Goal: Information Seeking & Learning: Learn about a topic

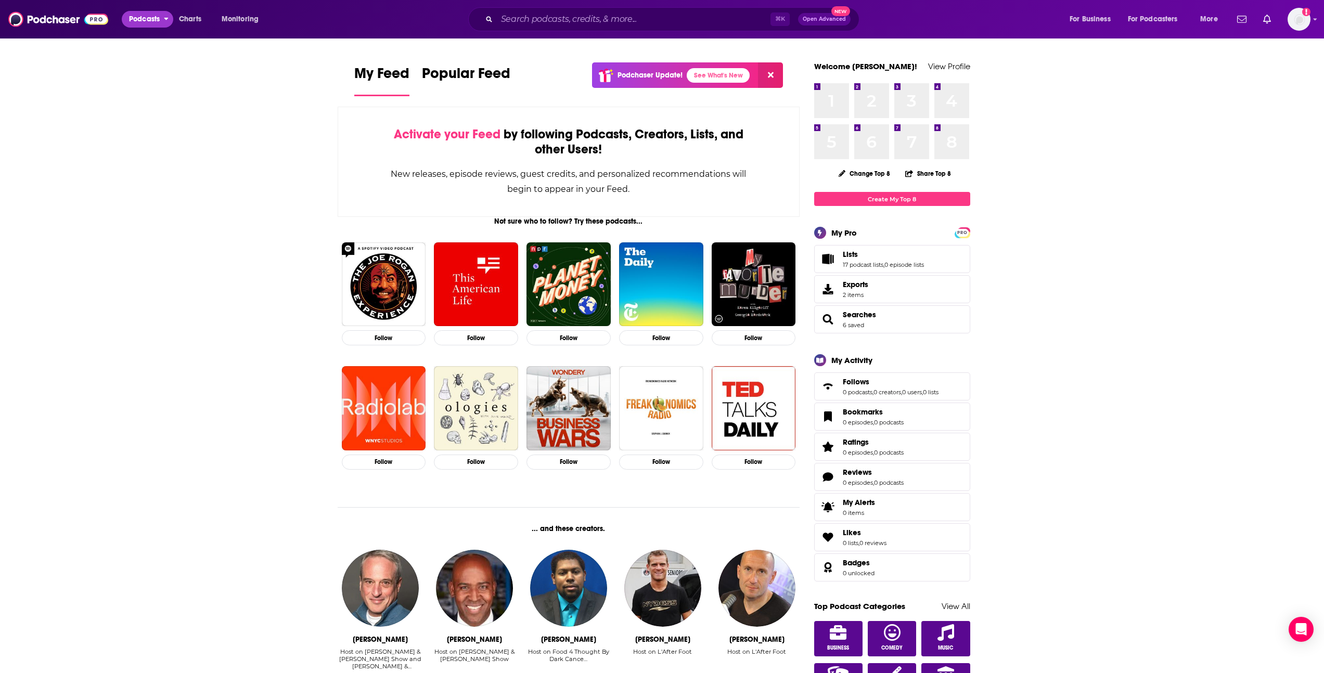
click at [147, 23] on span "Podcasts" at bounding box center [144, 19] width 31 height 15
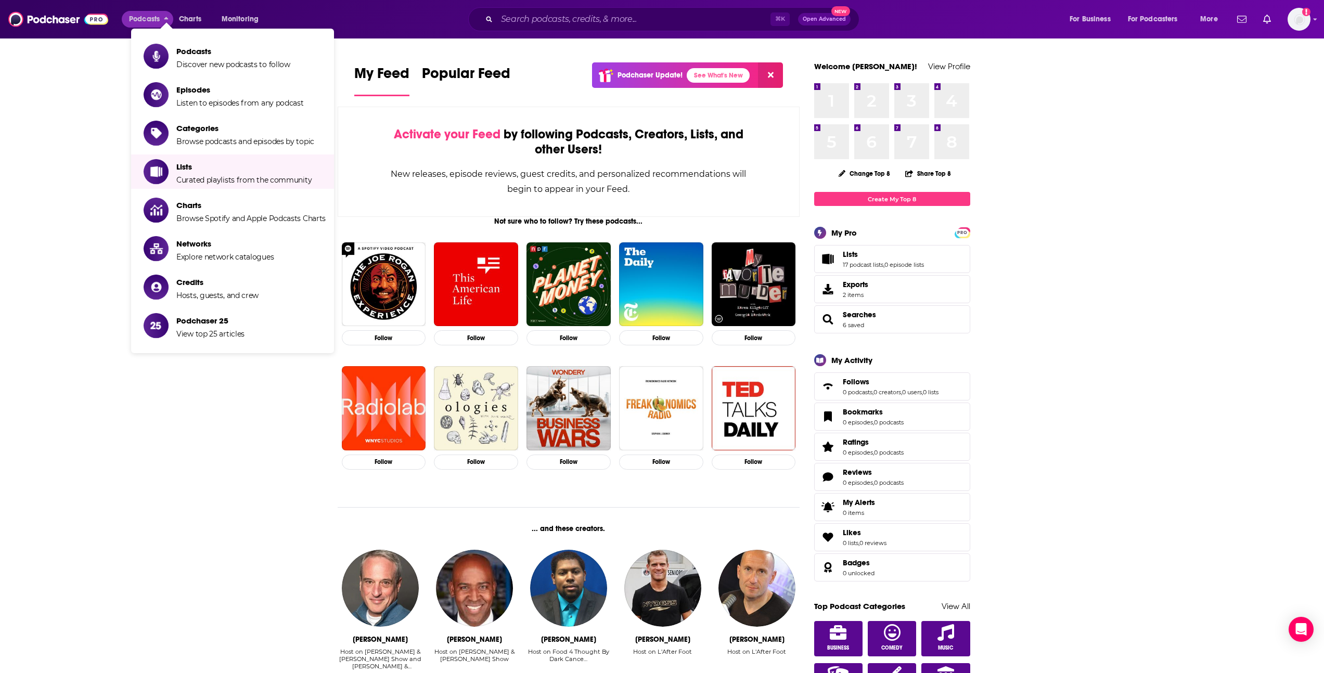
click at [260, 147] on li "Categories Browse podcasts and episodes by topic" at bounding box center [232, 133] width 203 height 34
click at [259, 138] on span "Browse podcasts and episodes by topic" at bounding box center [245, 141] width 138 height 9
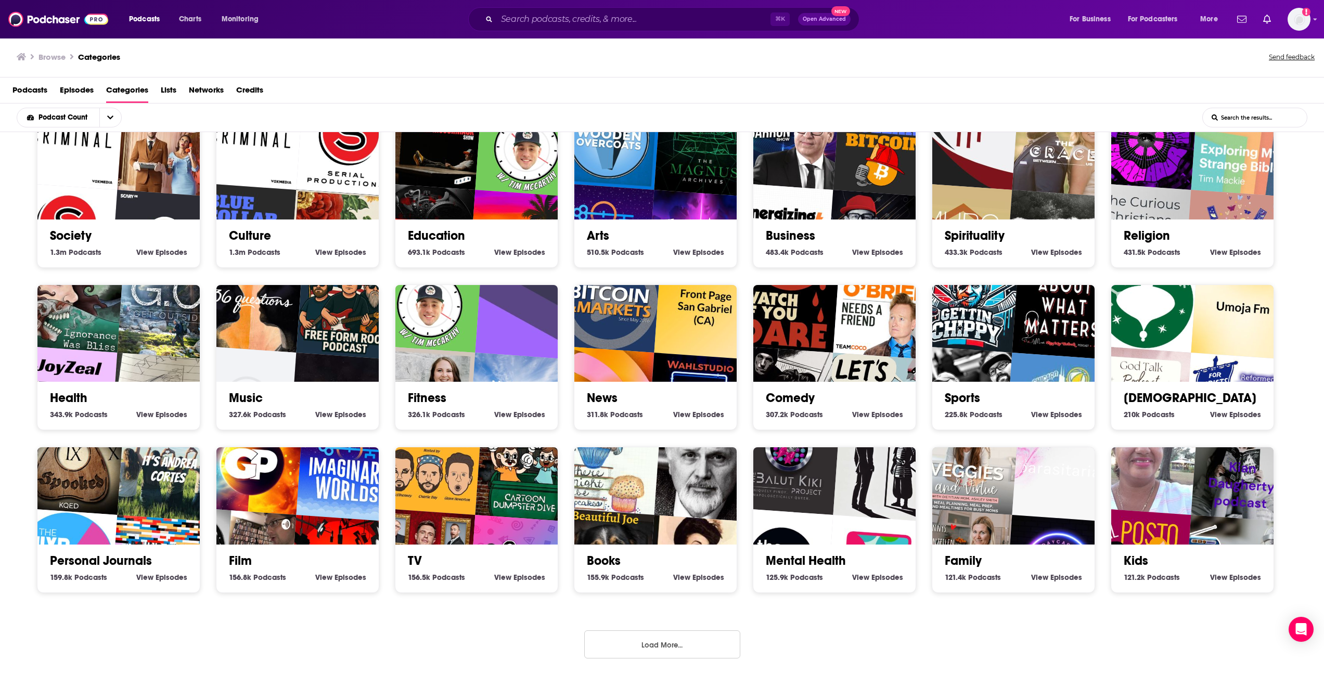
scroll to position [2, 0]
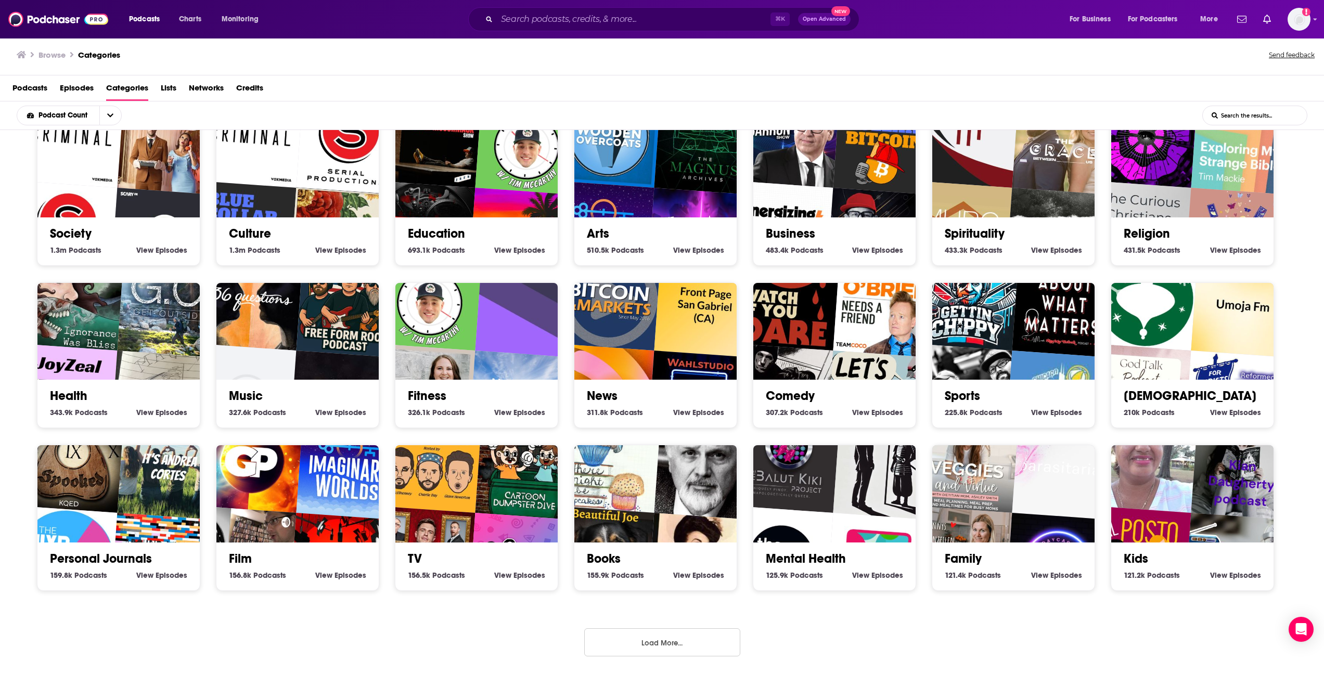
click at [666, 650] on button "Load More..." at bounding box center [662, 642] width 156 height 28
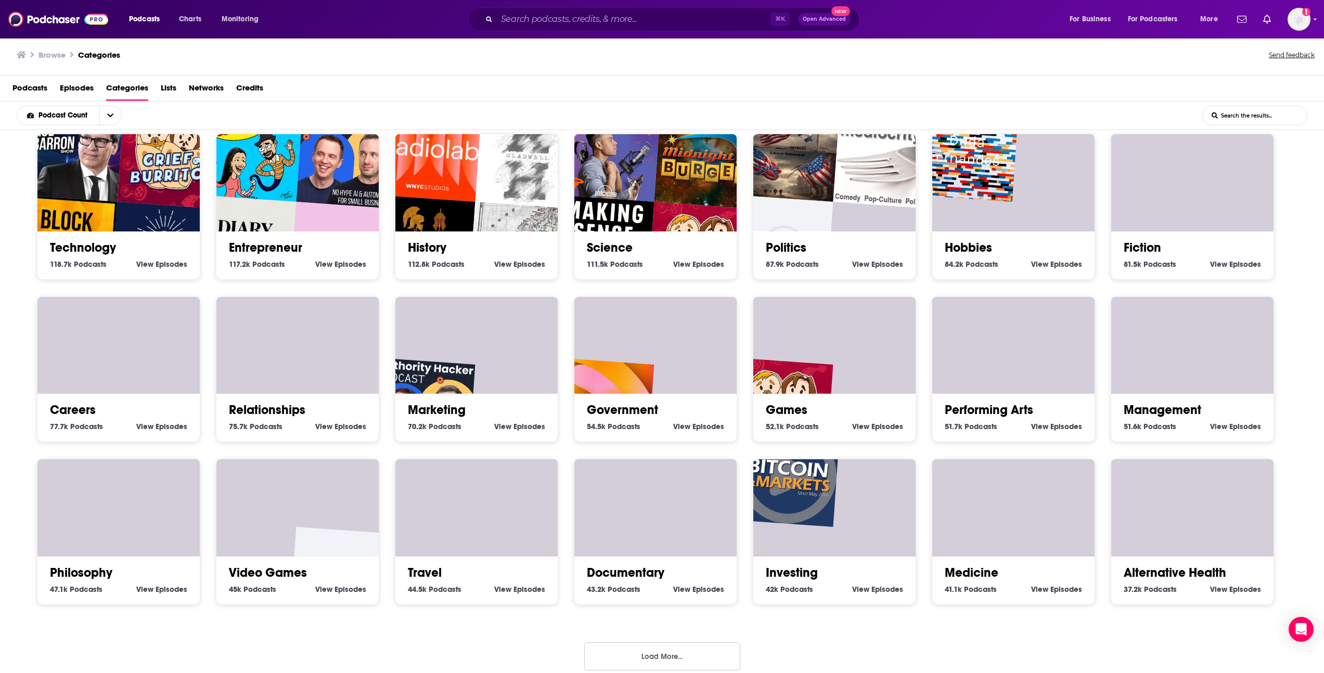
scroll to position [511, 0]
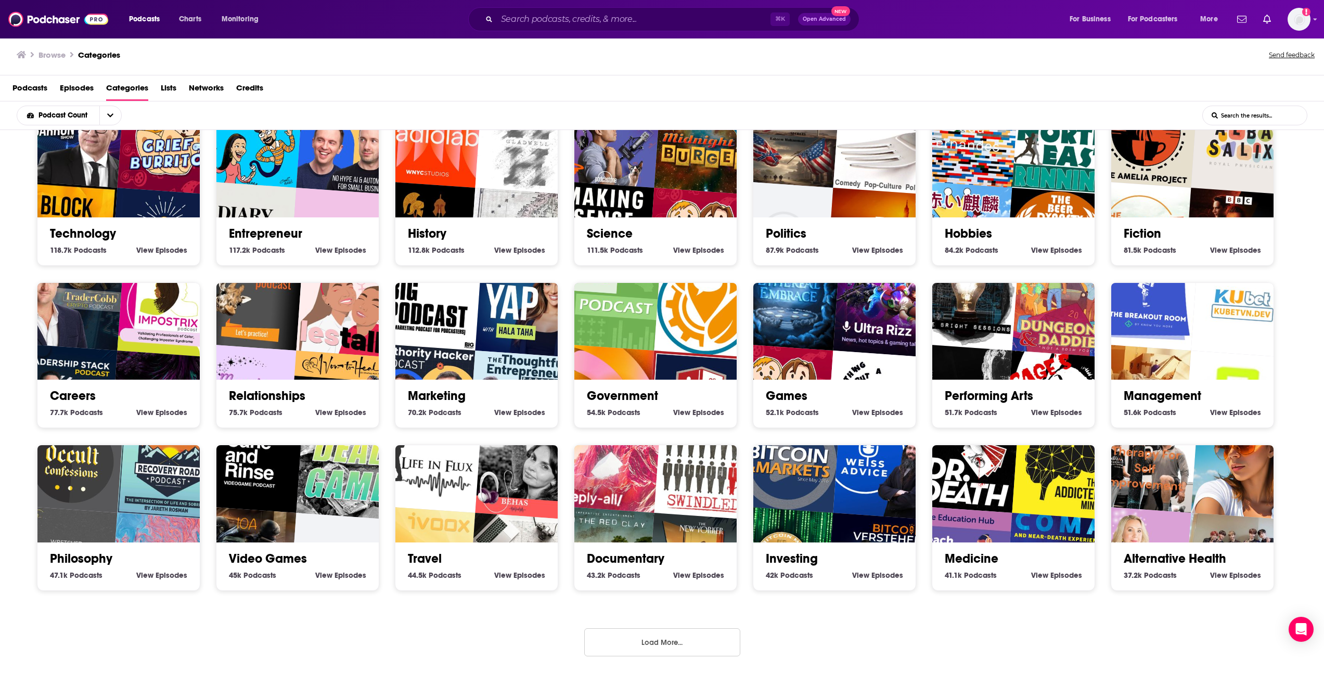
click at [680, 651] on button "Load More..." at bounding box center [662, 642] width 156 height 28
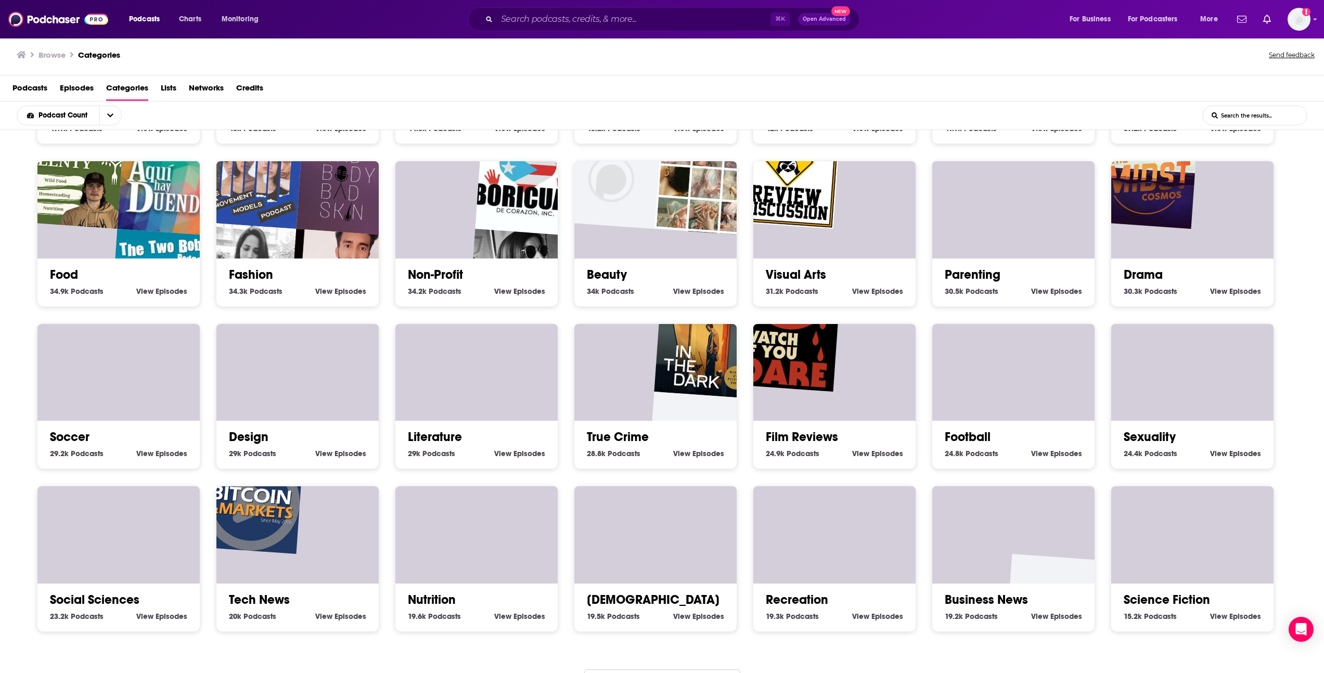
scroll to position [999, 0]
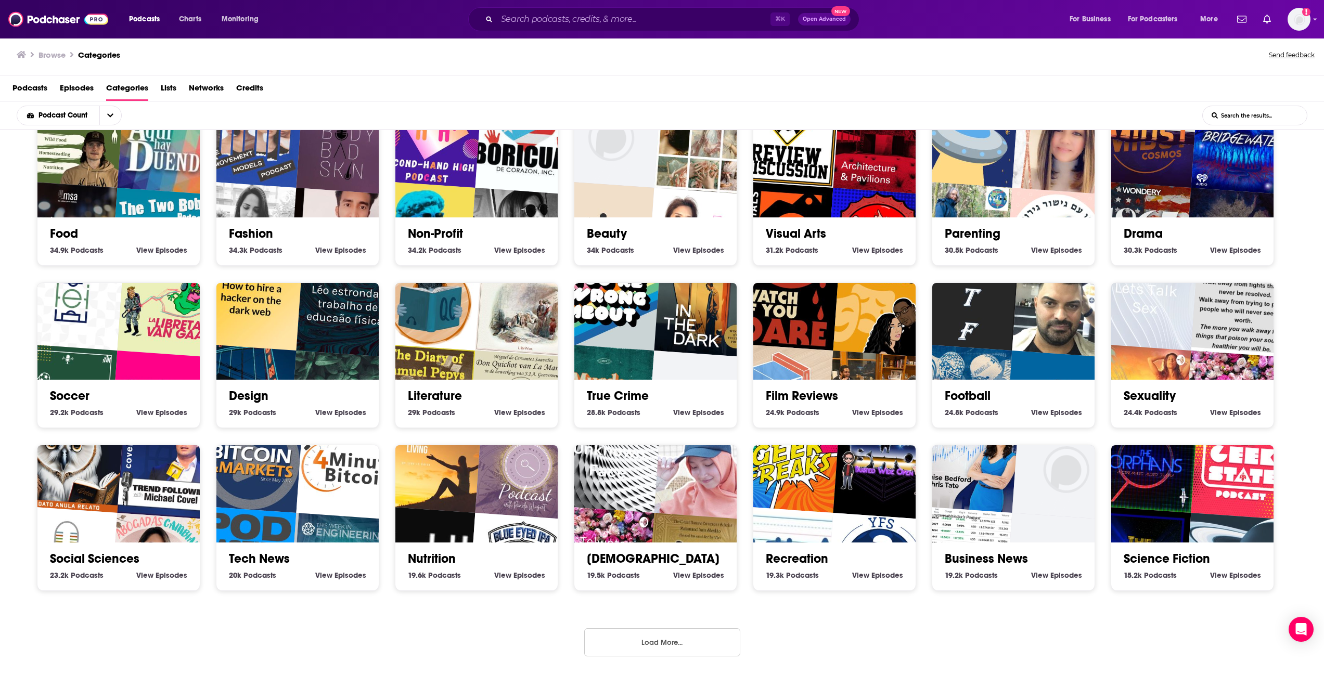
click at [966, 249] on span "Podcasts" at bounding box center [981, 249] width 33 height 9
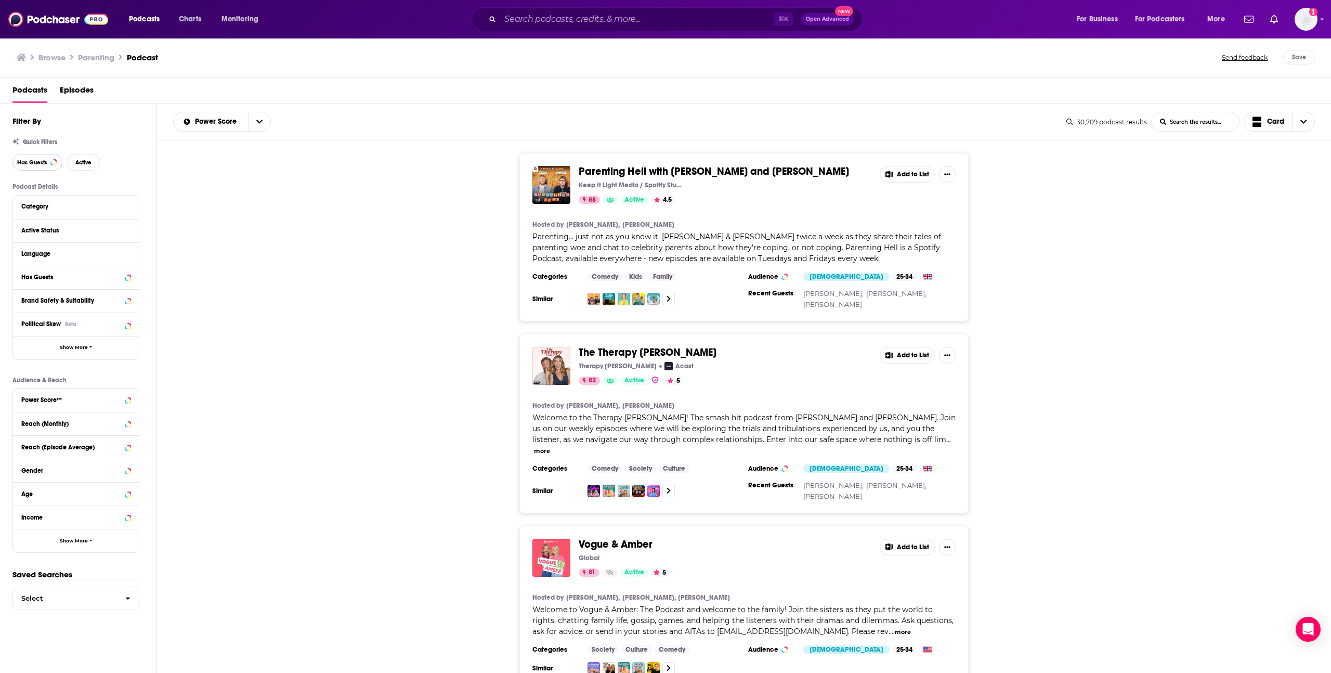
click at [48, 160] on button "Has Guests" at bounding box center [37, 162] width 50 height 17
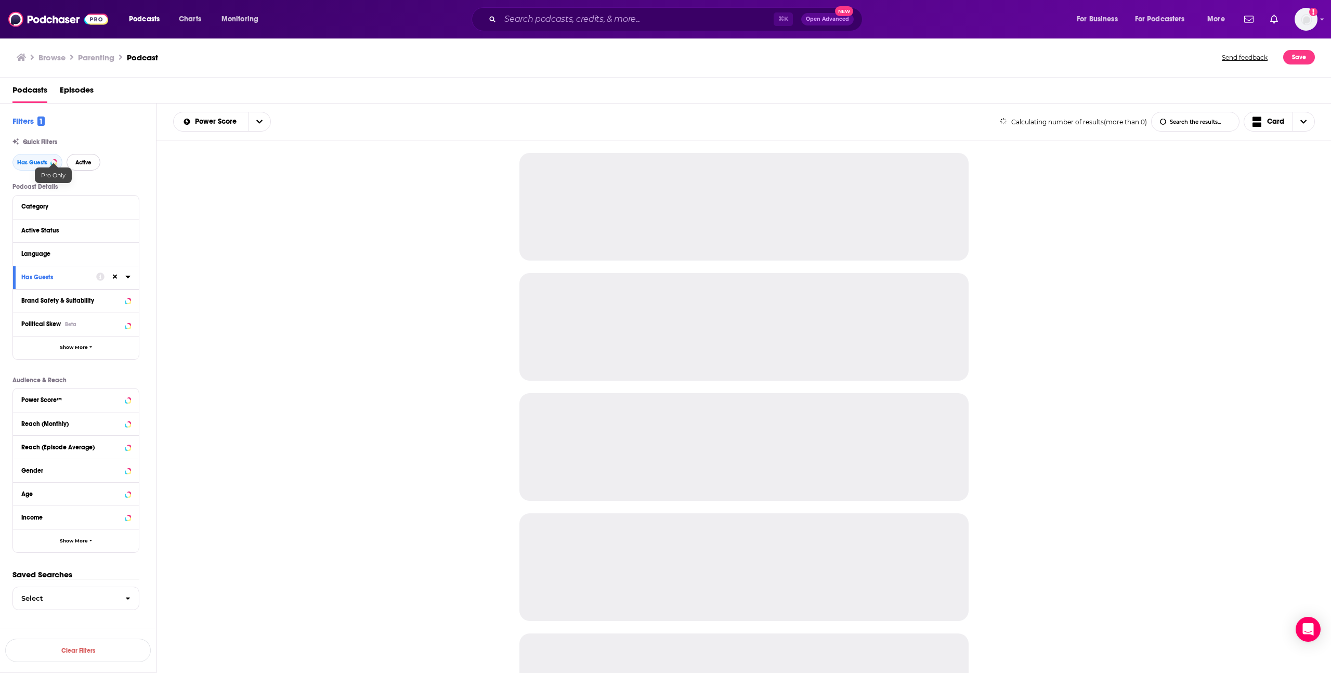
click at [83, 162] on span "Active" at bounding box center [83, 163] width 16 height 6
click at [129, 204] on icon at bounding box center [127, 206] width 5 height 8
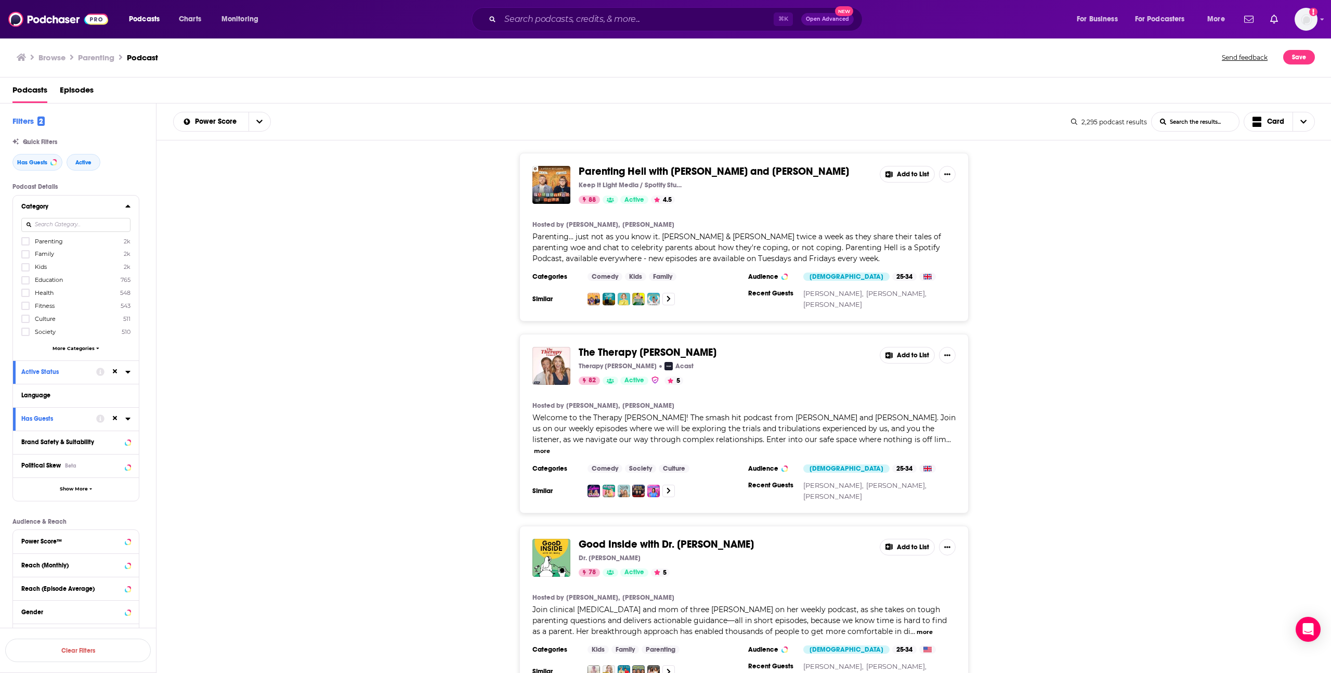
click at [56, 225] on input at bounding box center [75, 225] width 109 height 14
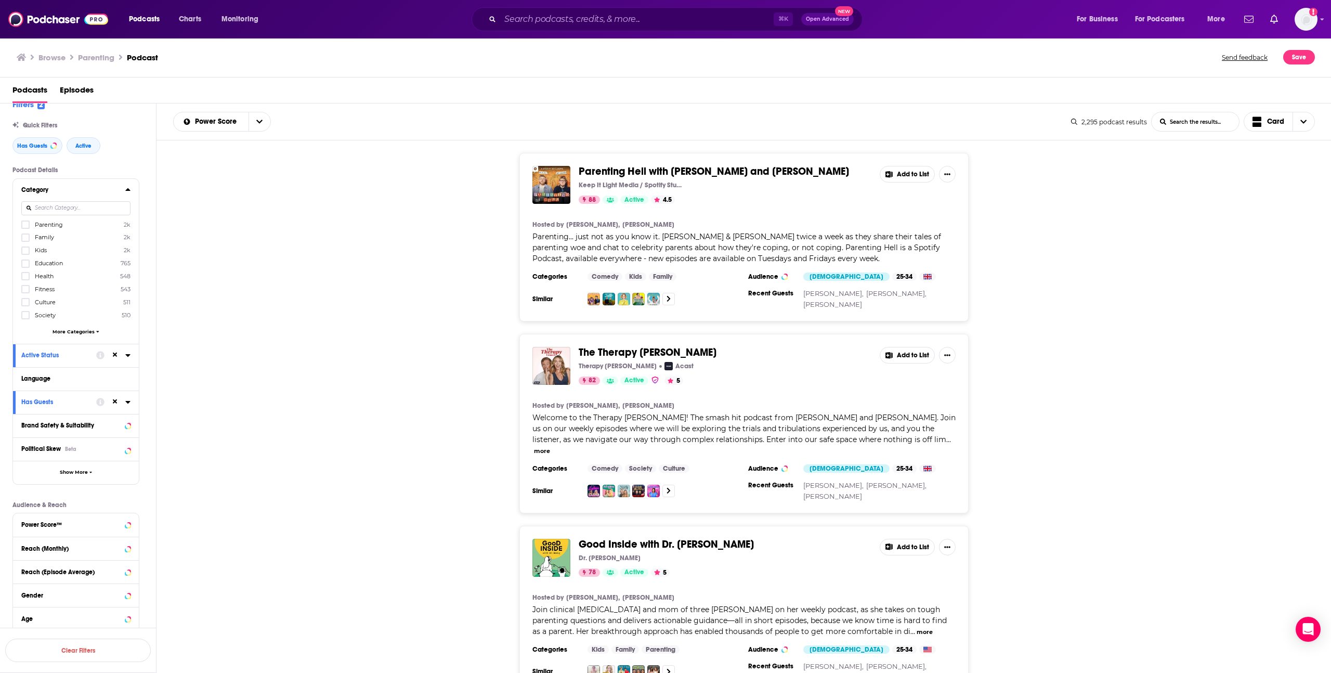
click at [72, 330] on span "More Categories" at bounding box center [74, 332] width 42 height 6
click at [24, 418] on icon at bounding box center [25, 419] width 6 height 6
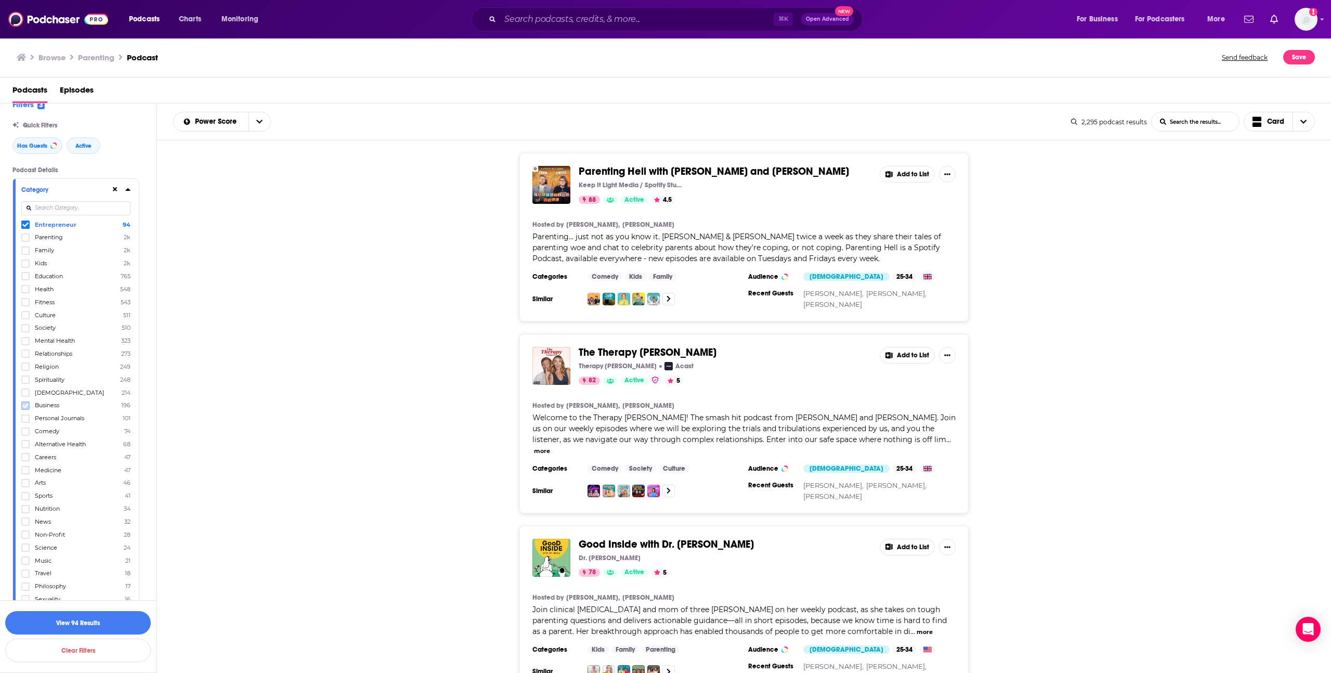
click at [22, 404] on icon at bounding box center [25, 406] width 6 height 6
click at [127, 190] on icon at bounding box center [127, 189] width 5 height 3
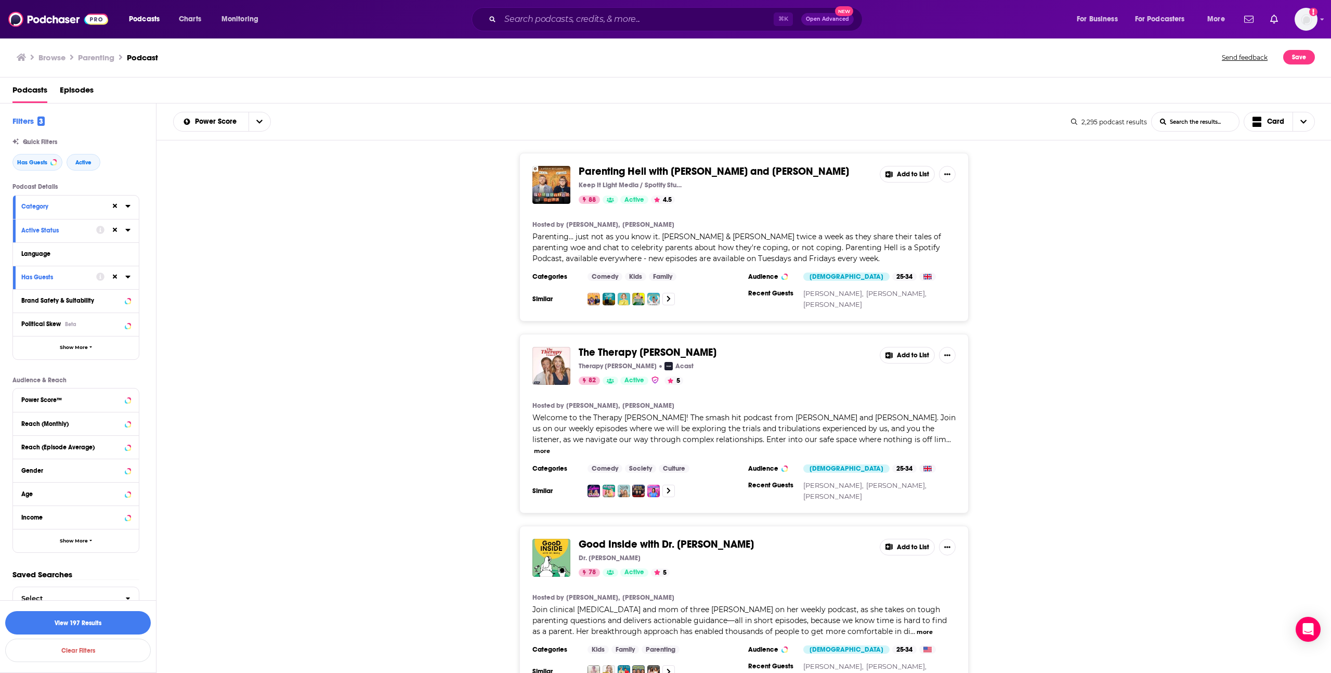
scroll to position [0, 0]
click at [32, 624] on button "View 197 Results" at bounding box center [78, 622] width 146 height 23
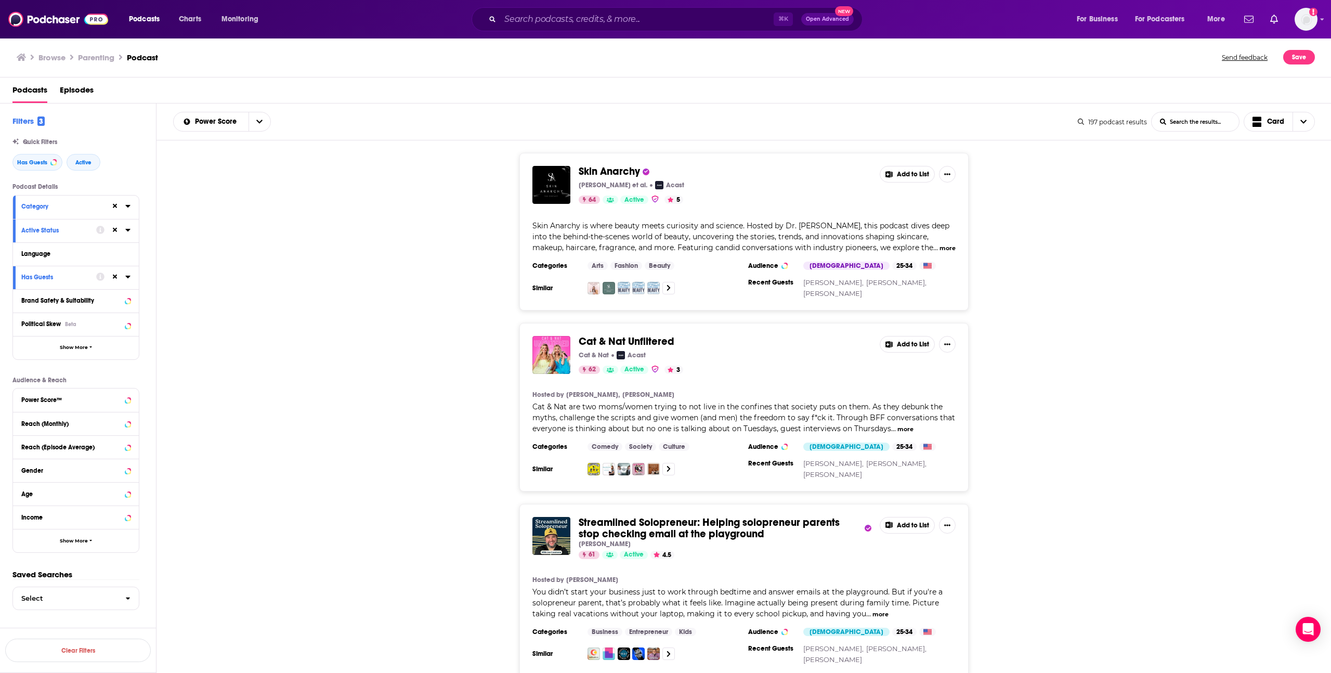
click at [597, 340] on span "Cat & Nat Unfiltered" at bounding box center [627, 341] width 96 height 13
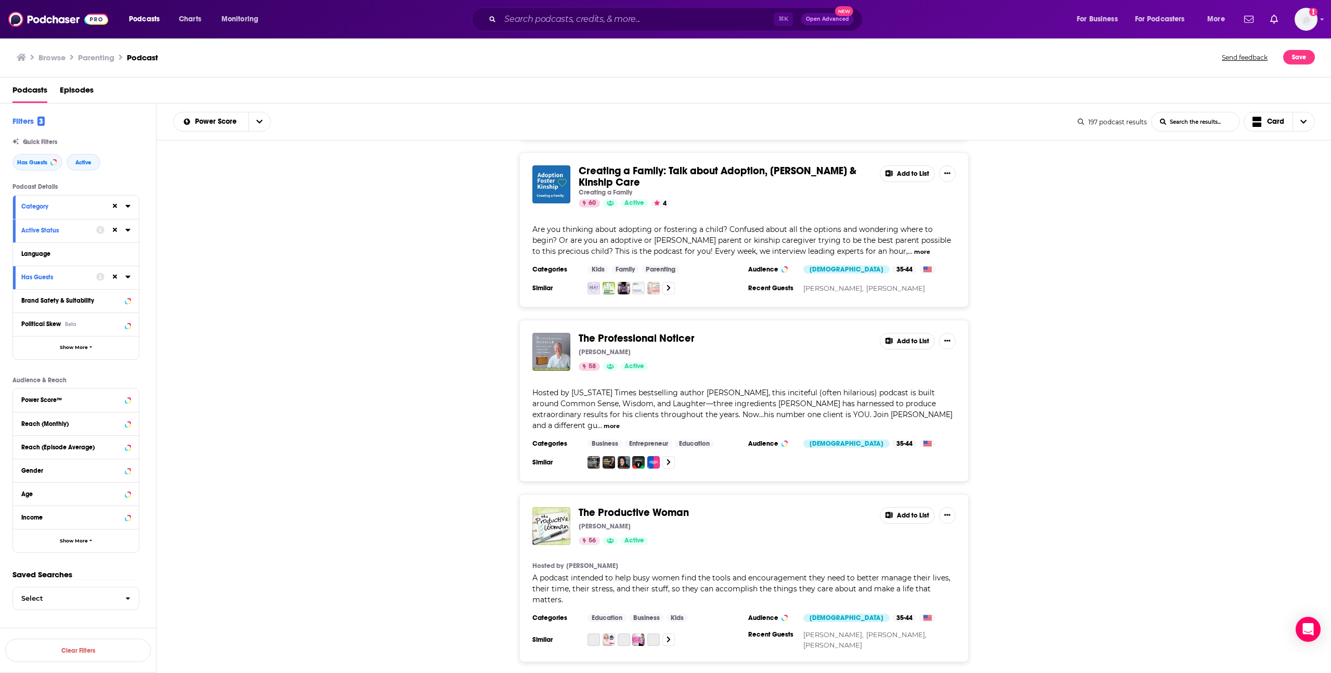
scroll to position [718, 0]
click at [617, 506] on span "The Productive Woman" at bounding box center [634, 512] width 110 height 13
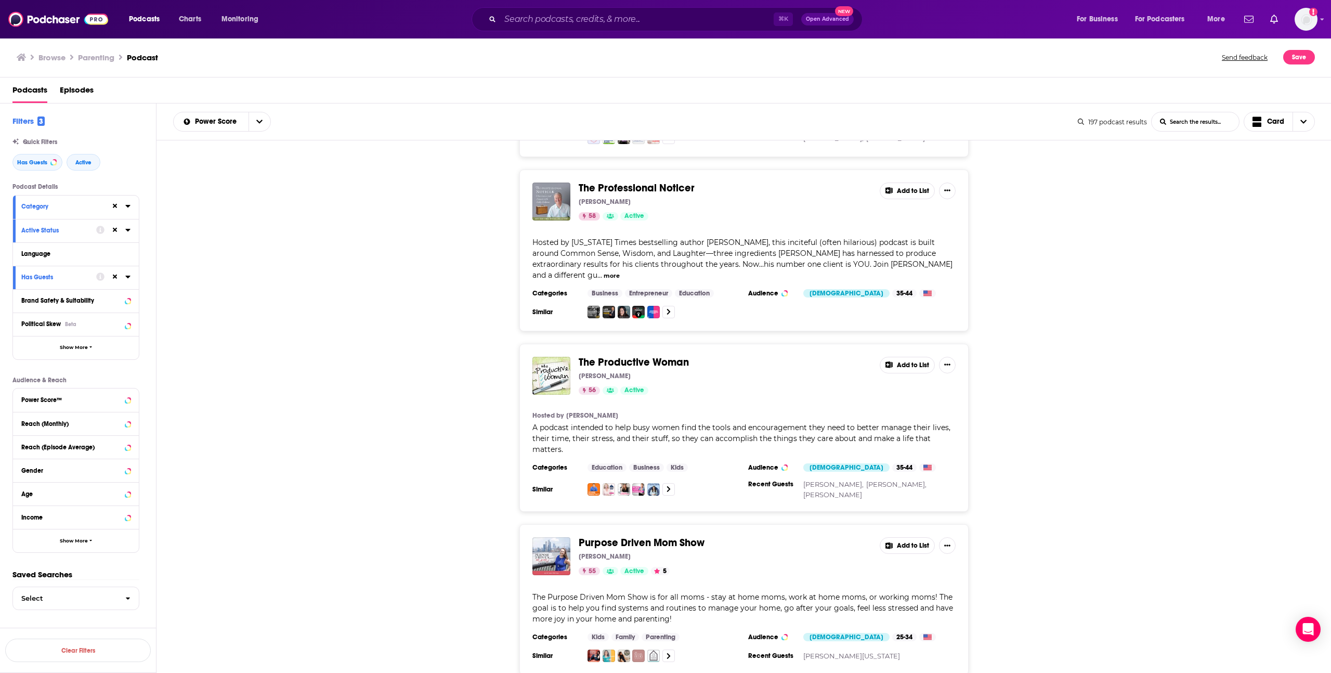
scroll to position [870, 0]
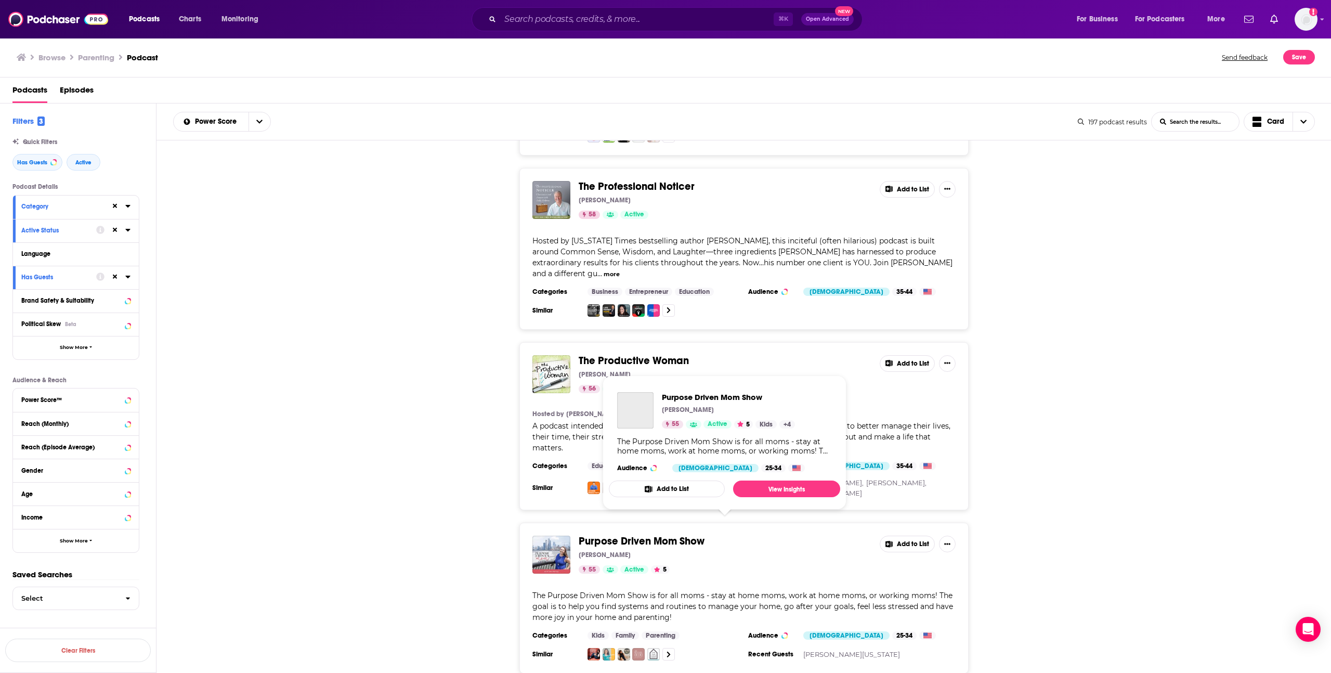
click at [690, 535] on span "Purpose Driven Mom Show" at bounding box center [642, 541] width 126 height 13
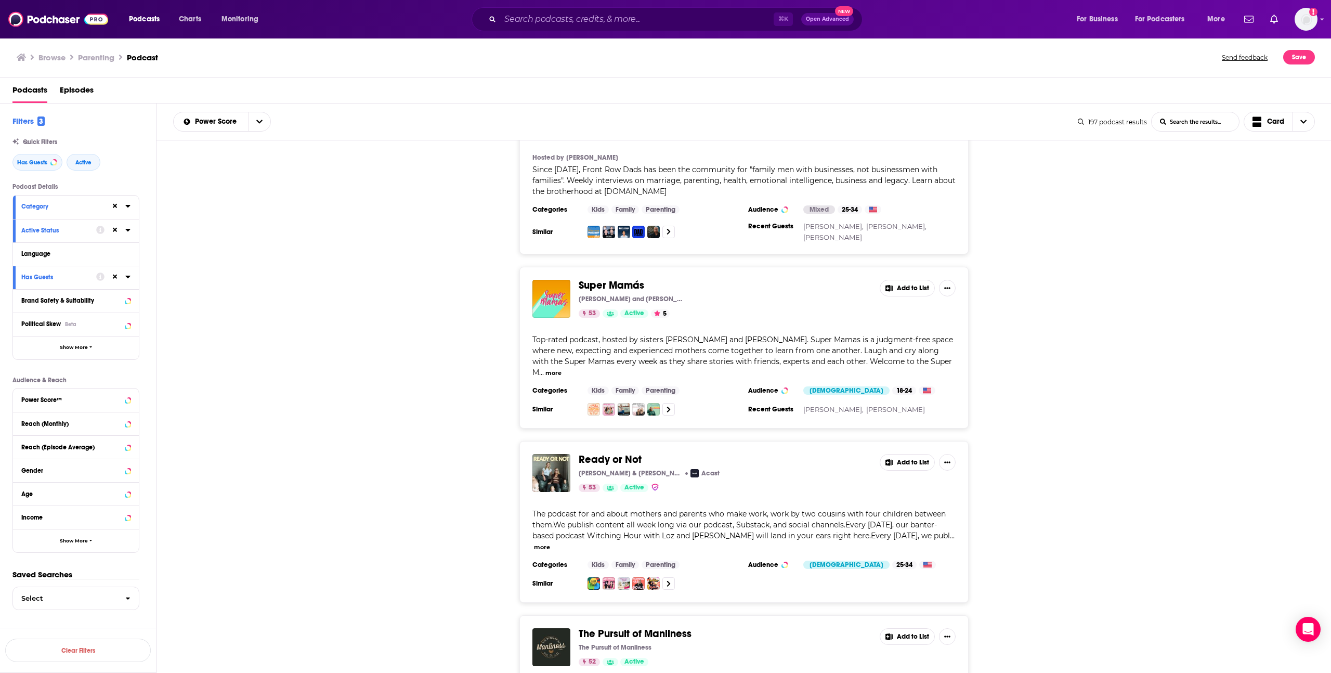
scroll to position [1472, 0]
click at [680, 452] on span "Ready or Not" at bounding box center [725, 457] width 293 height 11
click at [628, 451] on span "Ready or Not" at bounding box center [610, 457] width 63 height 13
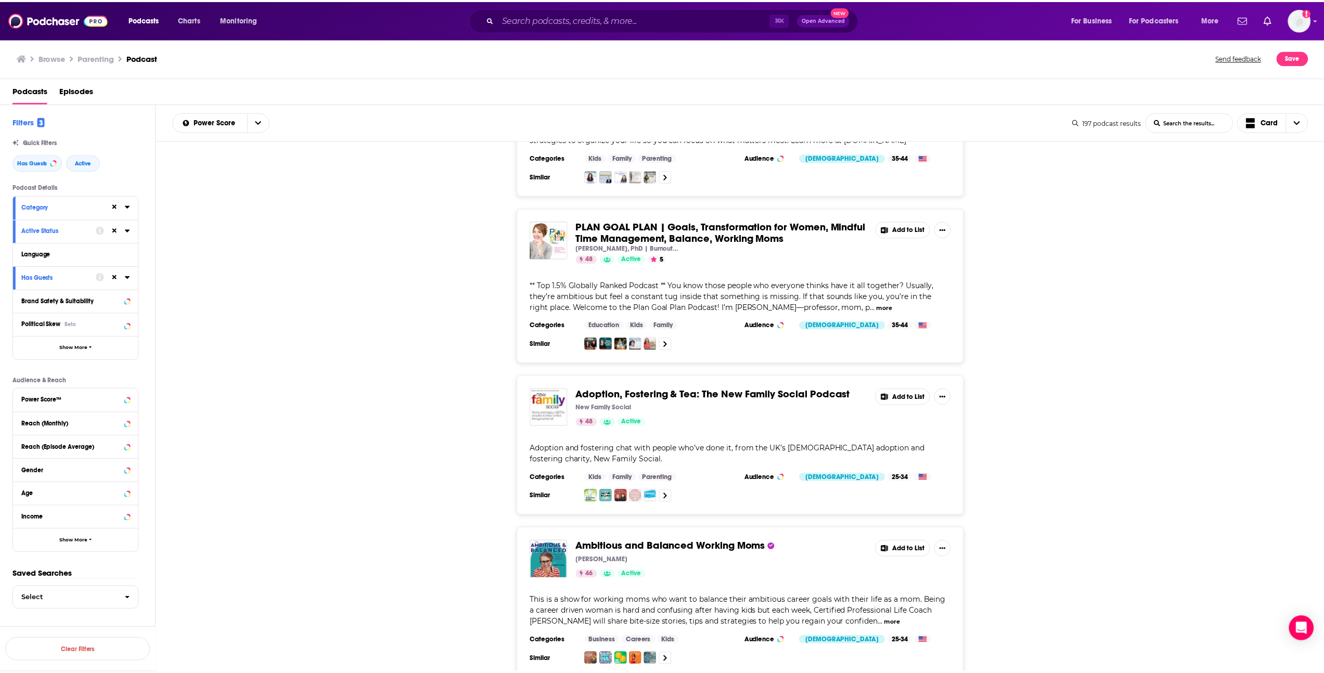
scroll to position [2672, 0]
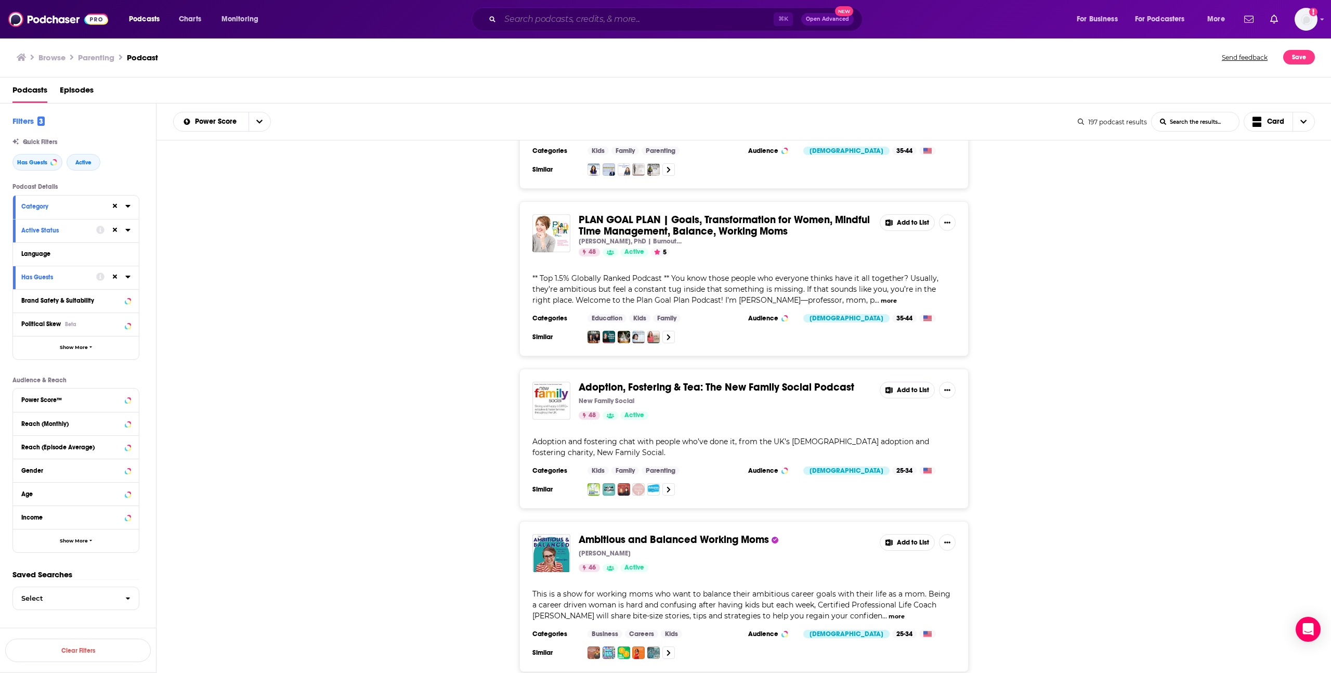
click at [580, 17] on input "Search podcasts, credits, & more..." at bounding box center [637, 19] width 274 height 17
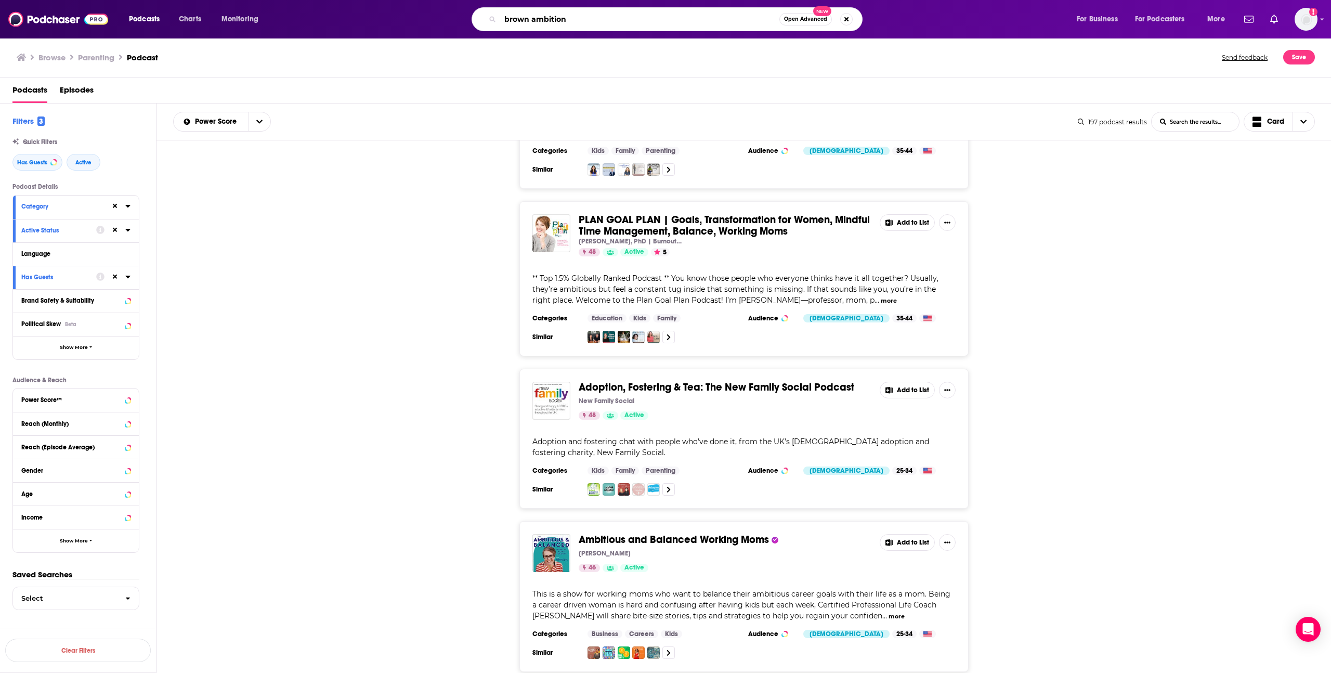
type input "brown ambition"
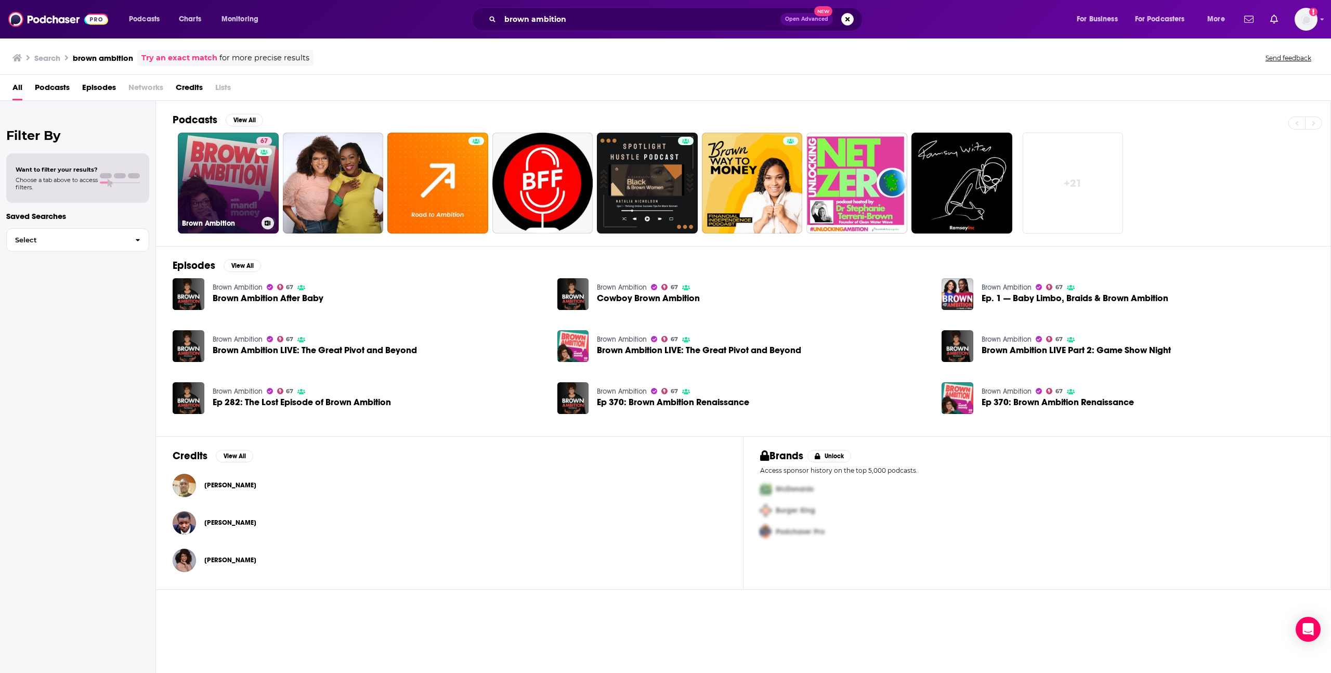
click at [250, 191] on link "67 Brown Ambition" at bounding box center [228, 183] width 101 height 101
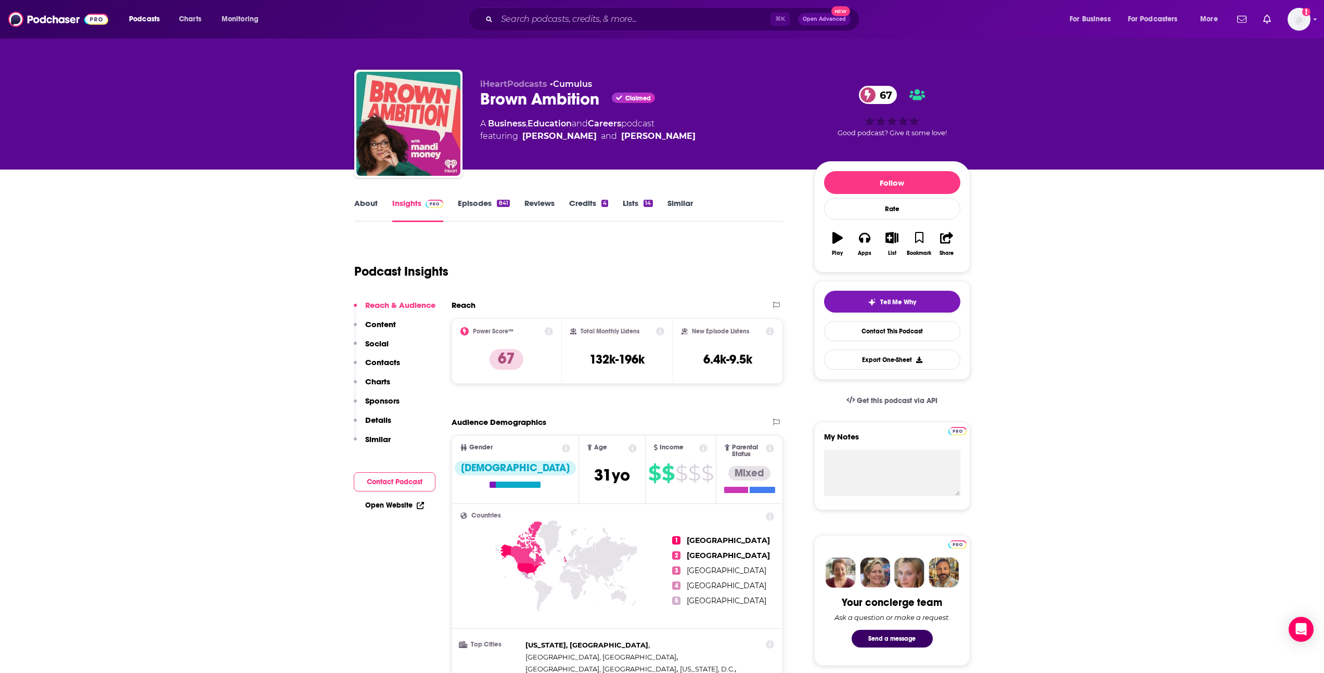
click at [686, 199] on link "Similar" at bounding box center [679, 210] width 25 height 24
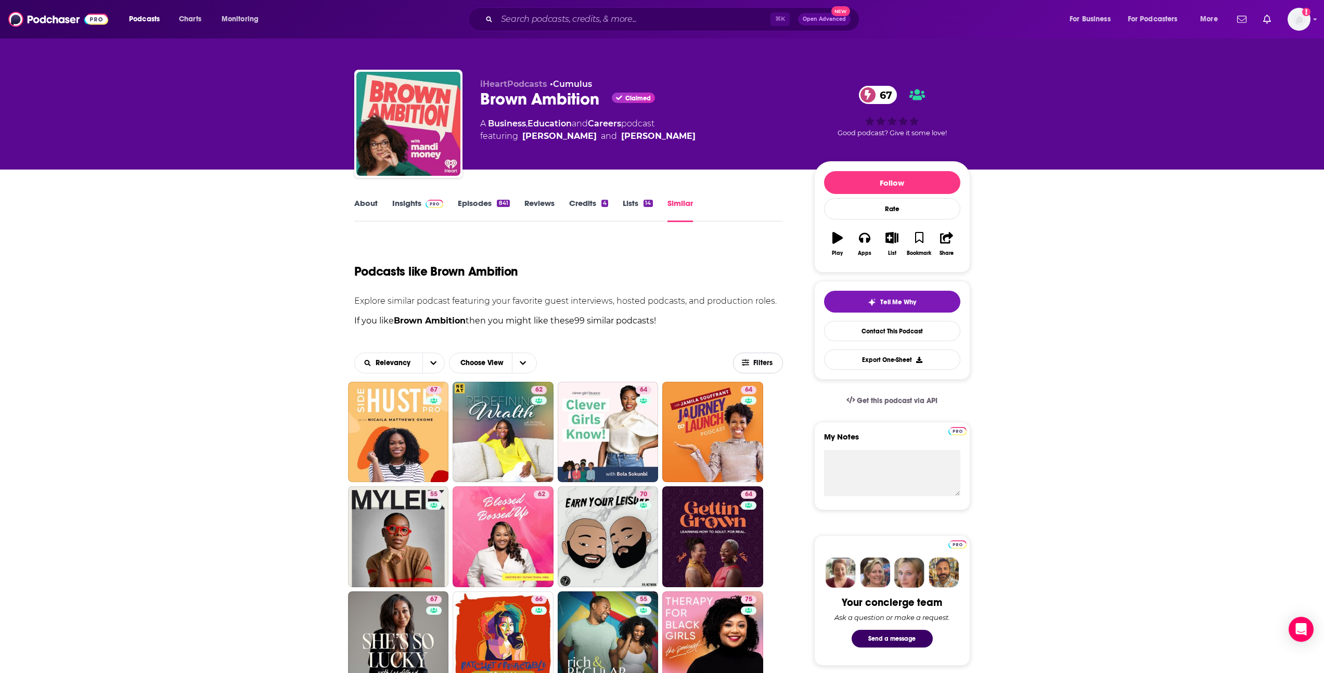
click at [743, 360] on icon "button" at bounding box center [745, 362] width 7 height 6
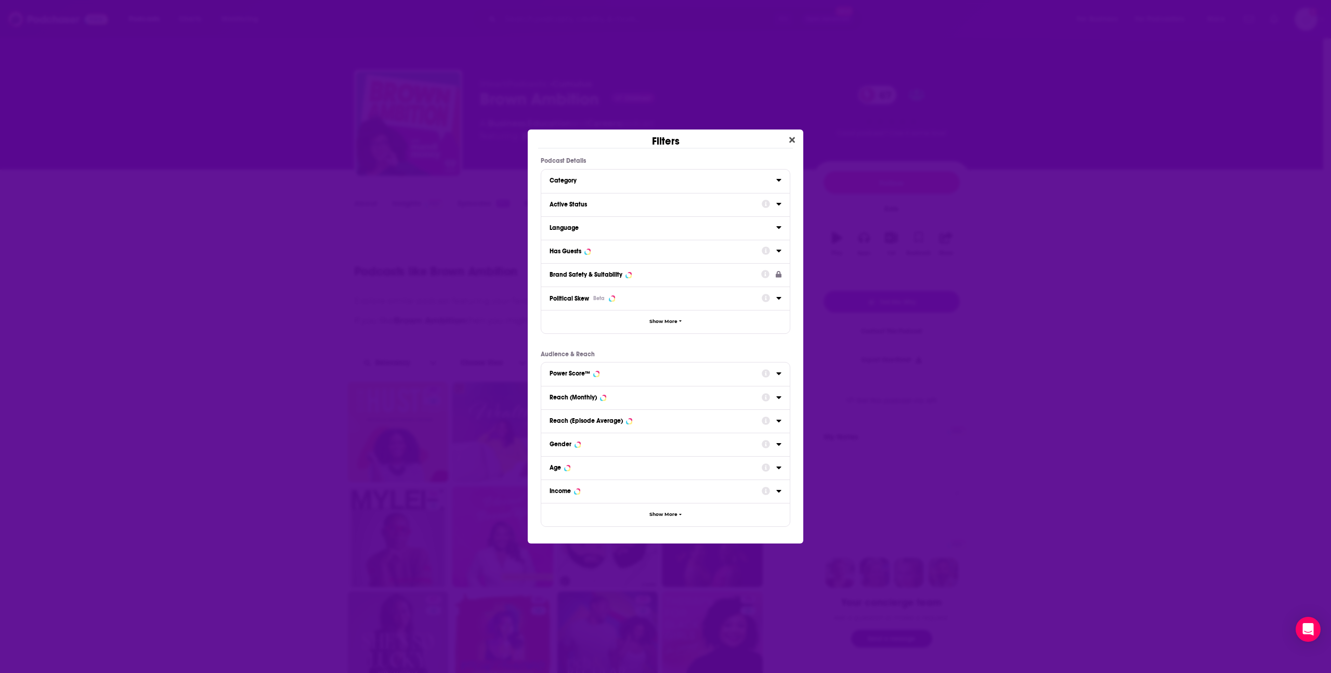
click at [655, 199] on button "Active Status" at bounding box center [656, 204] width 212 height 13
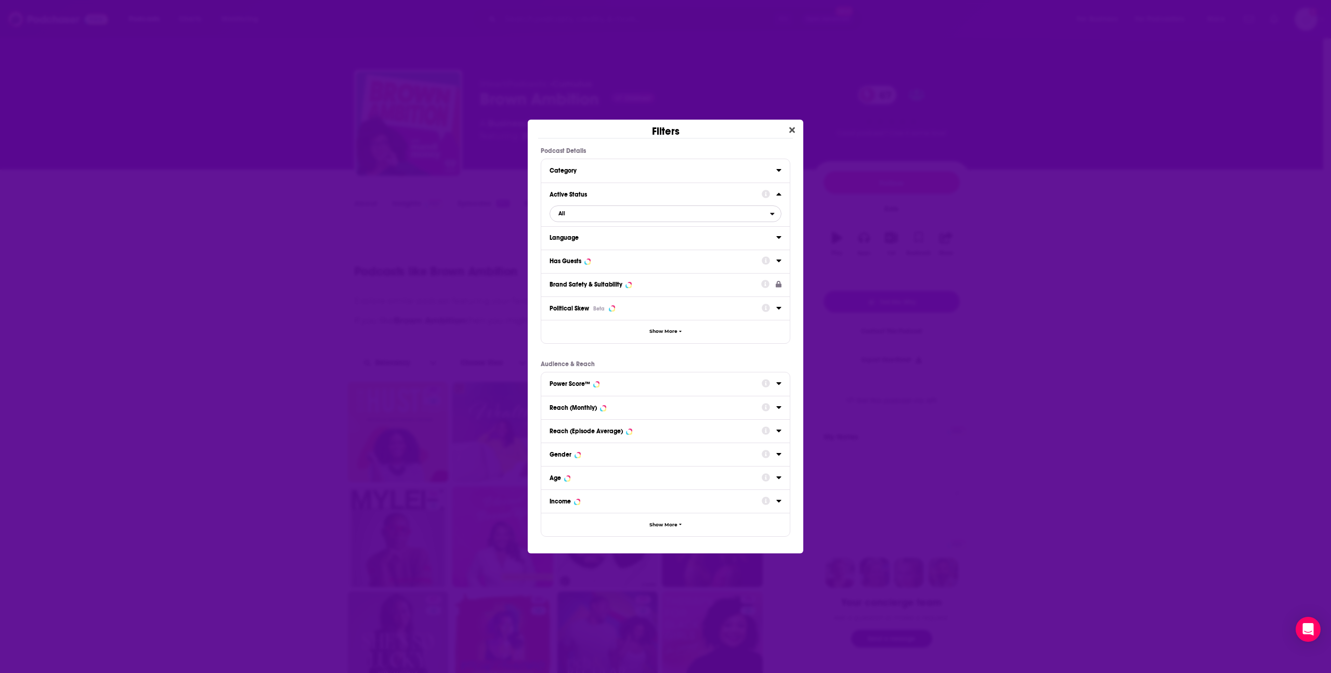
click at [646, 209] on span "All" at bounding box center [660, 214] width 220 height 14
click at [647, 244] on div "Active 54" at bounding box center [666, 247] width 232 height 17
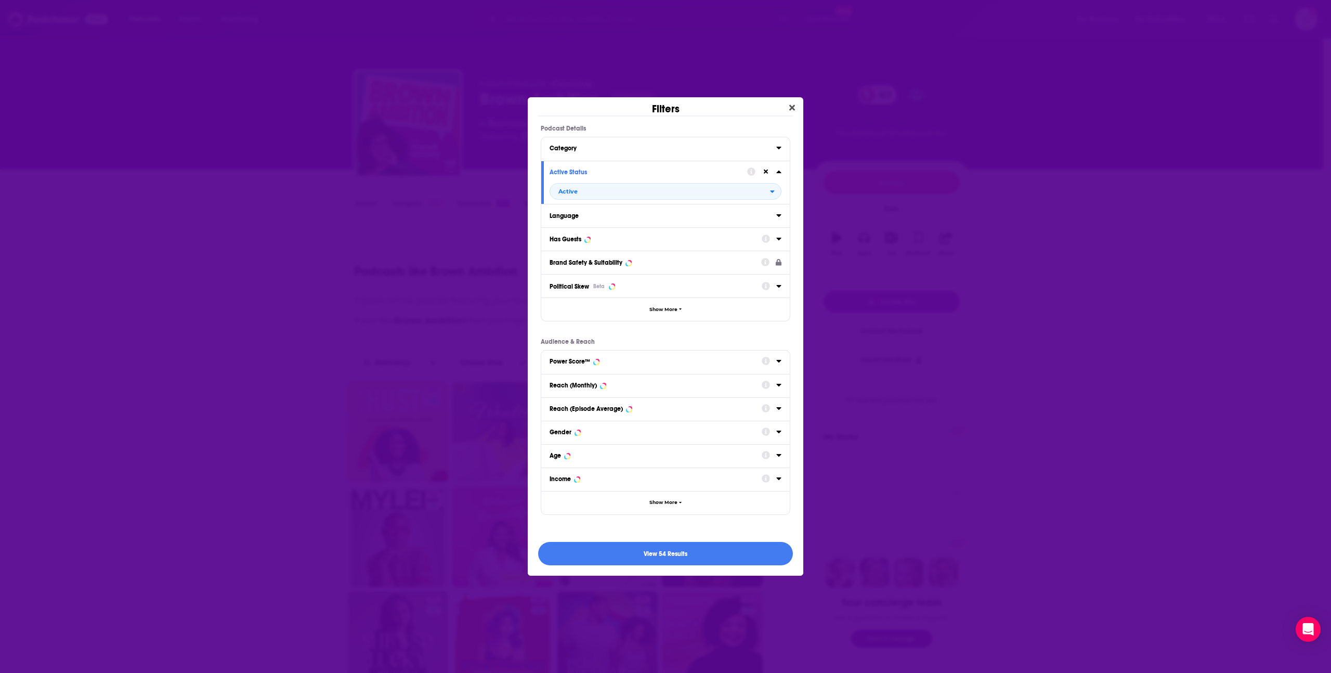
click at [636, 236] on div "Has Guests" at bounding box center [652, 239] width 205 height 7
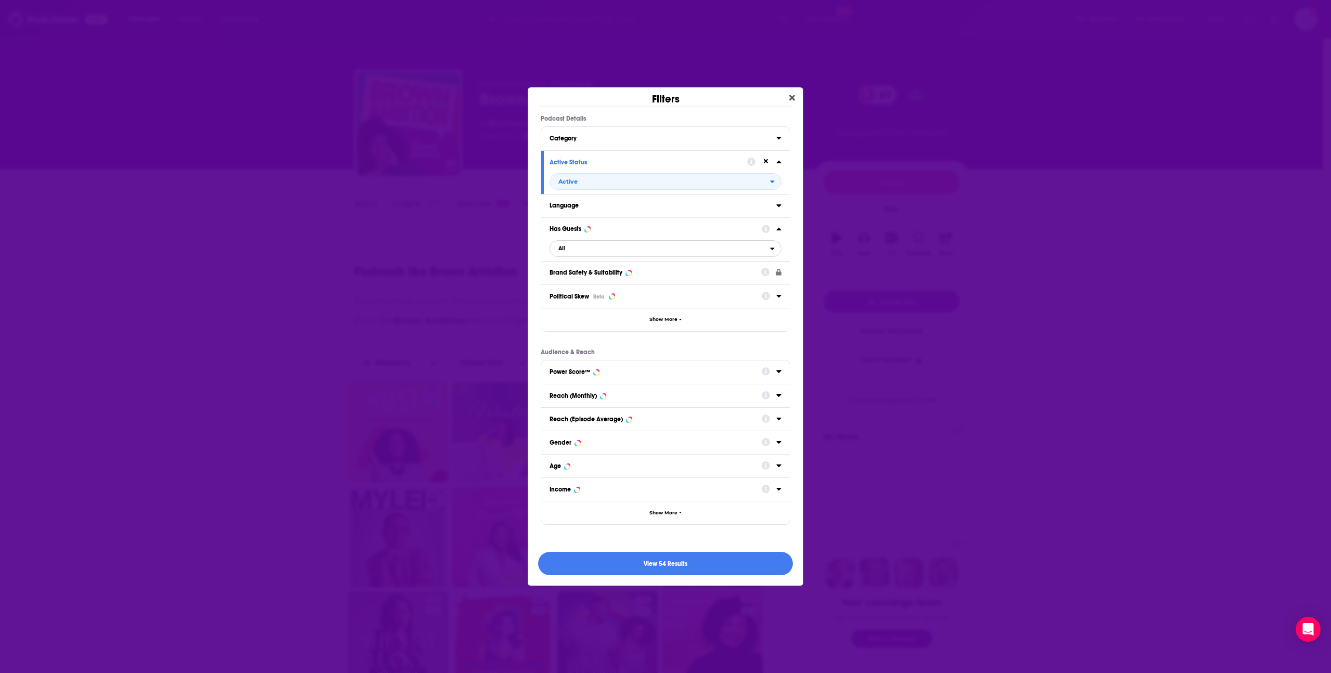
click at [632, 250] on span "All" at bounding box center [660, 249] width 220 height 14
click at [635, 293] on div "Has guests 79" at bounding box center [666, 299] width 232 height 17
click at [669, 566] on button "View 45 Results" at bounding box center [665, 563] width 255 height 23
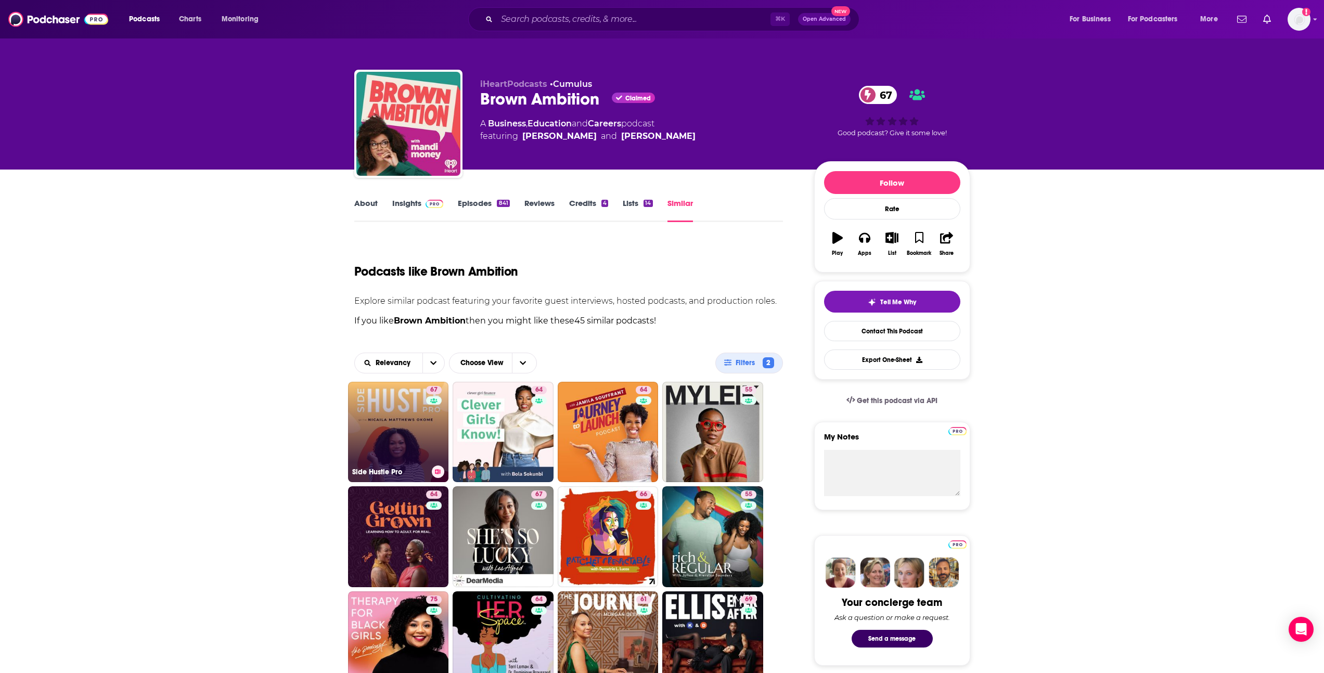
click at [427, 437] on div "67" at bounding box center [435, 426] width 18 height 80
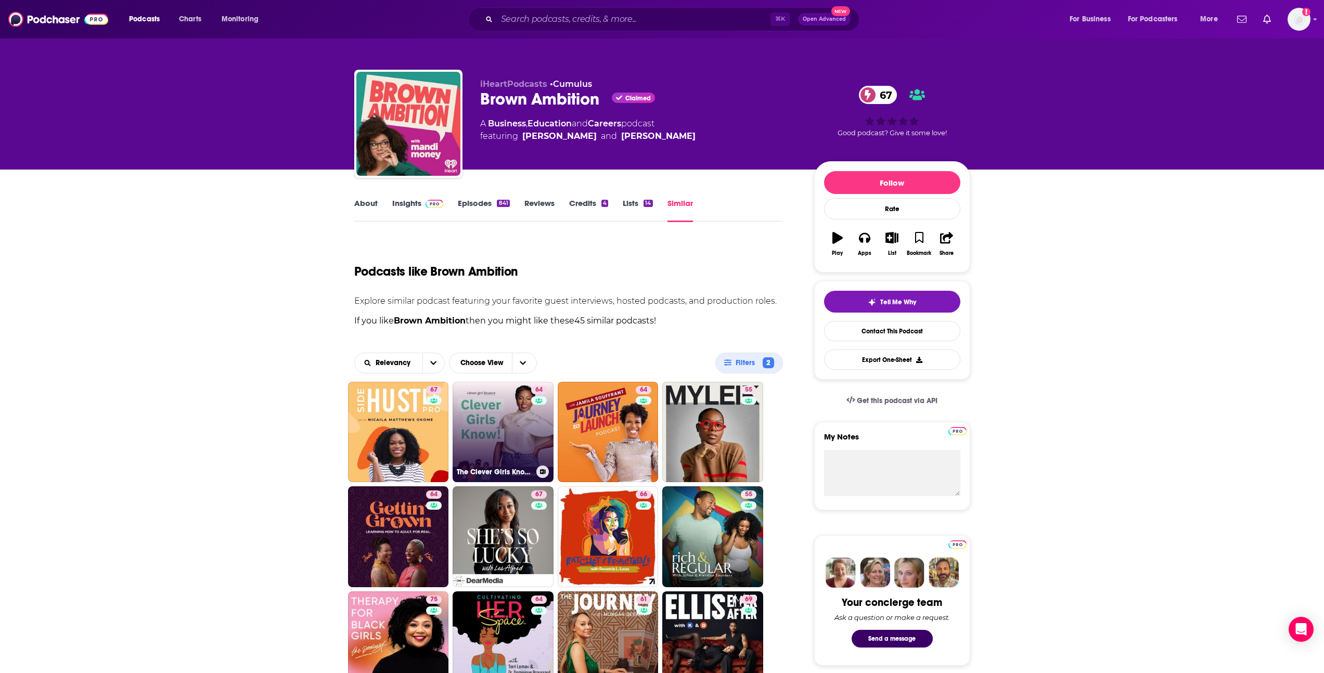
click at [518, 411] on link "64 The Clever Girls Know Podcast With Bola Sokunbi" at bounding box center [502, 432] width 101 height 101
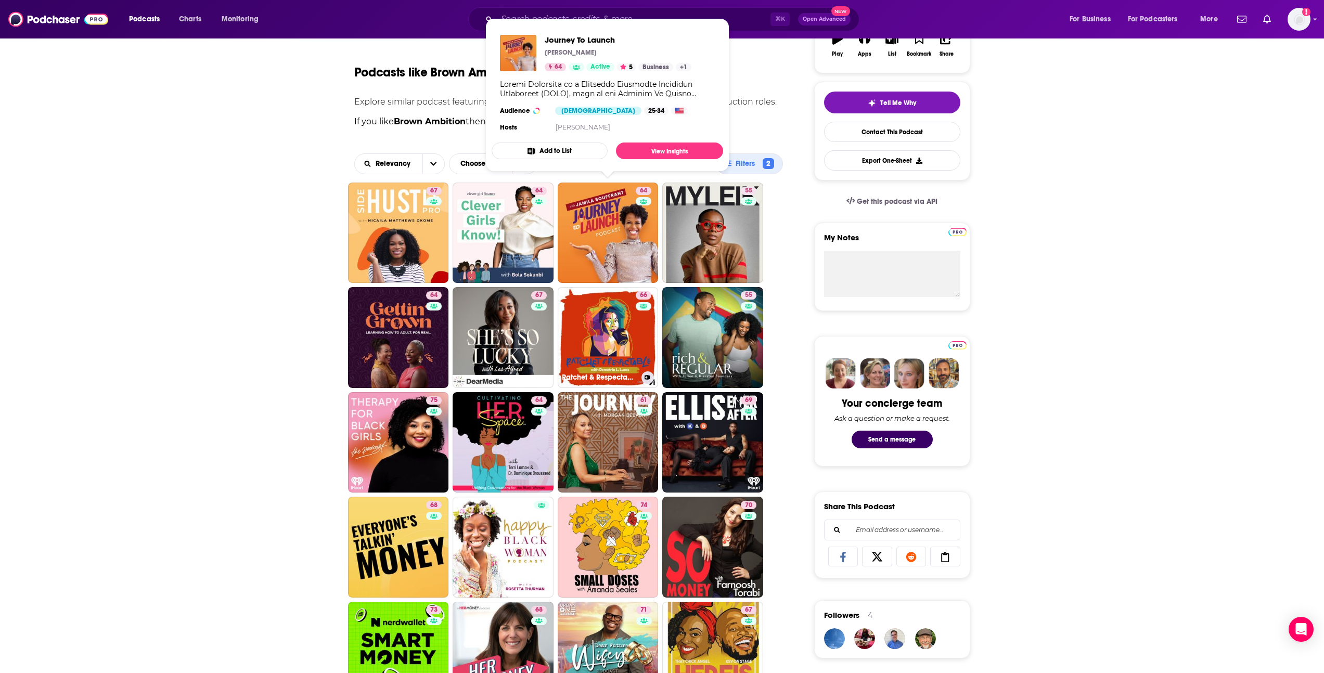
scroll to position [216, 0]
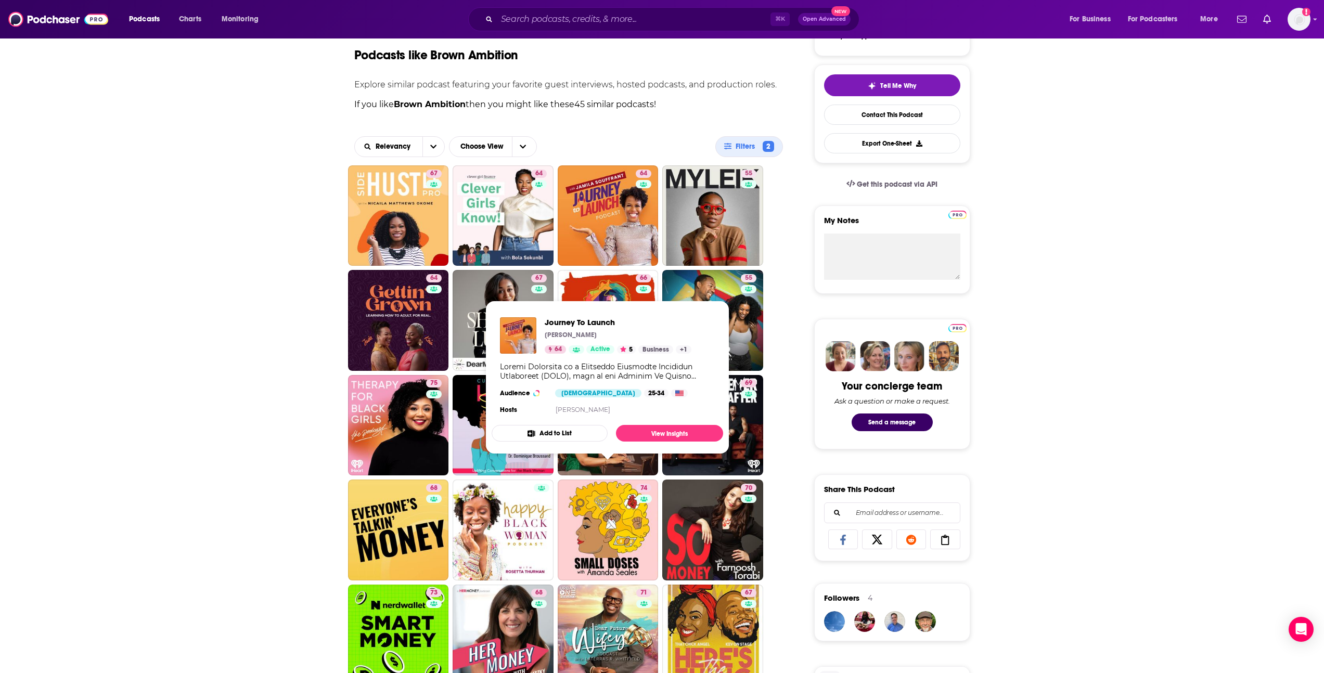
click at [67, 396] on div "About Insights Episodes 841 Reviews Credits 4 Lists 14 Similar Podcasts like Br…" at bounding box center [662, 681] width 1324 height 1457
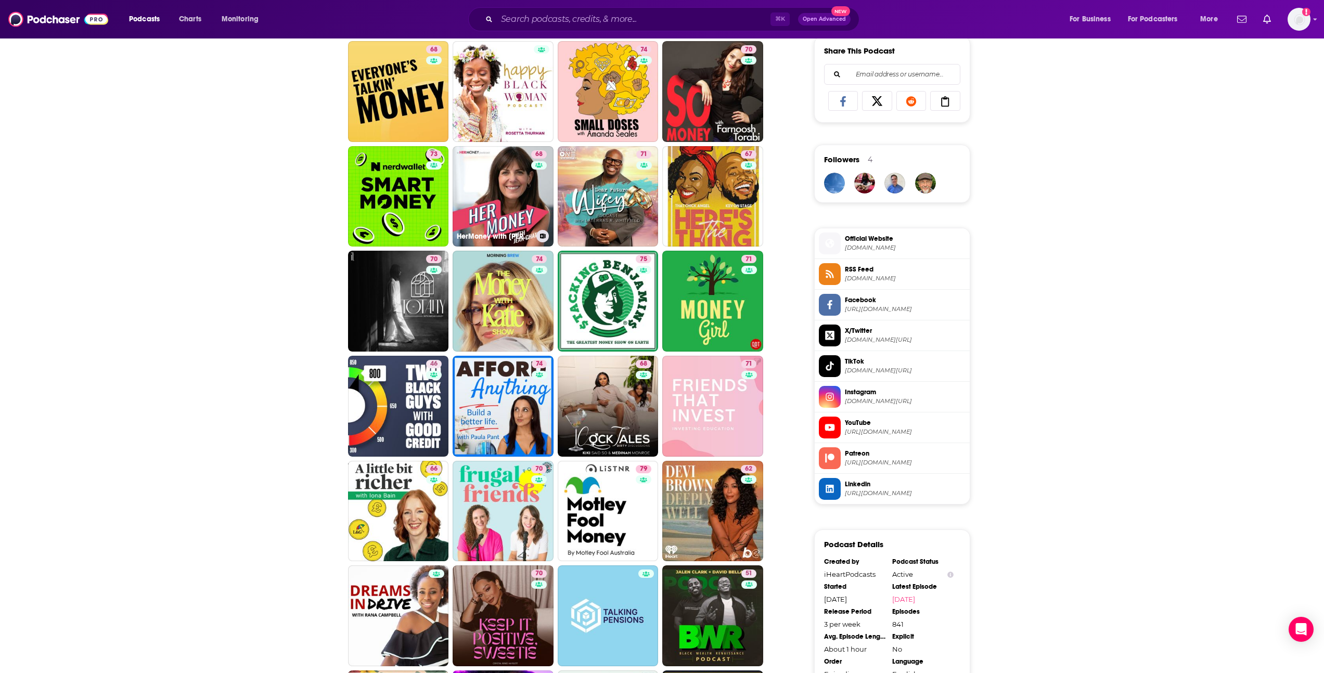
scroll to position [153, 0]
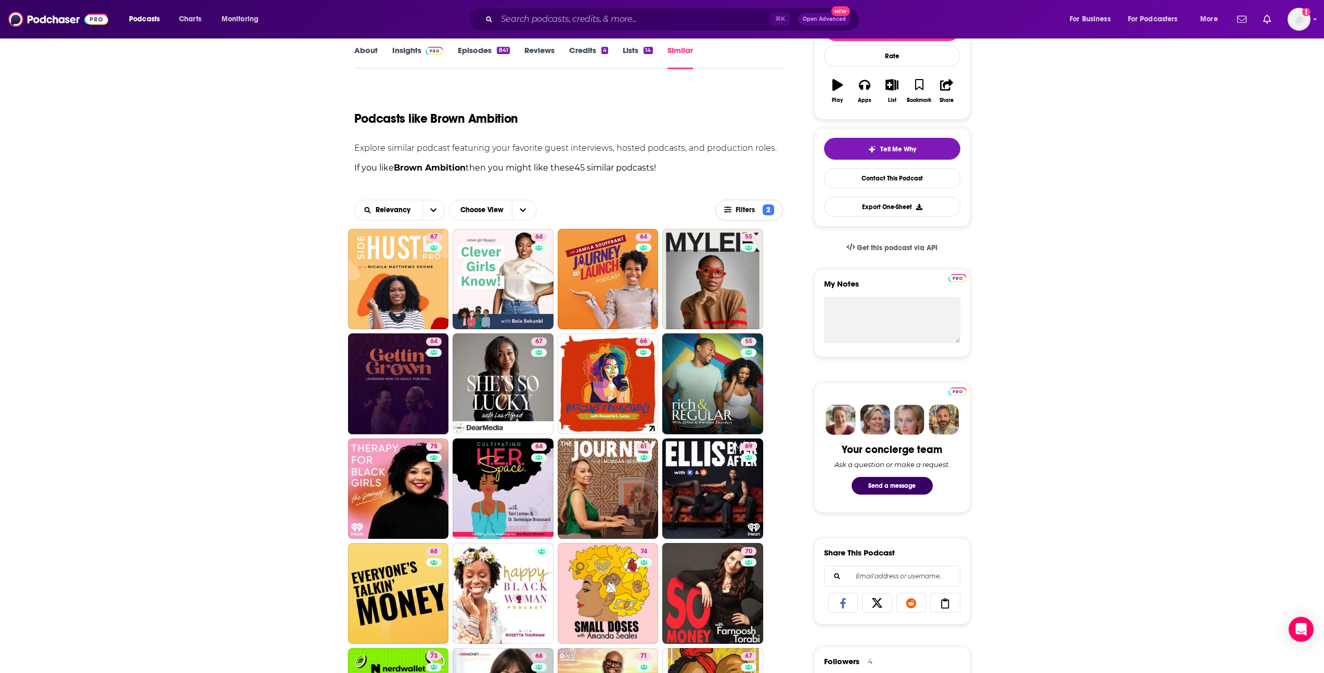
click at [742, 210] on span "Filters" at bounding box center [746, 209] width 23 height 7
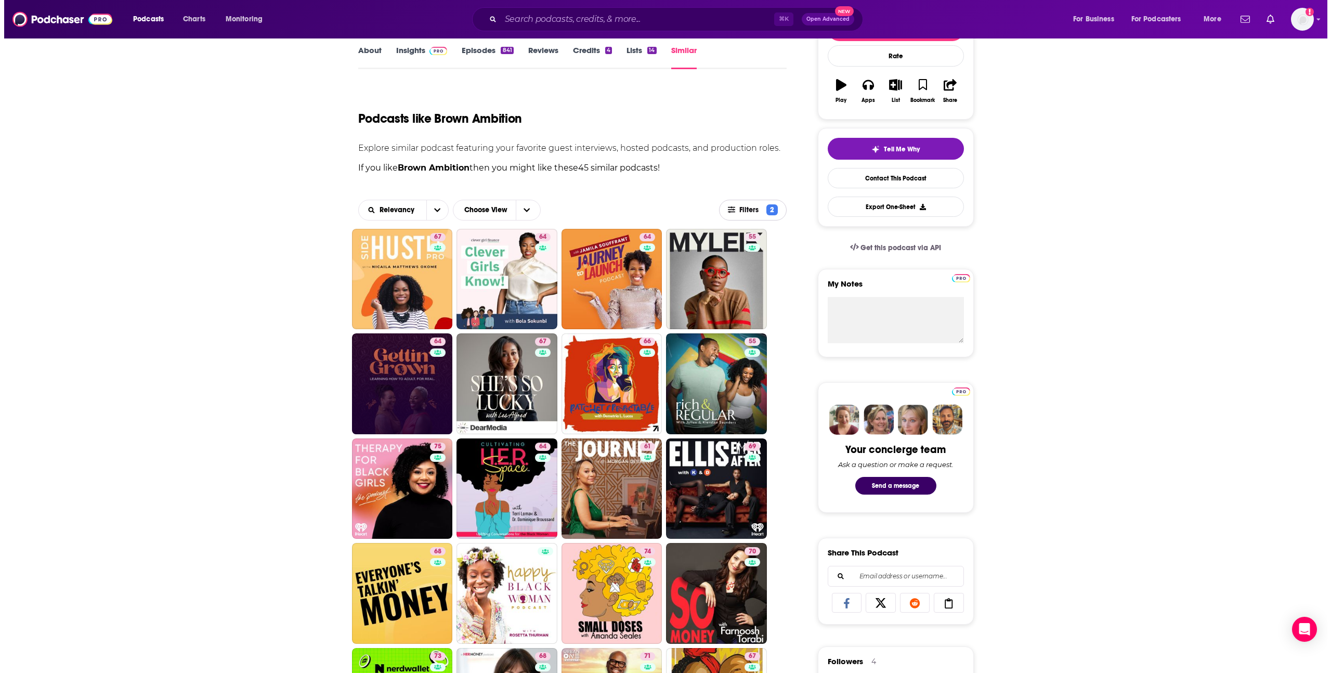
scroll to position [0, 0]
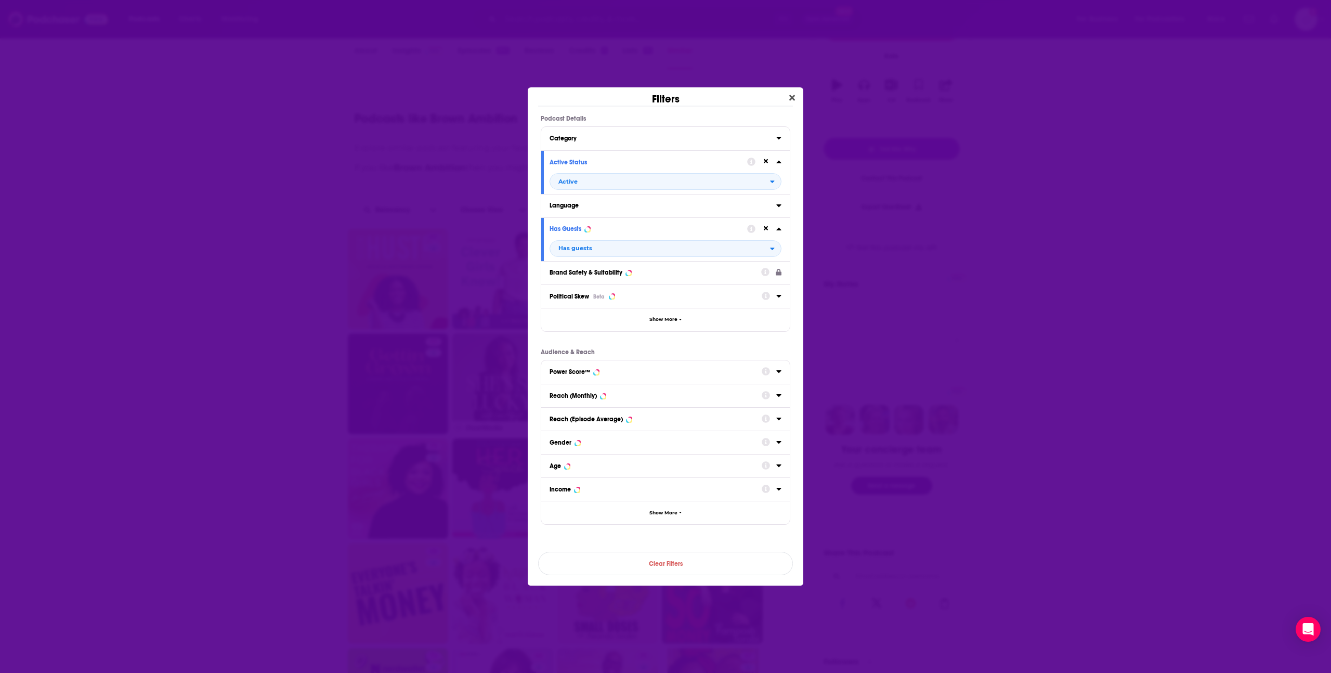
click at [692, 136] on div "Category" at bounding box center [660, 138] width 220 height 7
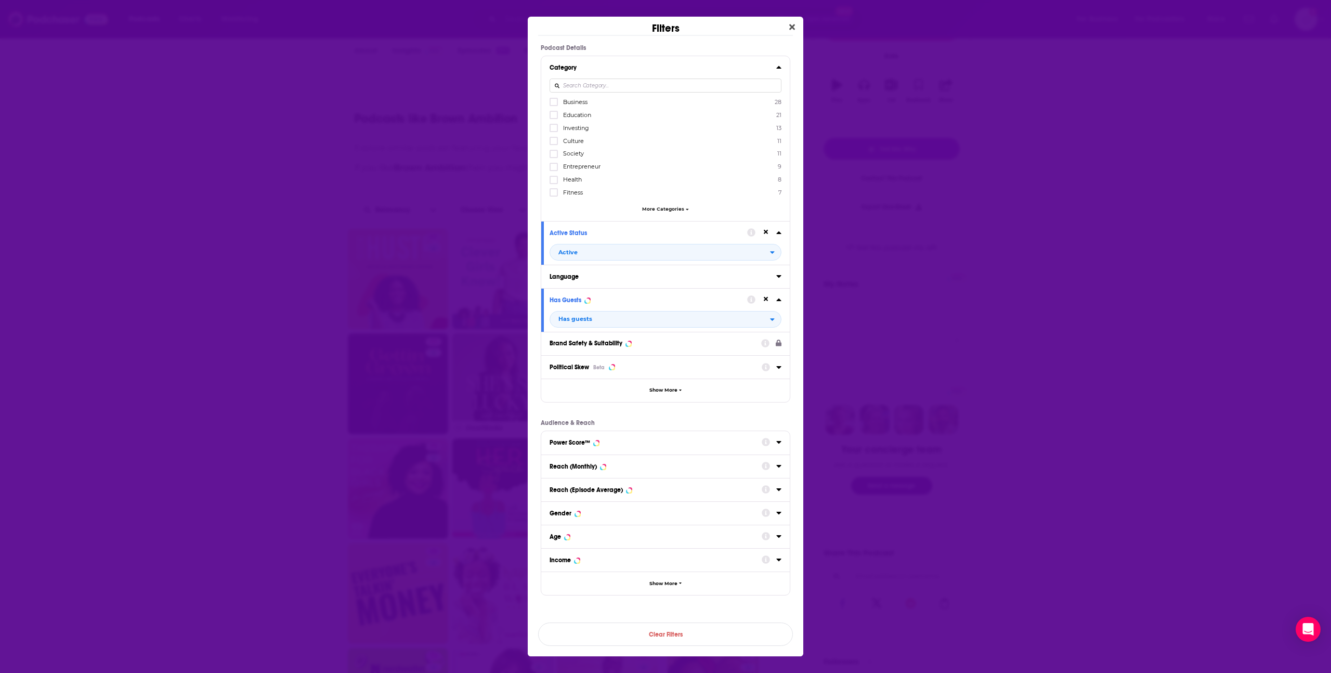
click at [564, 165] on span "Entrepreneur" at bounding box center [581, 166] width 37 height 7
click at [554, 170] on input "multiSelectOption-entrepreneur-5" at bounding box center [554, 170] width 0 height 0
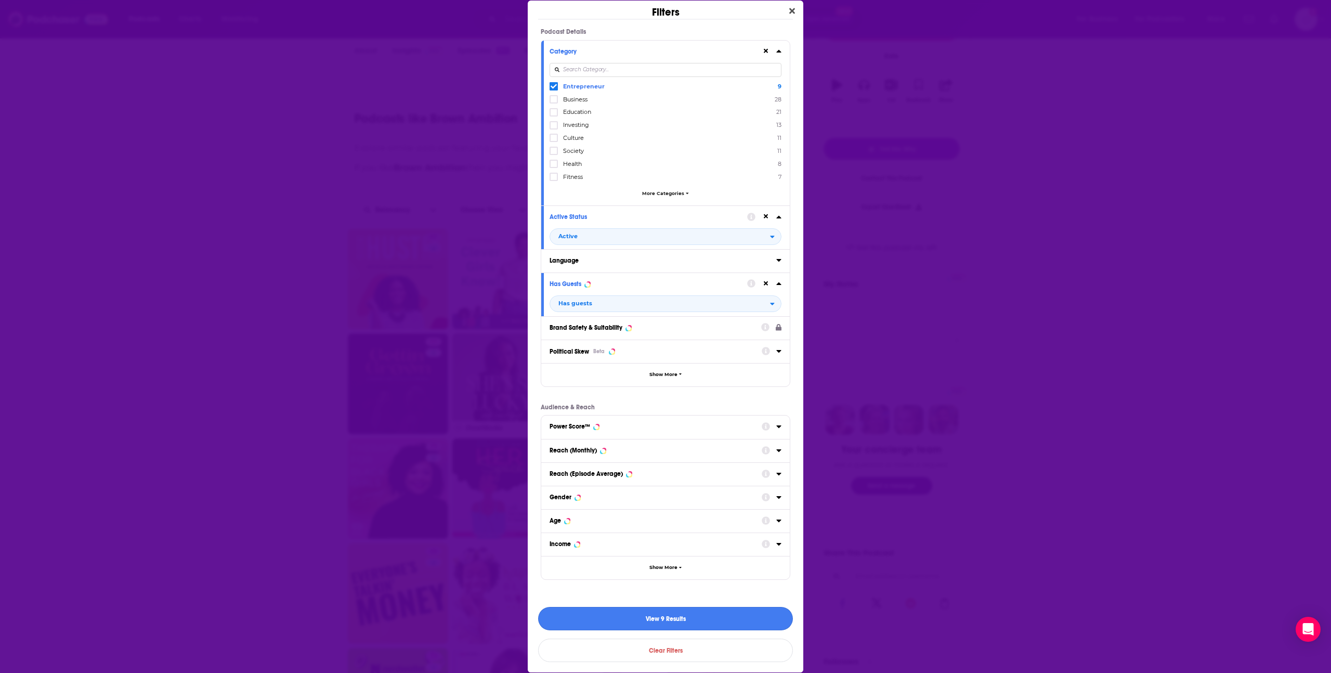
click at [650, 607] on button "View 9 Results" at bounding box center [665, 618] width 255 height 23
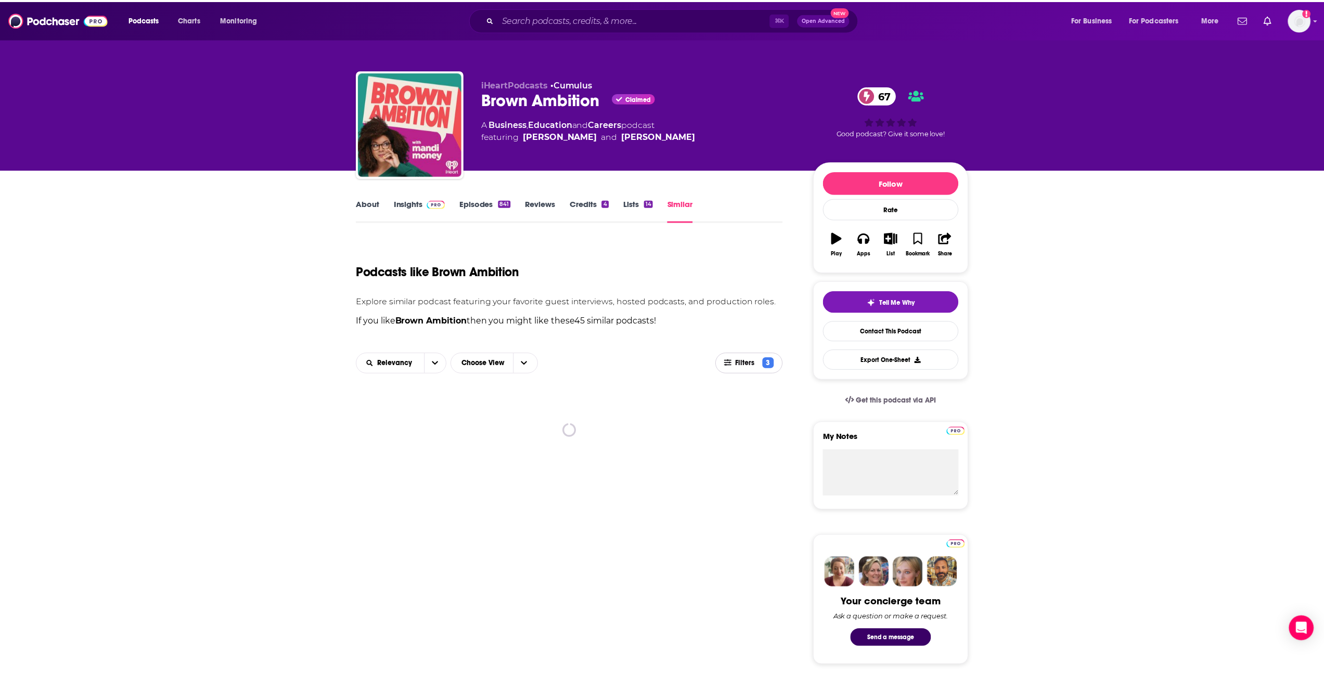
scroll to position [153, 0]
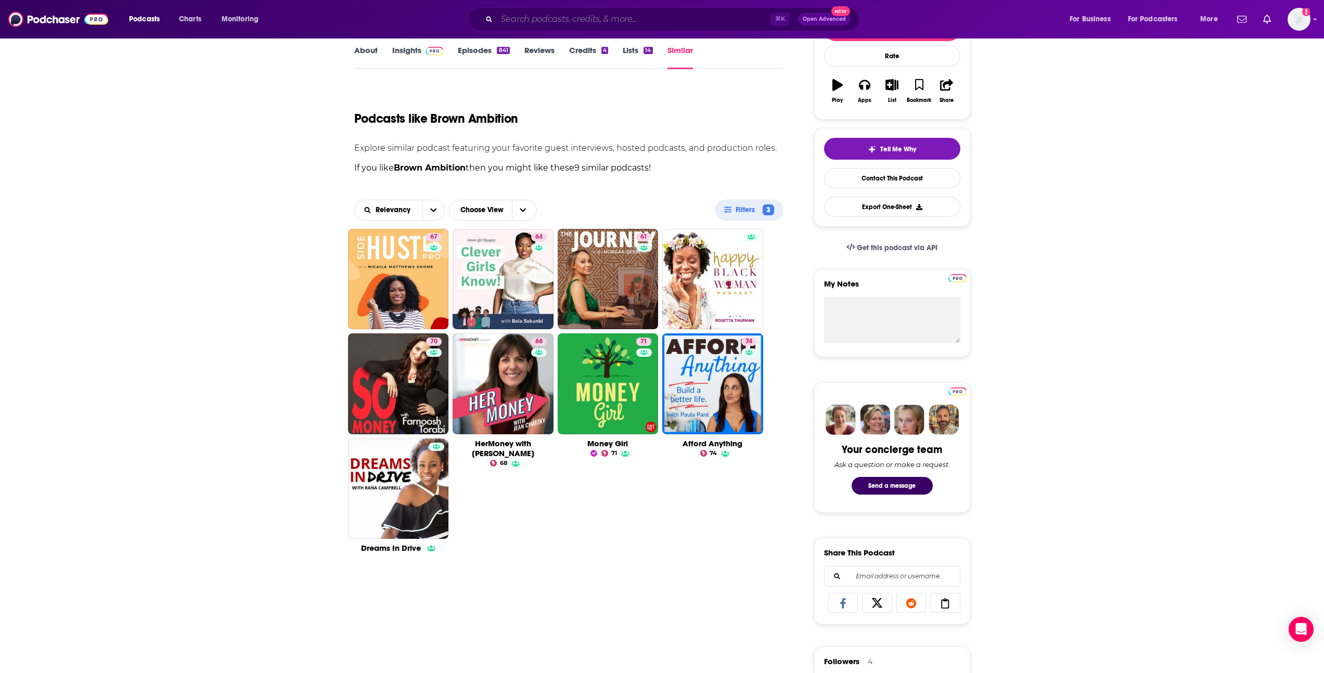
click at [577, 15] on input "Search podcasts, credits, & more..." at bounding box center [634, 19] width 274 height 17
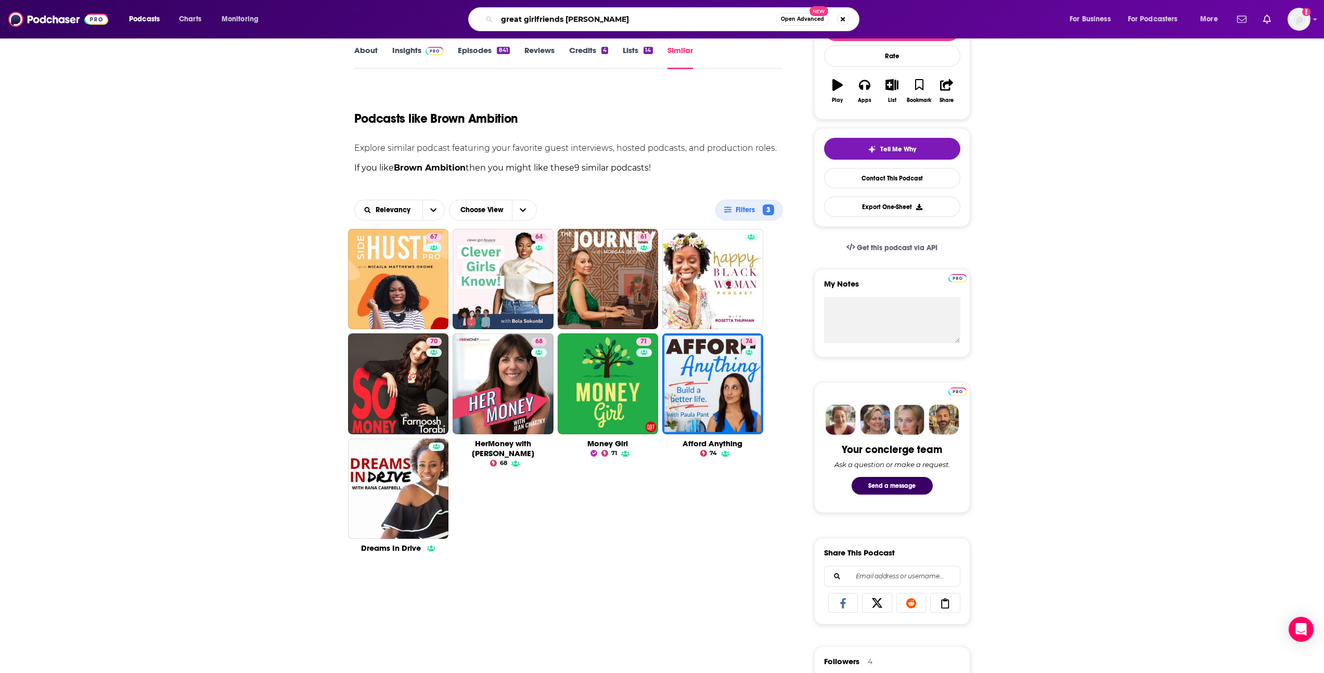
type input "great girlfriends podcast"
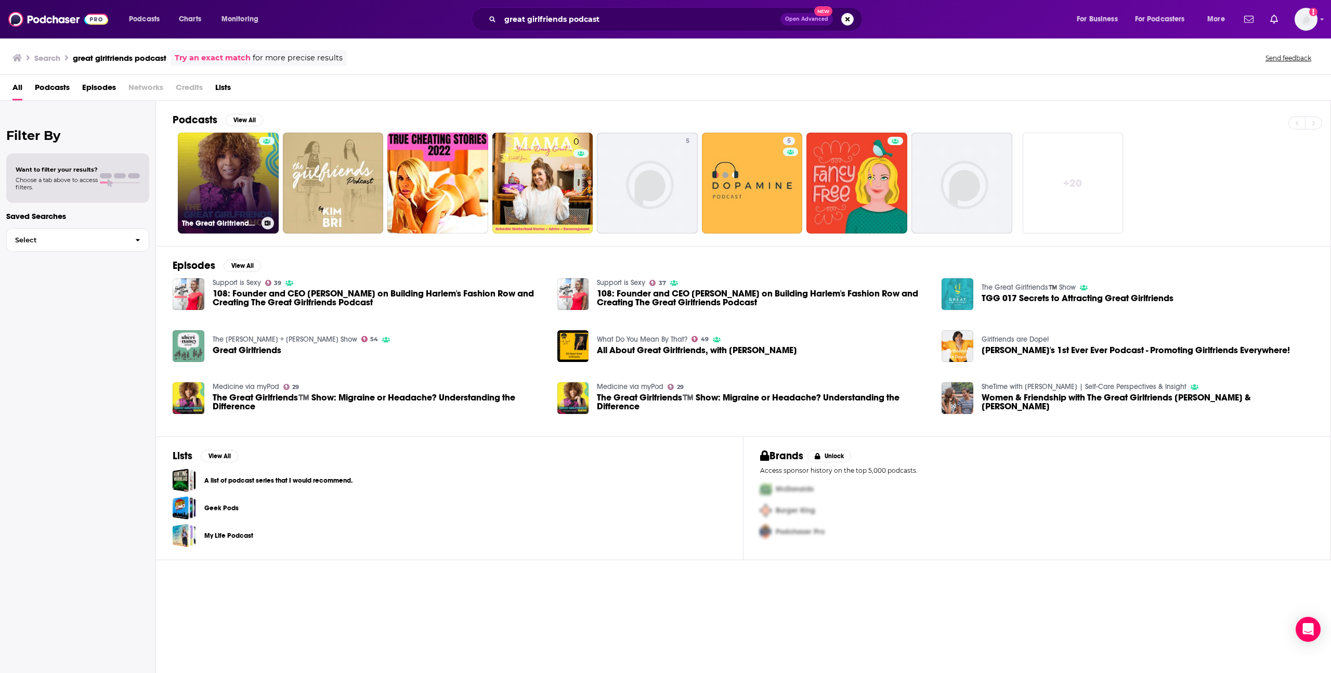
click at [275, 179] on link "The Great Girlfriends™️ Show" at bounding box center [228, 183] width 101 height 101
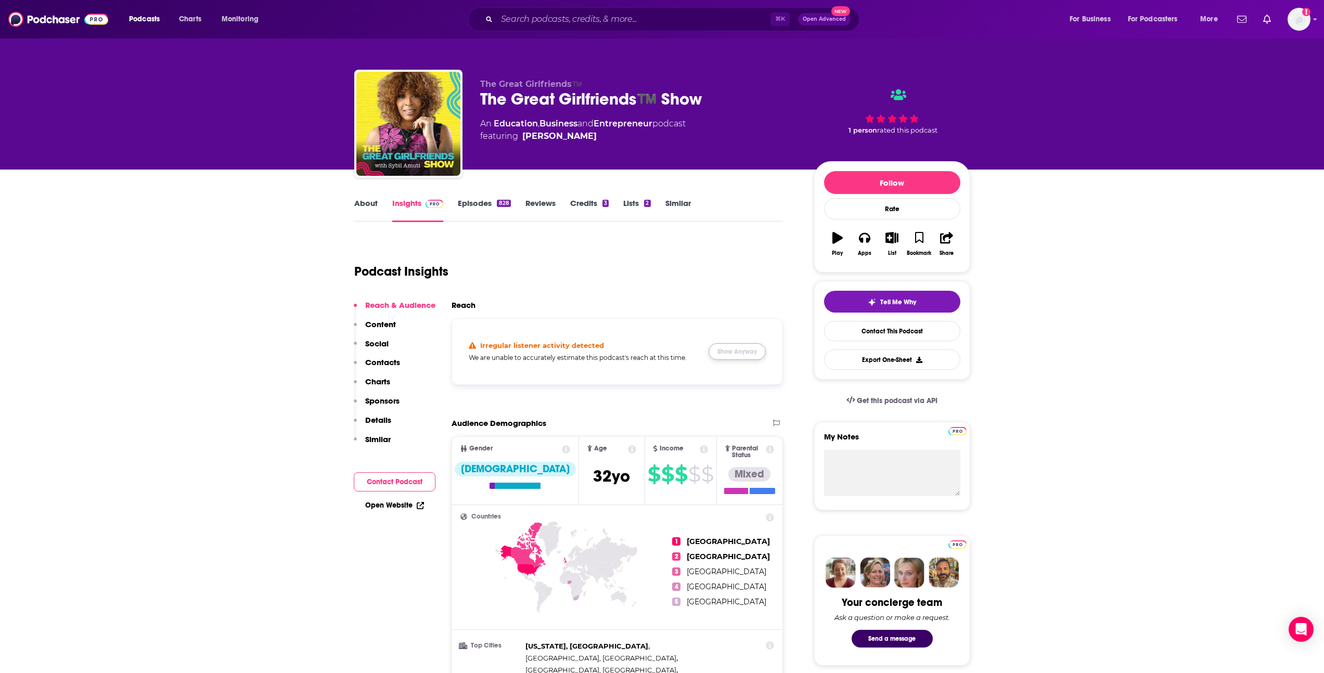
click at [728, 343] on button "Show Anyway" at bounding box center [736, 351] width 57 height 17
click at [362, 209] on link "About" at bounding box center [365, 210] width 23 height 24
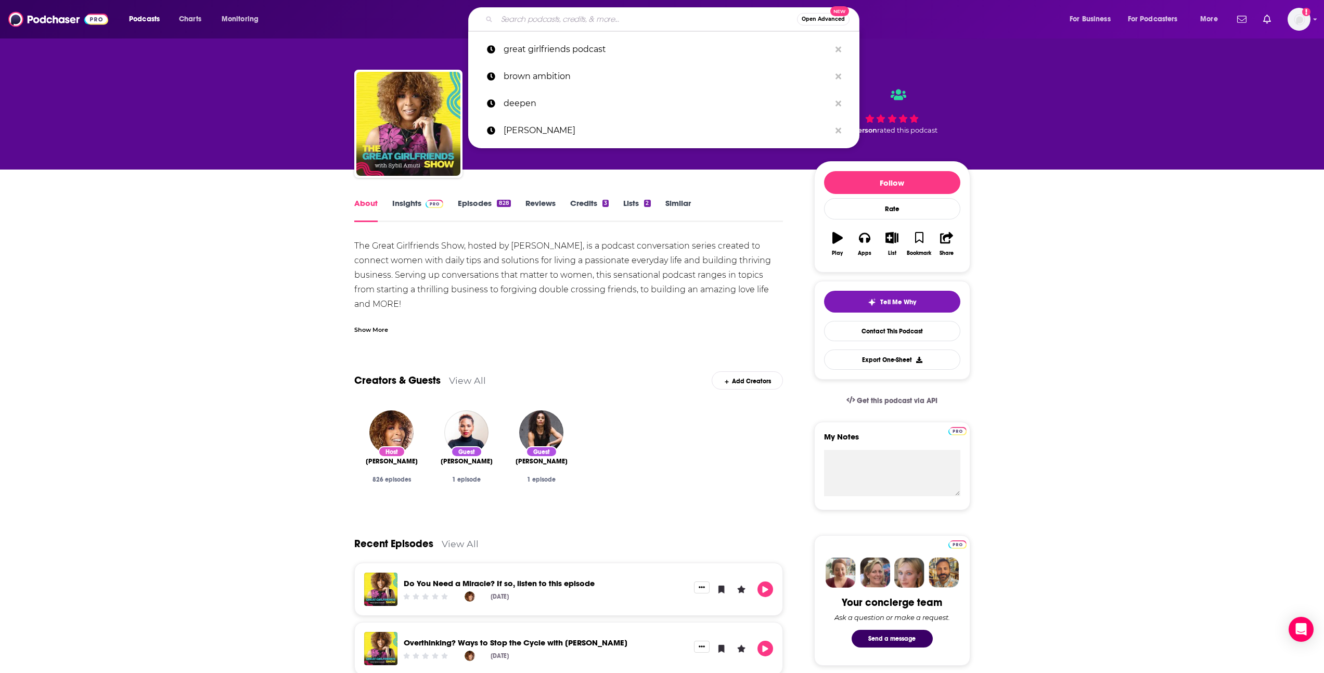
click at [584, 22] on input "Search podcasts, credits, & more..." at bounding box center [647, 19] width 300 height 17
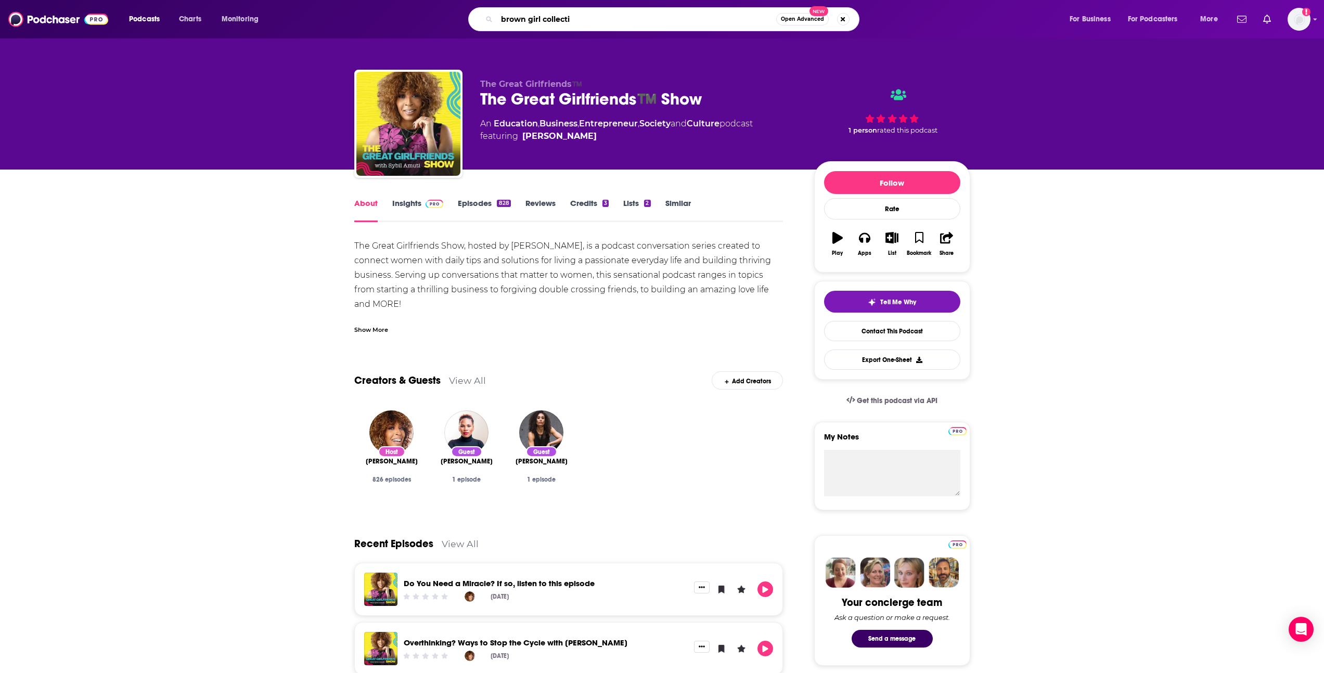
type input "brown girl collectiv"
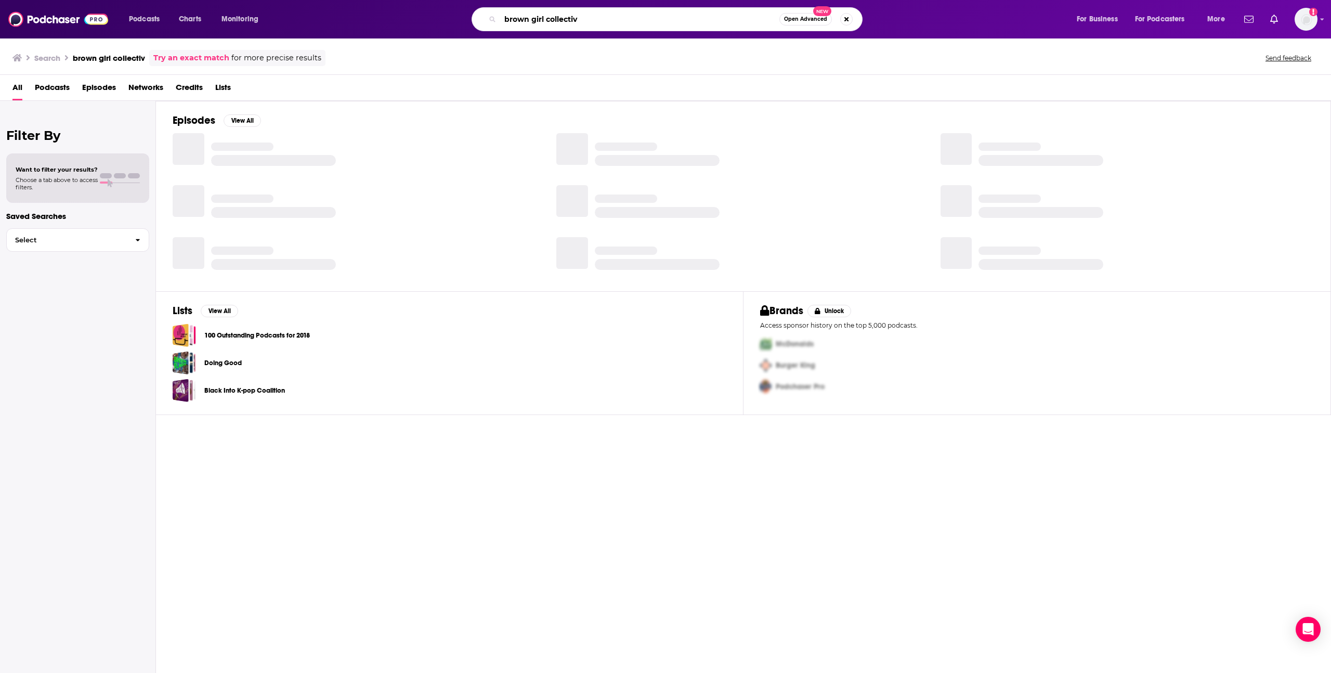
click at [603, 22] on input "brown girl collectiv" at bounding box center [639, 19] width 279 height 17
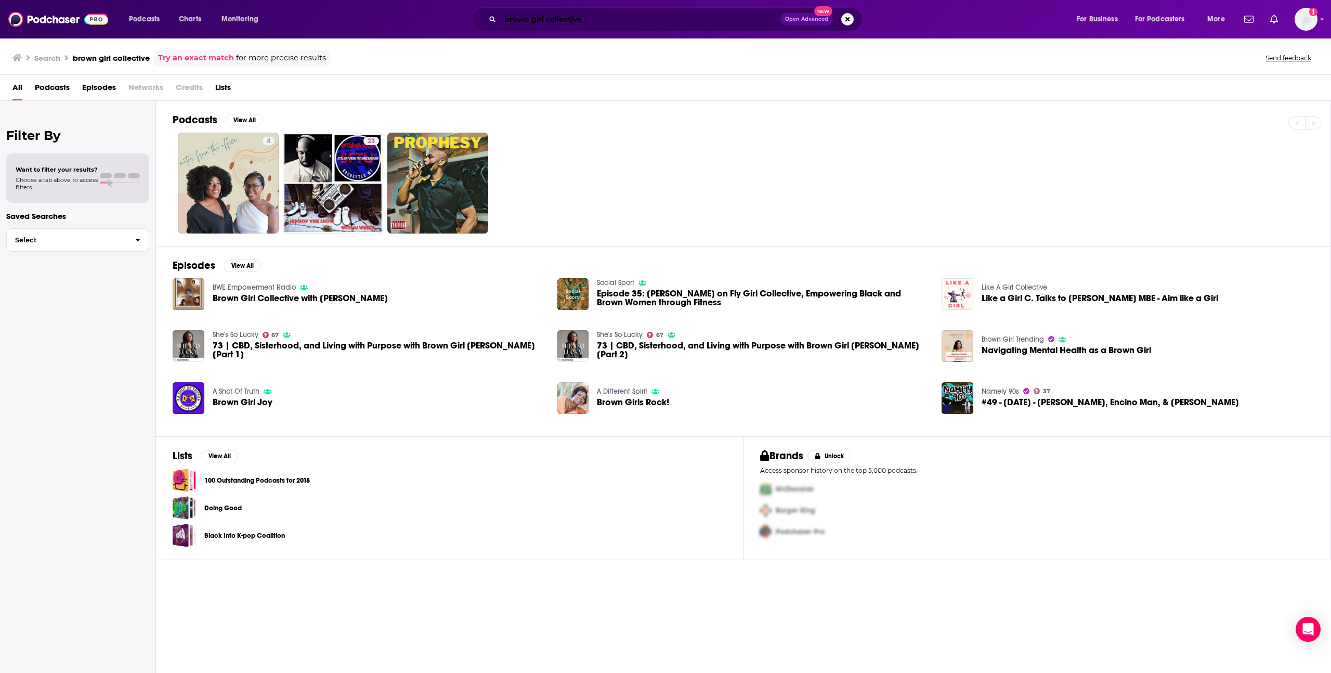
click at [566, 23] on input "brown girl collective" at bounding box center [640, 19] width 280 height 17
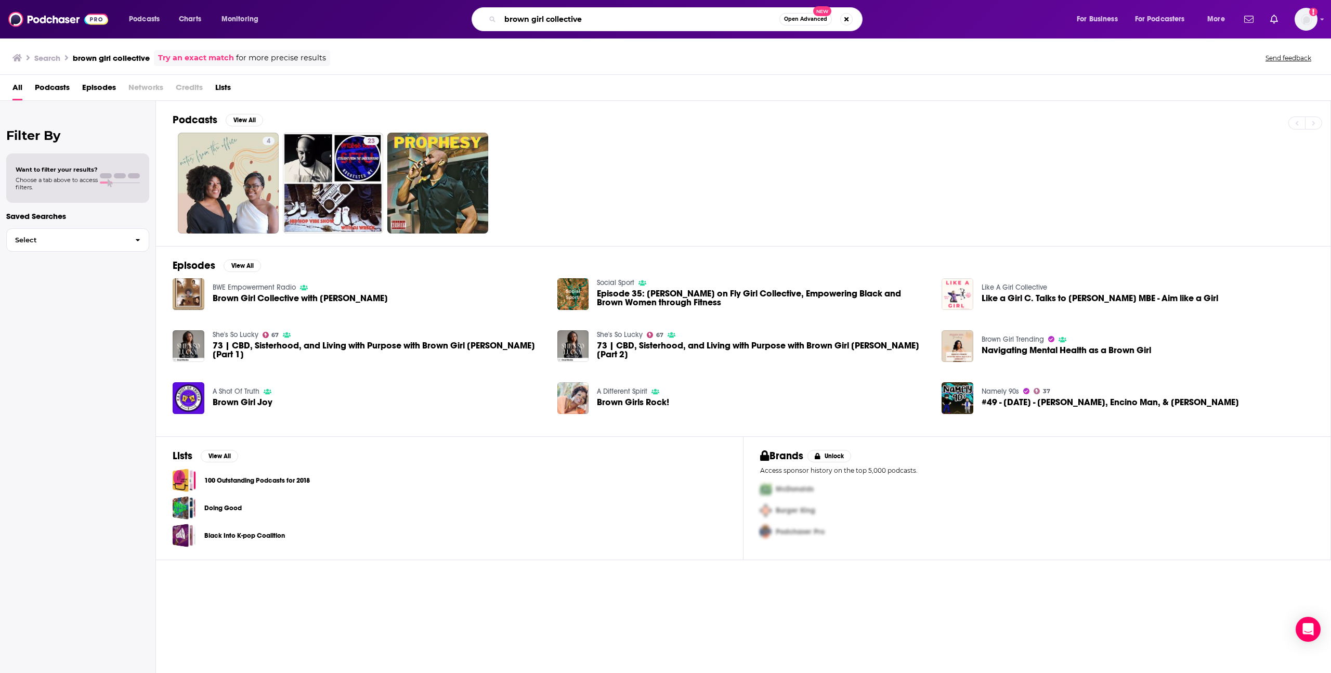
click at [566, 22] on input "brown girl collective" at bounding box center [639, 19] width 279 height 17
type input "brown girl"
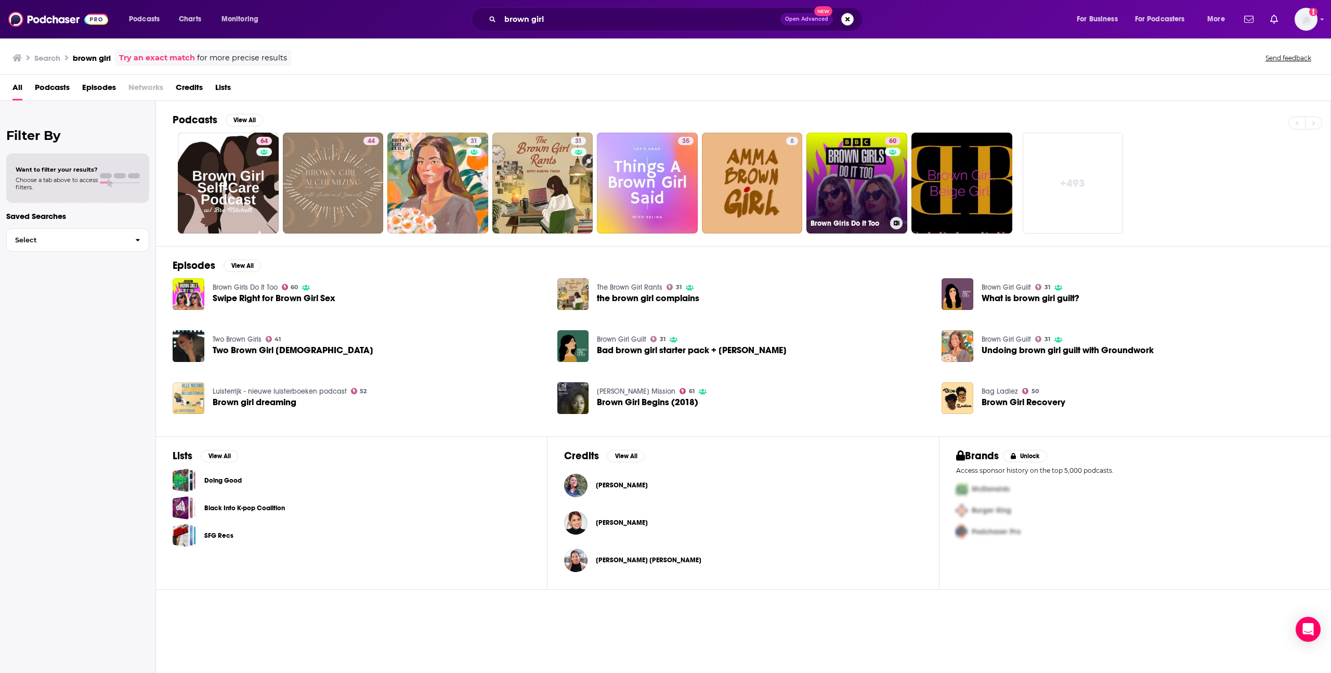
click at [855, 173] on link "60 Brown Girls Do It Too" at bounding box center [857, 183] width 101 height 101
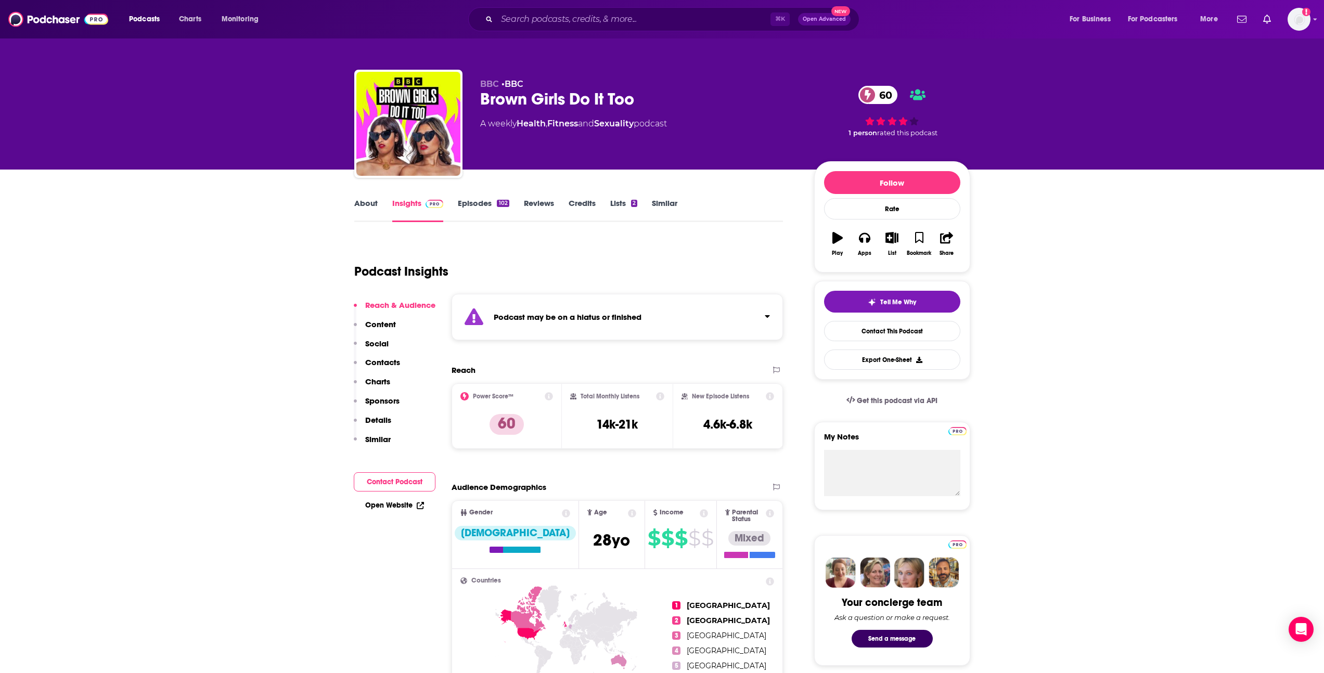
click at [362, 207] on link "About" at bounding box center [365, 210] width 23 height 24
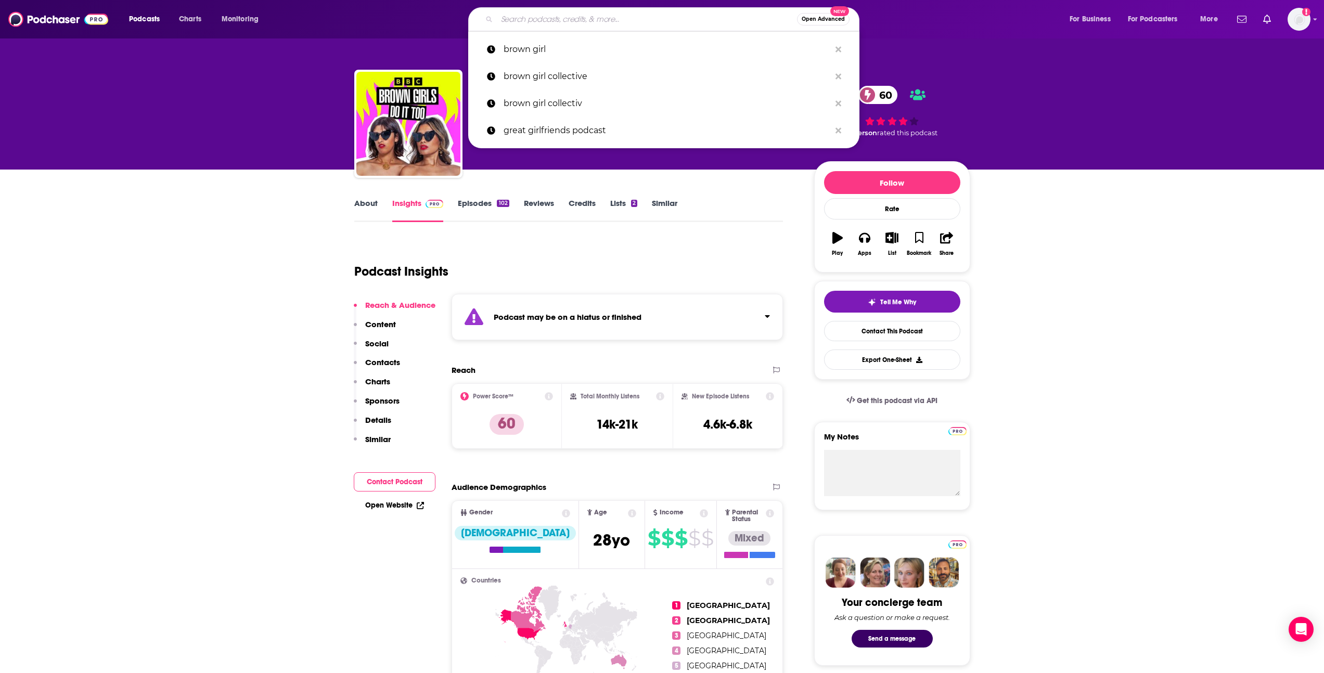
click at [510, 22] on input "Search podcasts, credits, & more..." at bounding box center [647, 19] width 300 height 17
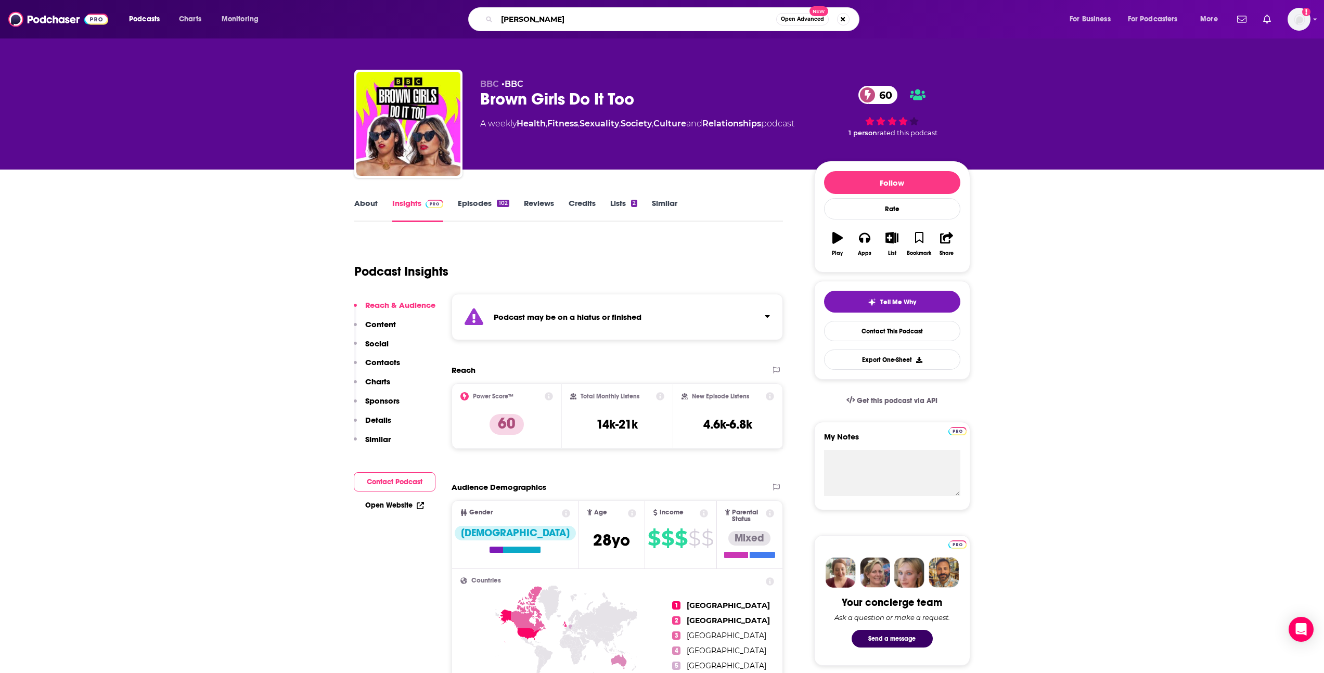
type input "chris voss"
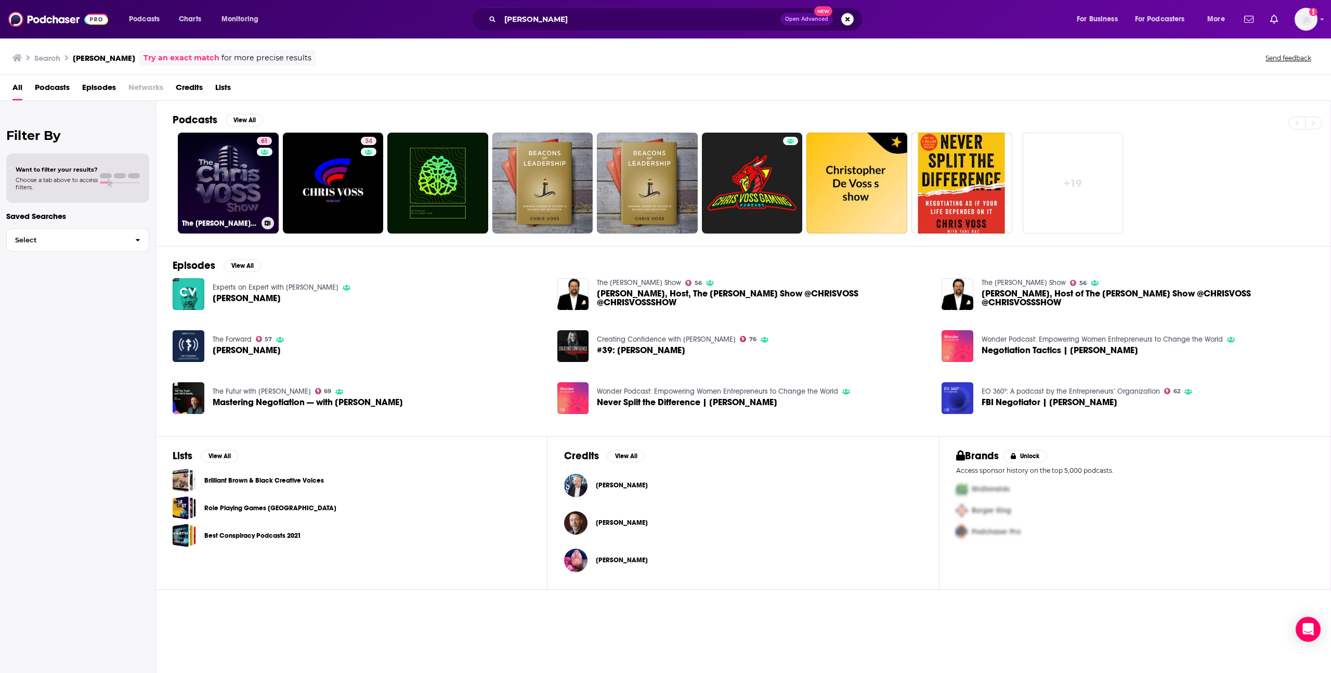
click at [218, 186] on link "61 The Chris Voss Show" at bounding box center [228, 183] width 101 height 101
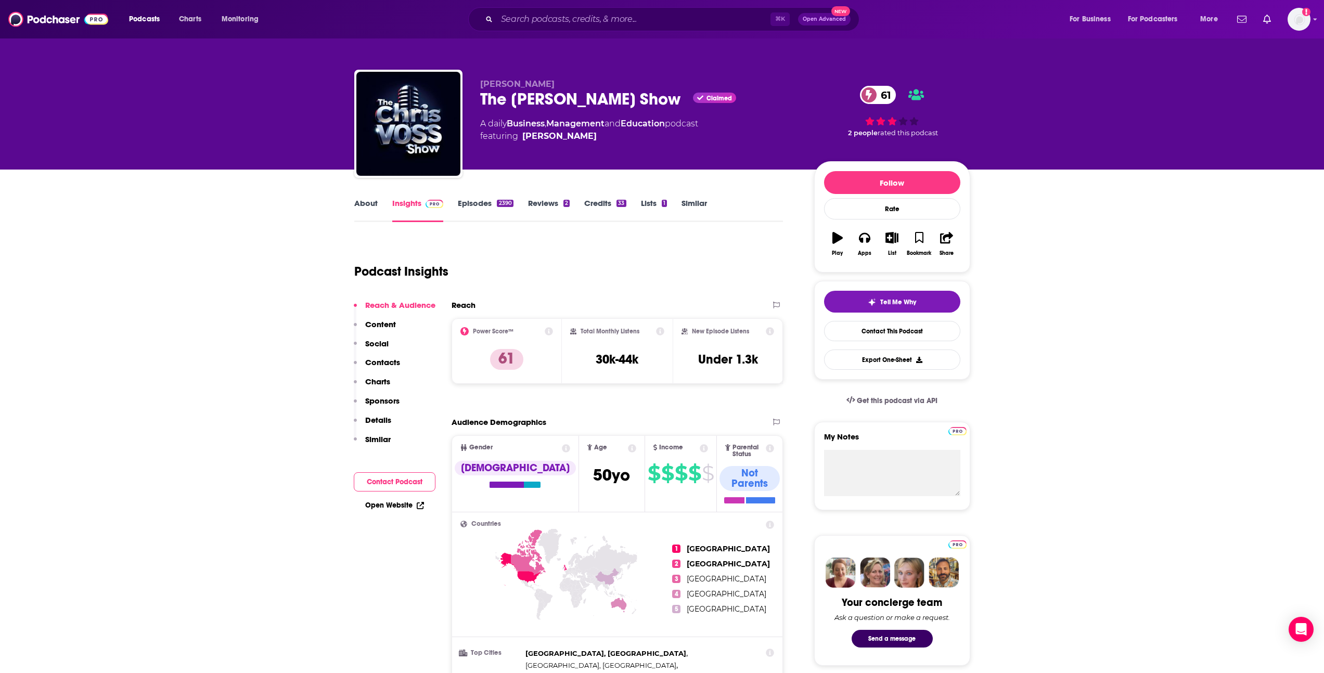
click at [366, 204] on link "About" at bounding box center [365, 210] width 23 height 24
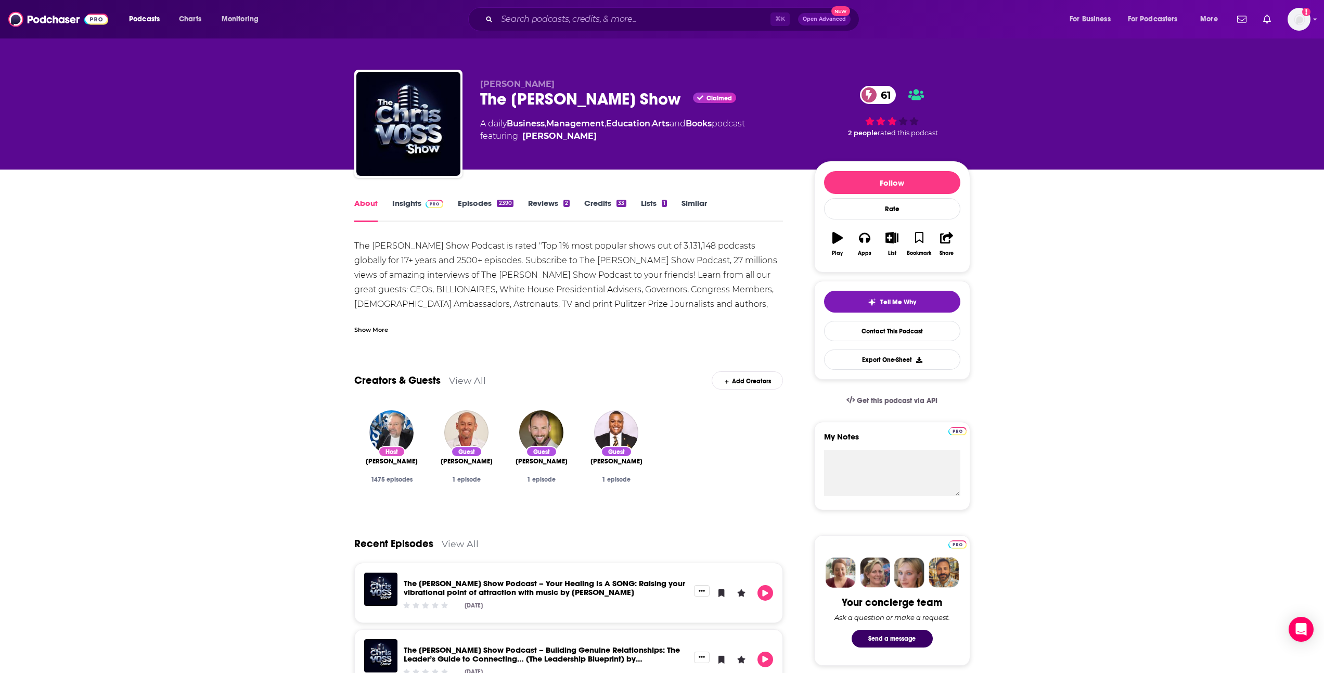
click at [412, 203] on link "Insights" at bounding box center [417, 210] width 51 height 24
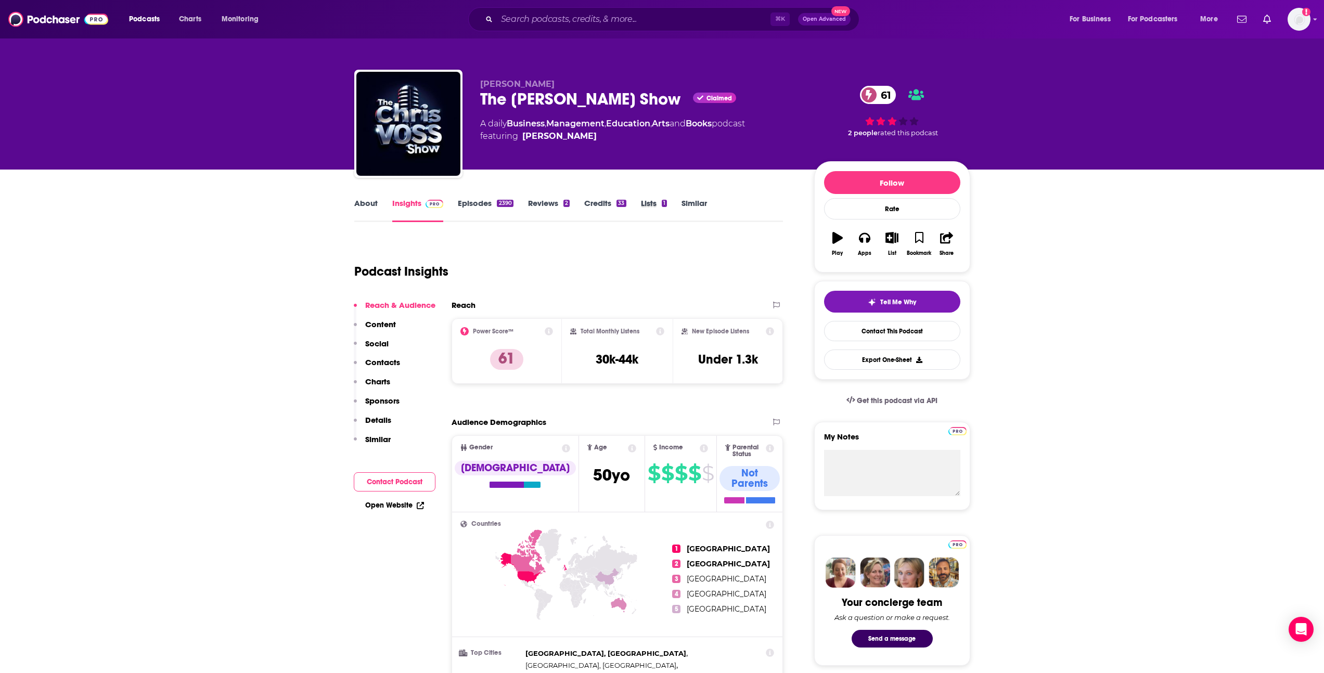
click at [677, 203] on div "Lists 1" at bounding box center [661, 210] width 41 height 24
click at [497, 201] on div "2390" at bounding box center [505, 203] width 16 height 7
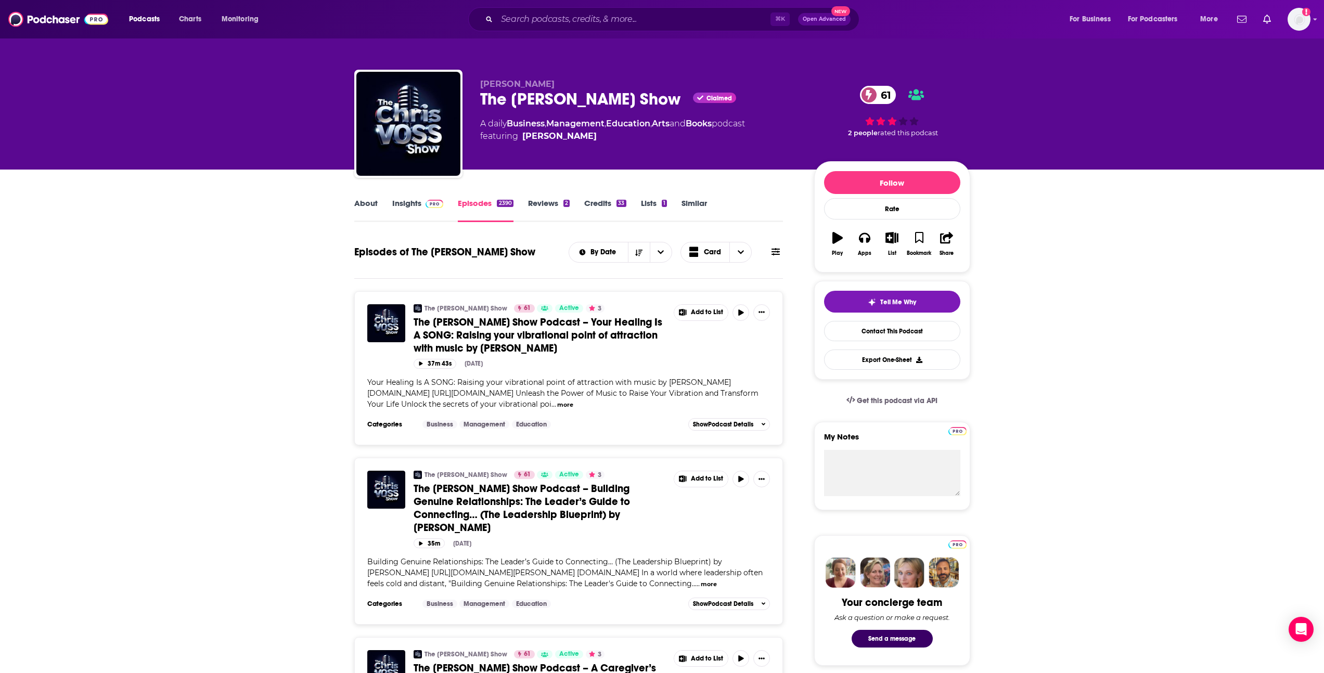
click at [690, 202] on link "Similar" at bounding box center [693, 210] width 25 height 24
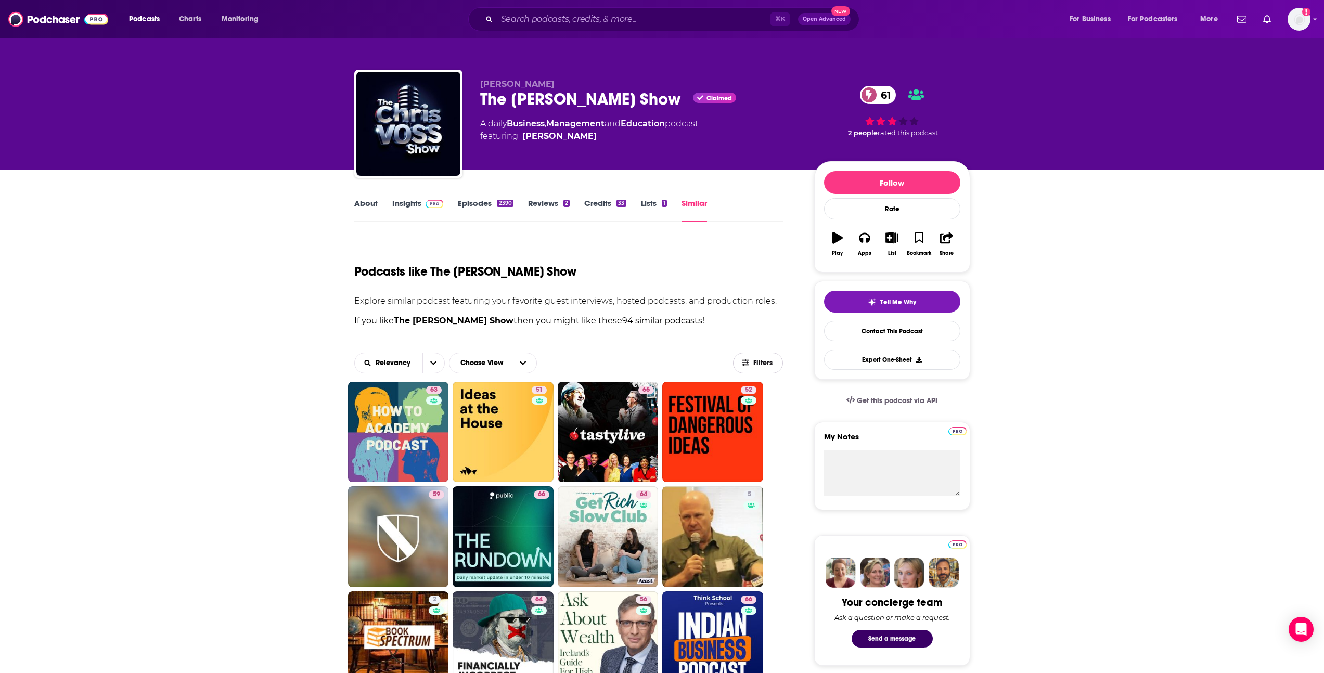
click at [763, 361] on span "Filters" at bounding box center [763, 362] width 21 height 7
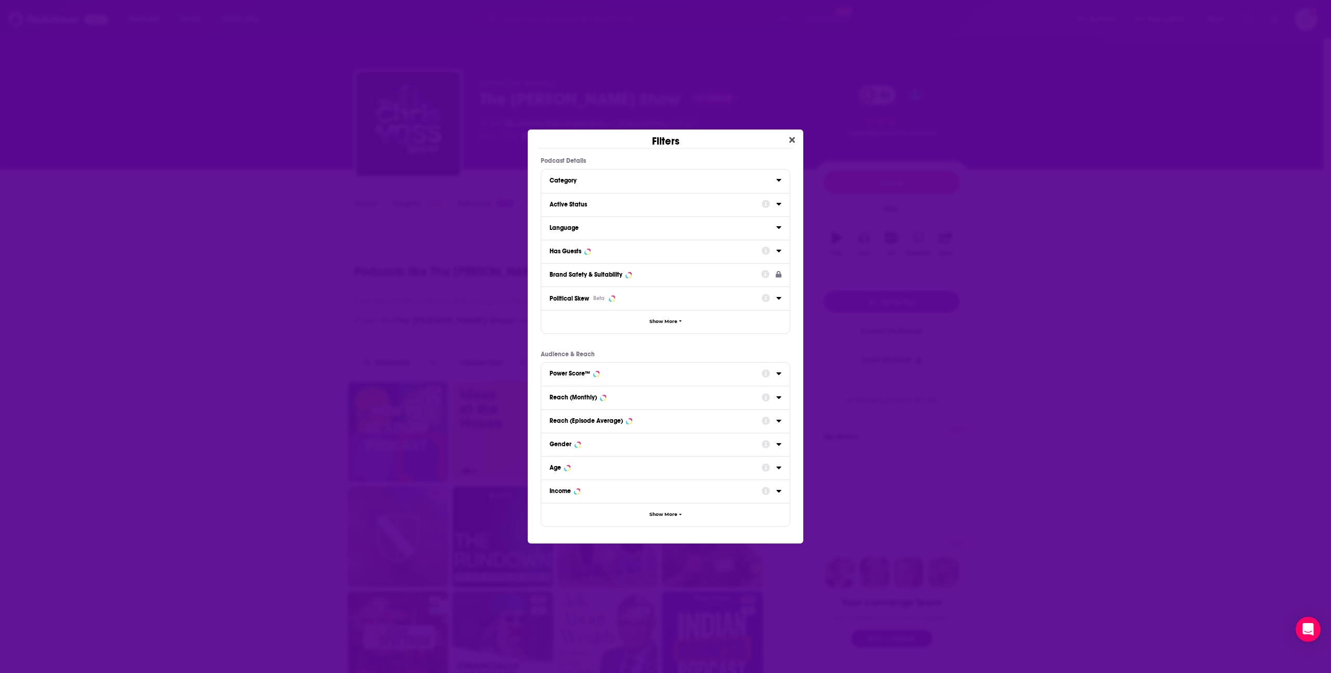
click at [611, 184] on div "Category" at bounding box center [660, 180] width 220 height 7
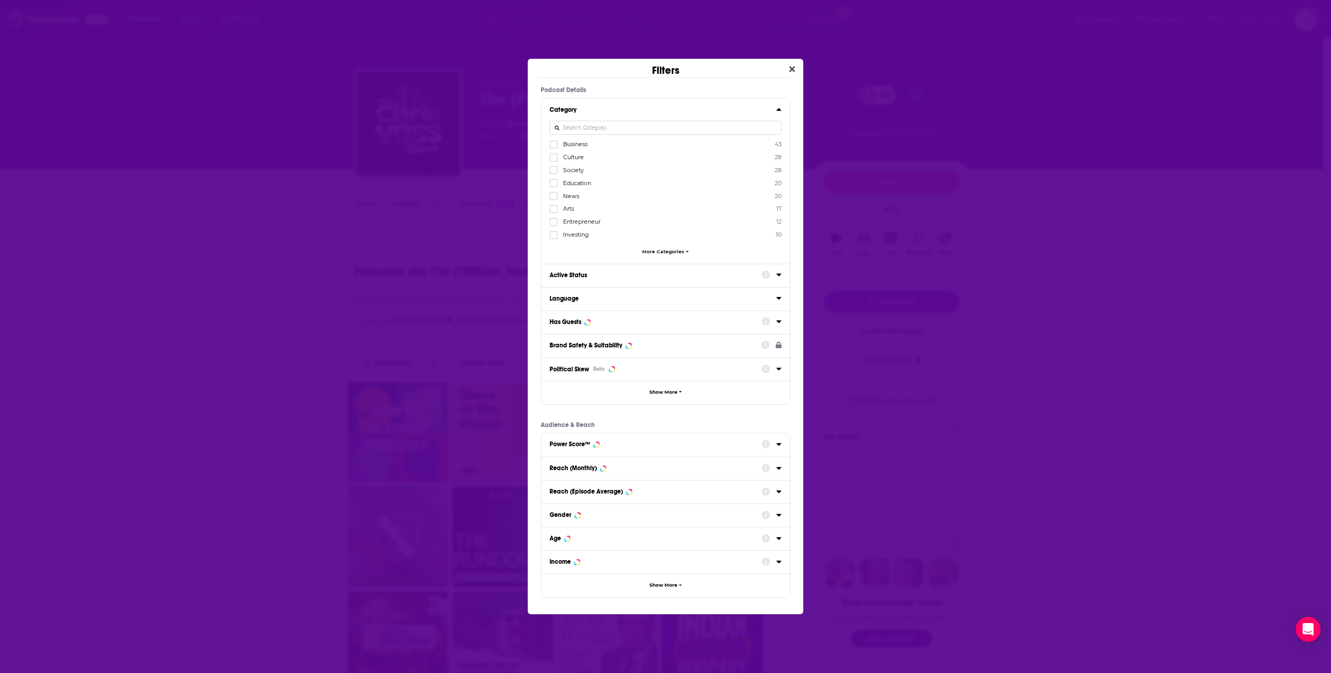
click at [778, 110] on icon "Dialog" at bounding box center [778, 109] width 5 height 3
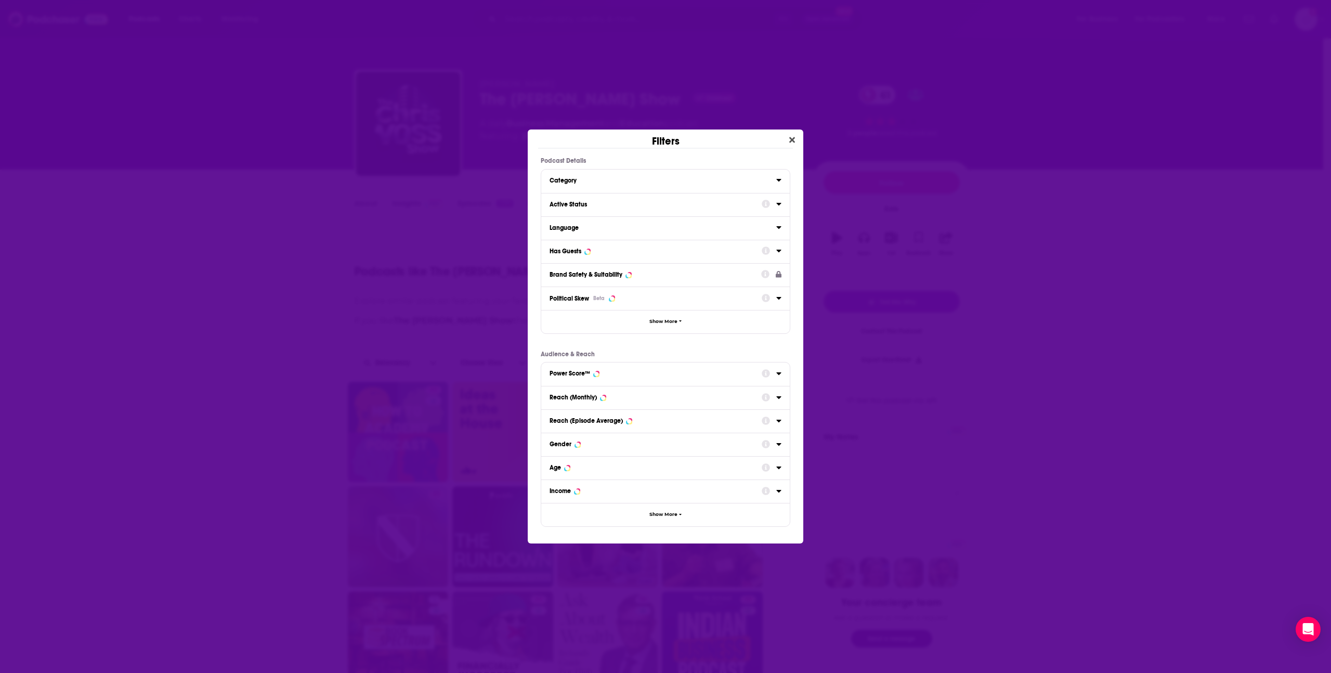
click at [696, 206] on div "Active Status" at bounding box center [652, 204] width 205 height 7
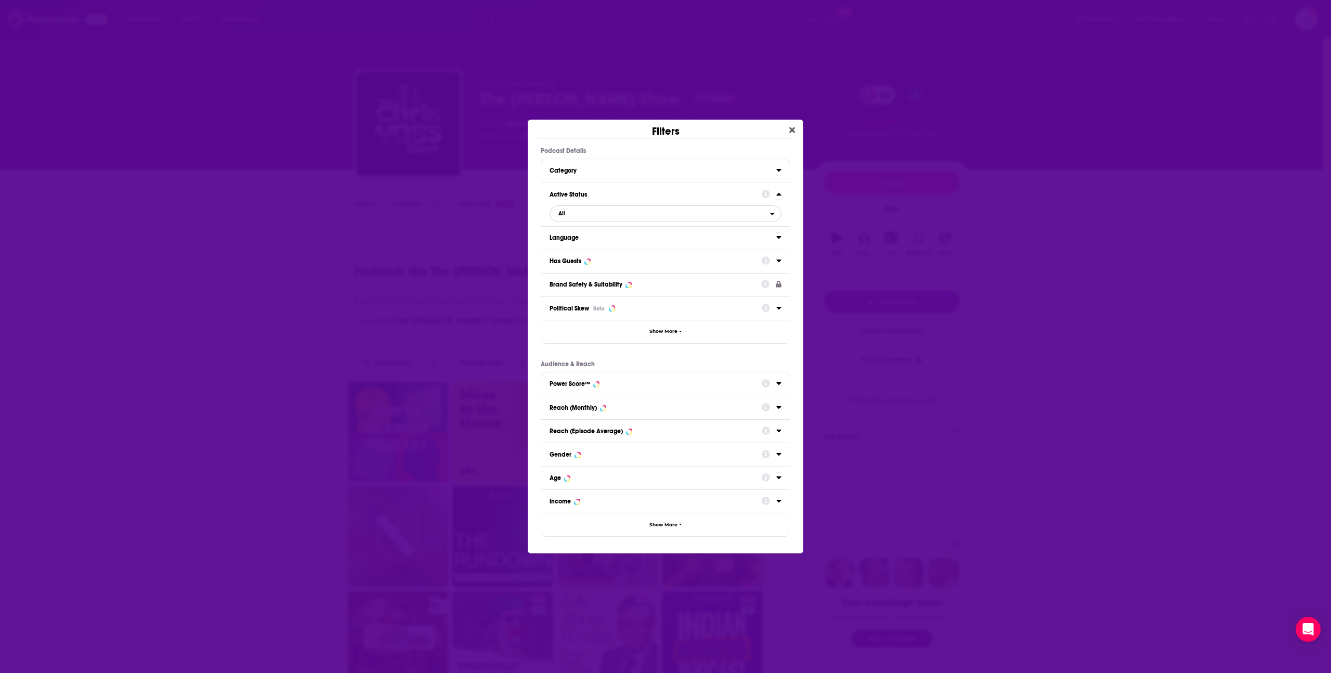
click at [635, 217] on span "All" at bounding box center [660, 214] width 220 height 14
click at [631, 245] on span "Active" at bounding box center [611, 248] width 113 height 6
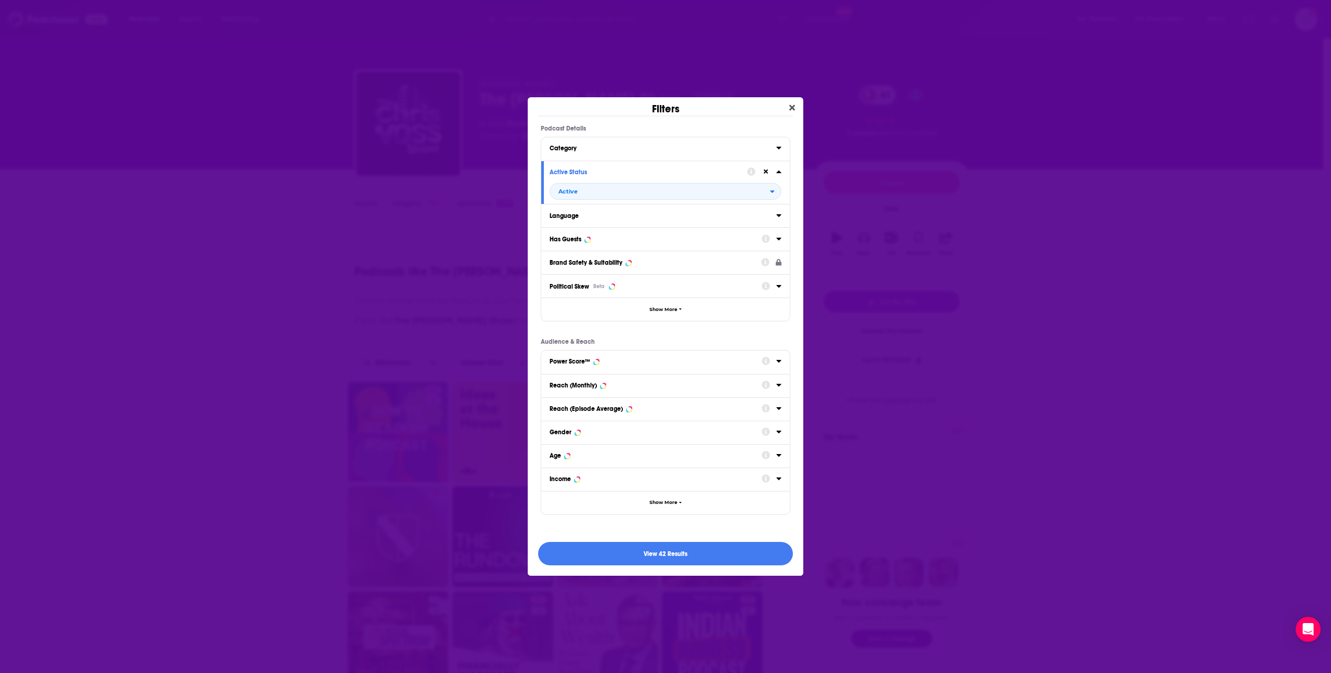
click at [637, 231] on div "Has Guests" at bounding box center [665, 238] width 249 height 23
click at [641, 237] on div "Has Guests" at bounding box center [652, 239] width 205 height 7
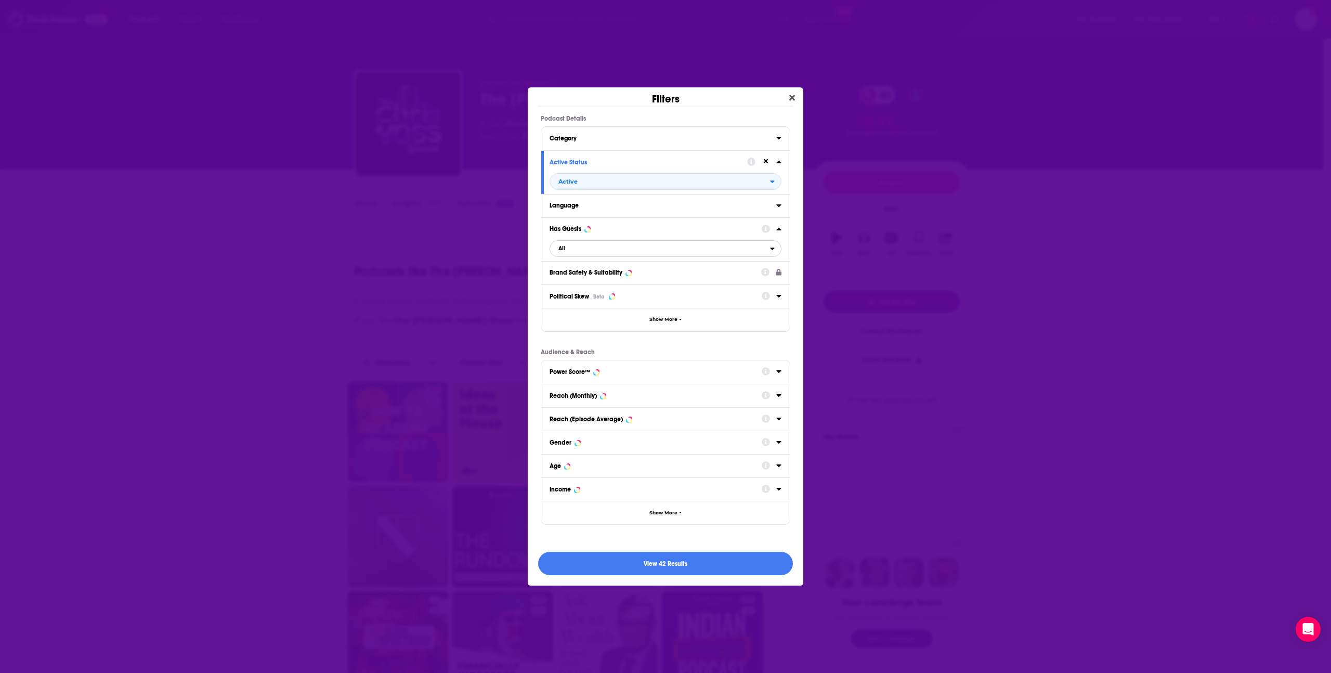
click at [650, 248] on span "All" at bounding box center [660, 249] width 220 height 14
click at [641, 295] on div "Has guests 73" at bounding box center [666, 299] width 232 height 17
click at [692, 561] on button "View 36 Results" at bounding box center [665, 563] width 255 height 23
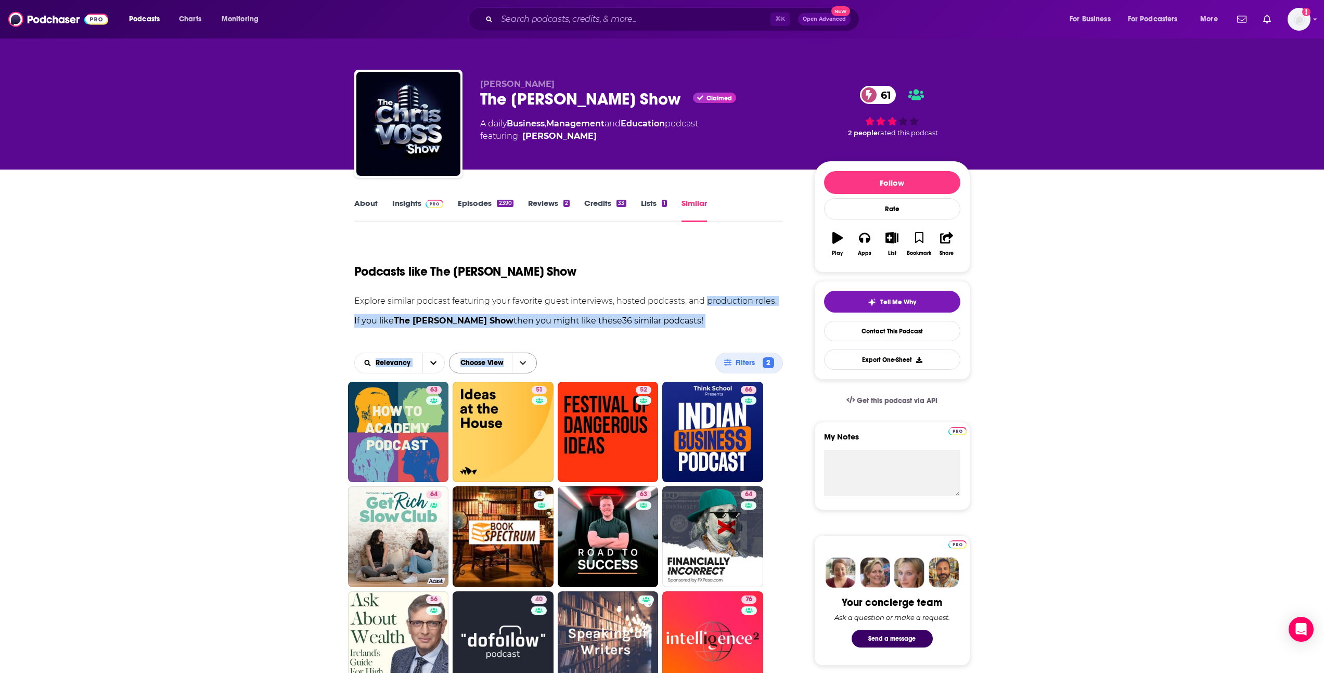
drag, startPoint x: 731, startPoint y: 305, endPoint x: 455, endPoint y: 371, distance: 283.8
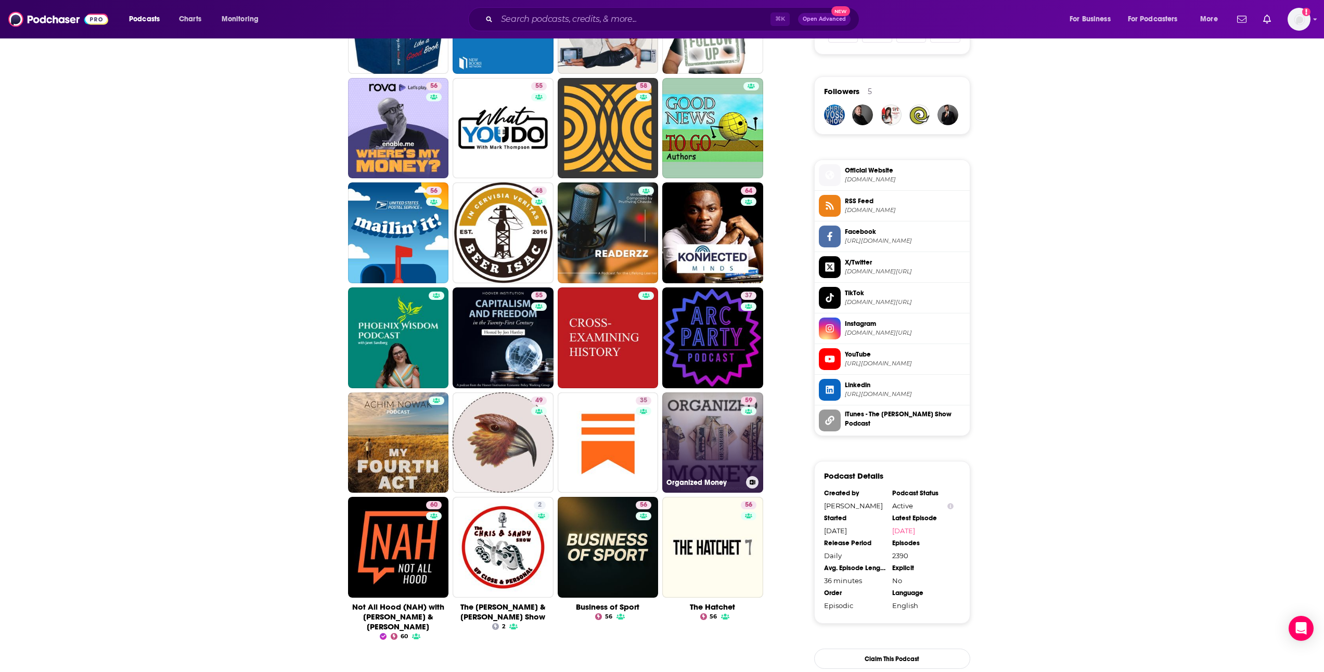
scroll to position [725, 0]
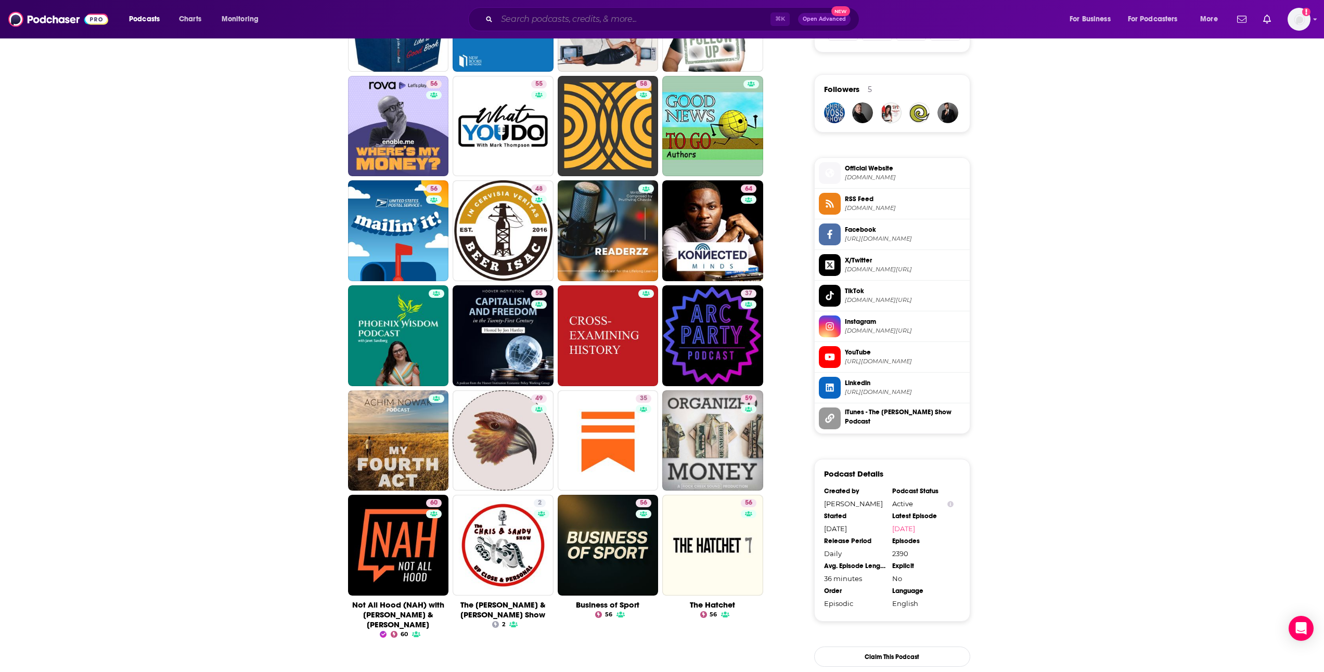
click at [613, 21] on input "Search podcasts, credits, & more..." at bounding box center [634, 19] width 274 height 17
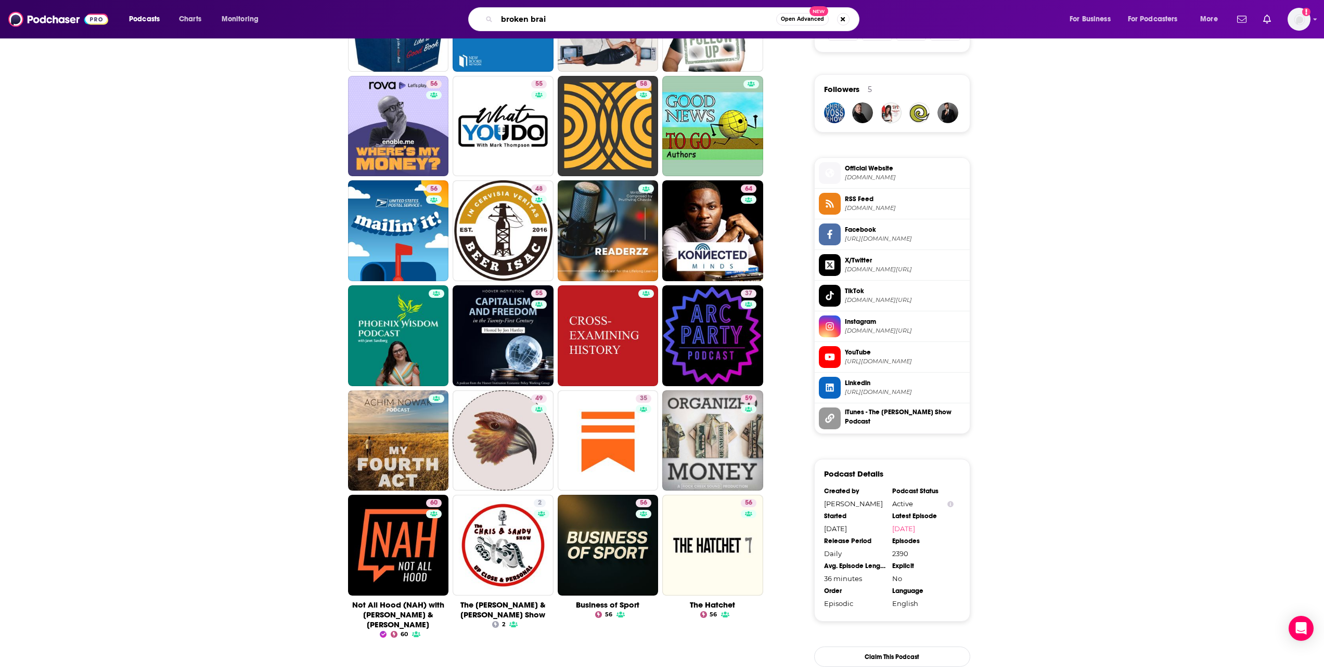
type input "broken brain"
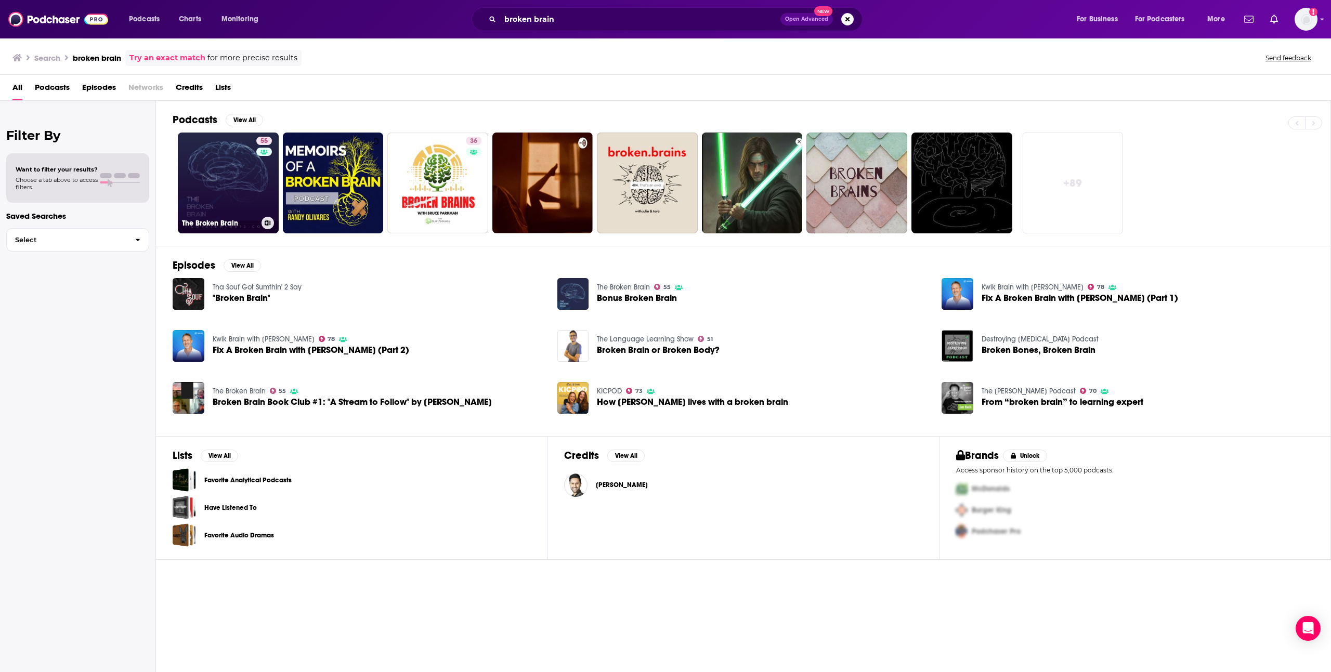
click at [259, 167] on div "55" at bounding box center [265, 177] width 18 height 80
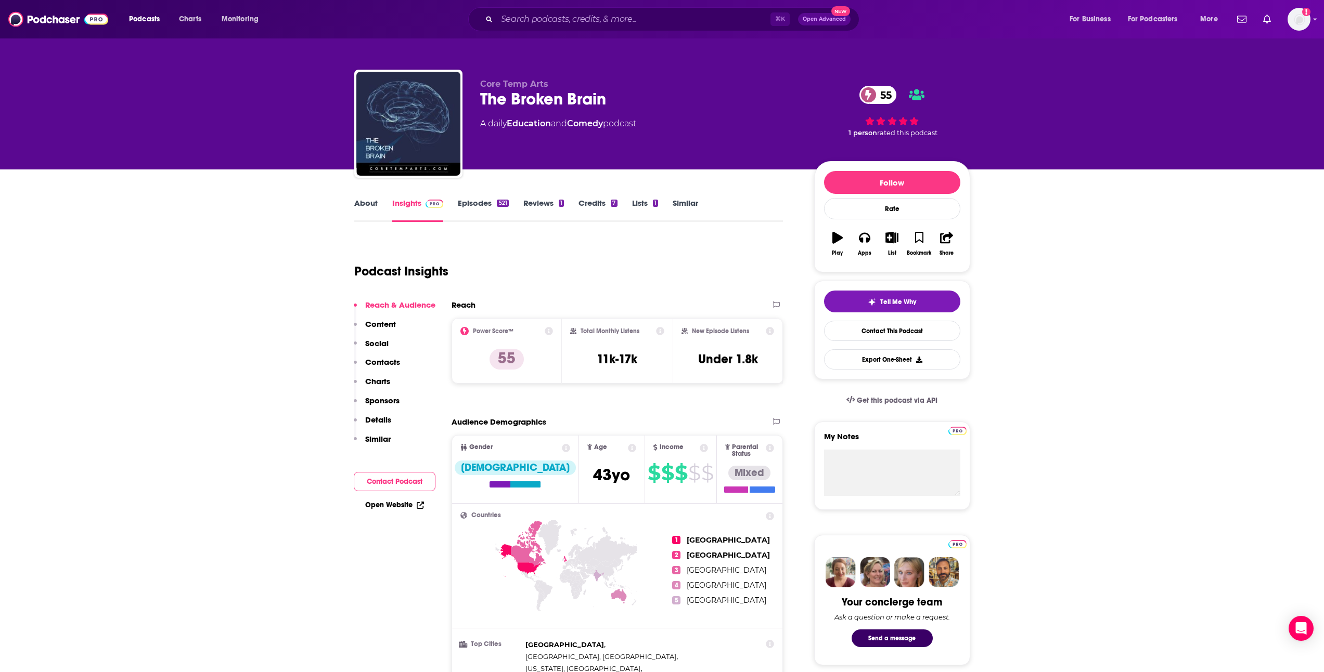
click at [374, 199] on link "About" at bounding box center [365, 210] width 23 height 24
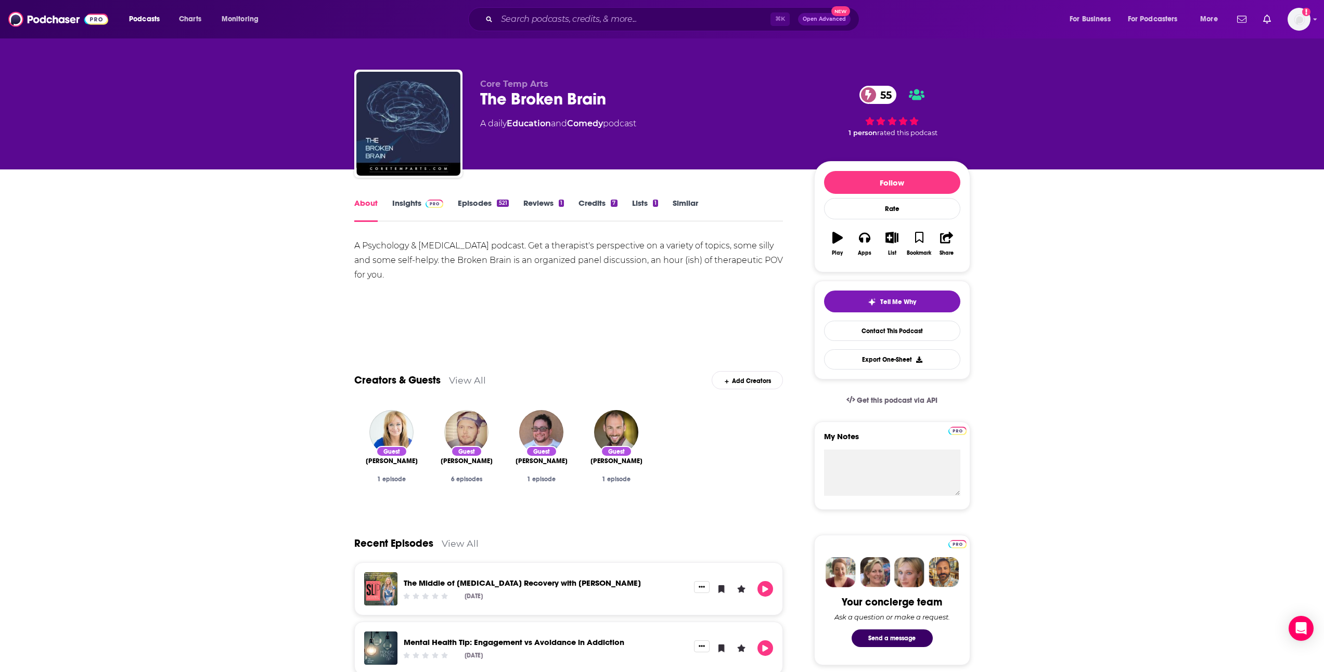
click at [478, 204] on link "Episodes 521" at bounding box center [483, 210] width 50 height 24
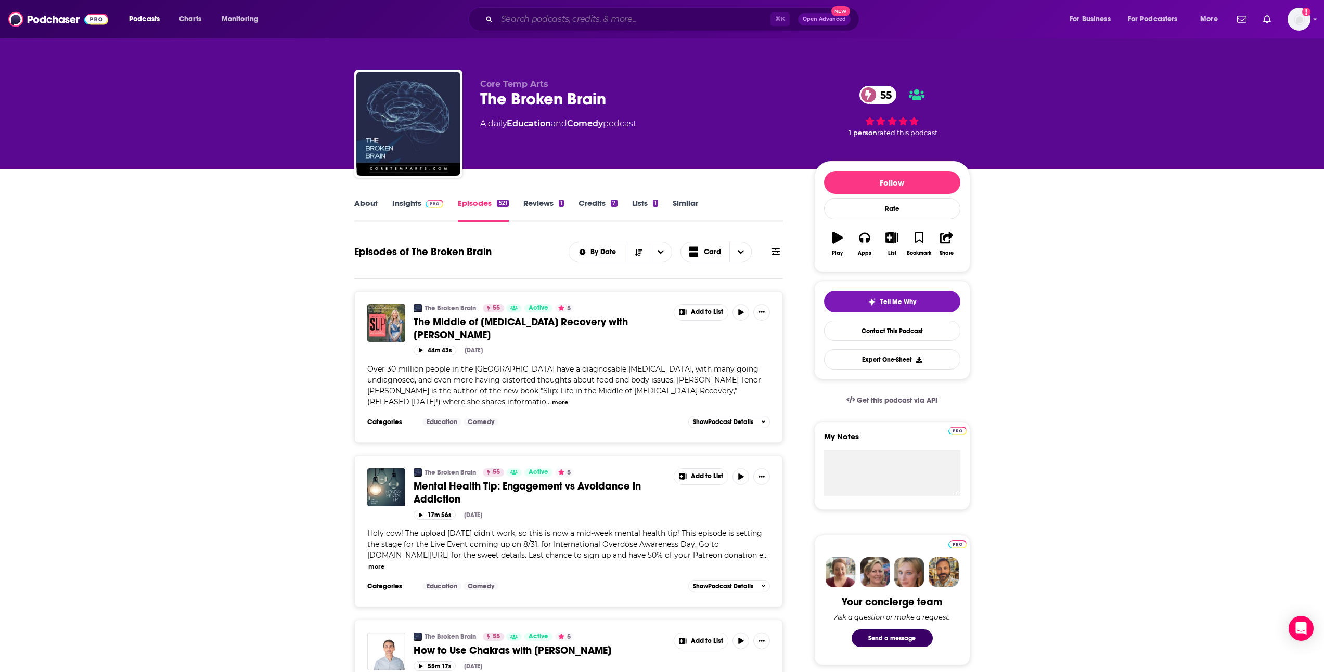
click at [581, 18] on input "Search podcasts, credits, & more..." at bounding box center [634, 19] width 274 height 17
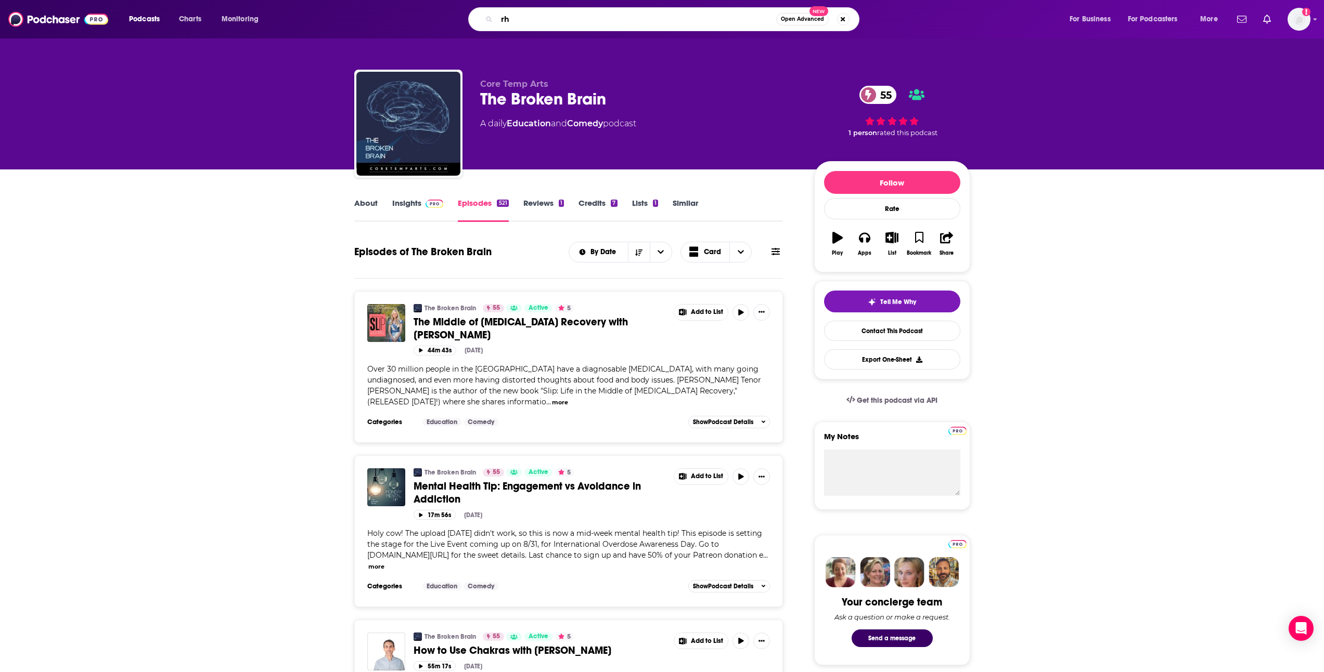
type input "r"
type input "therapy for black girls"
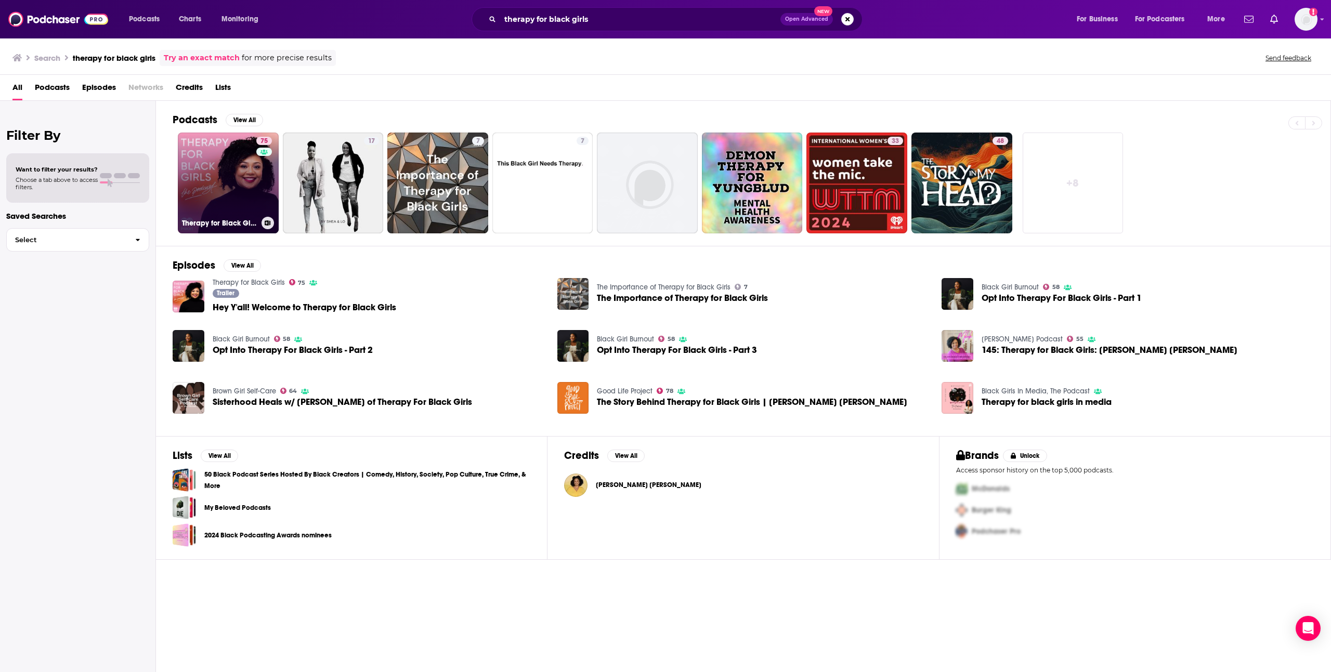
click at [235, 197] on link "75 Therapy for Black Girls" at bounding box center [228, 183] width 101 height 101
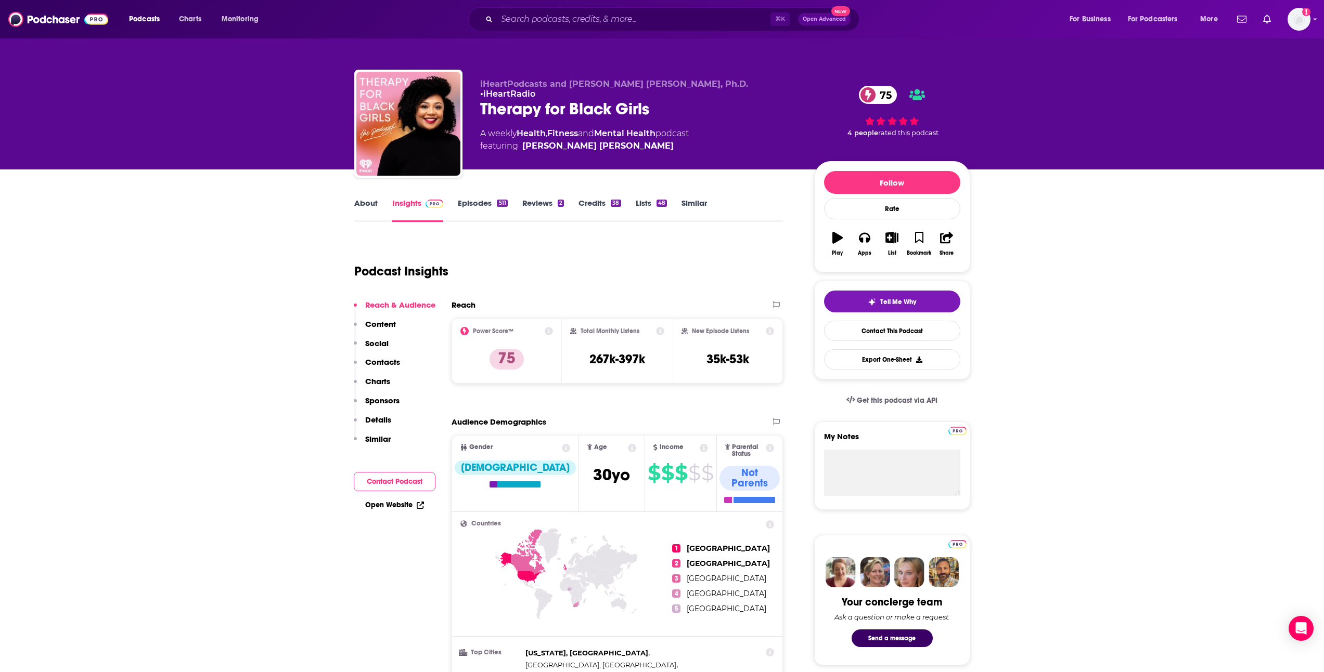
click at [501, 218] on link "Episodes 511" at bounding box center [482, 210] width 49 height 24
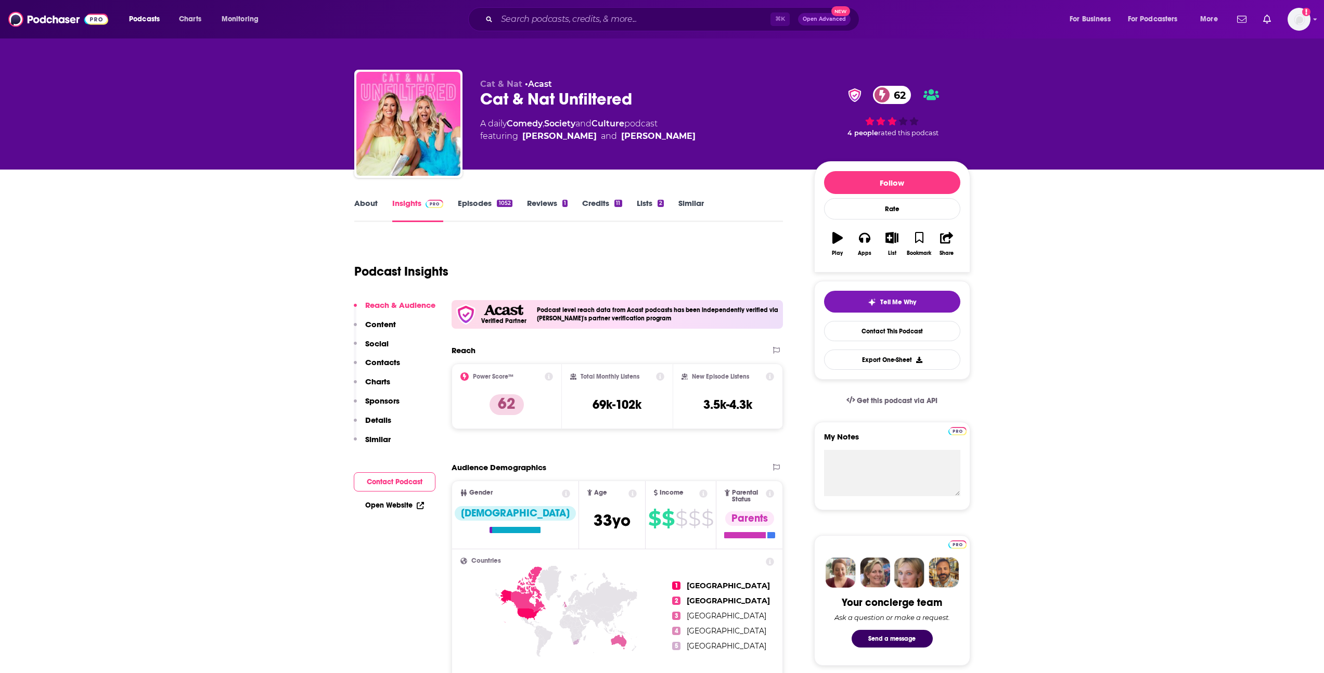
click at [360, 211] on link "About" at bounding box center [365, 210] width 23 height 24
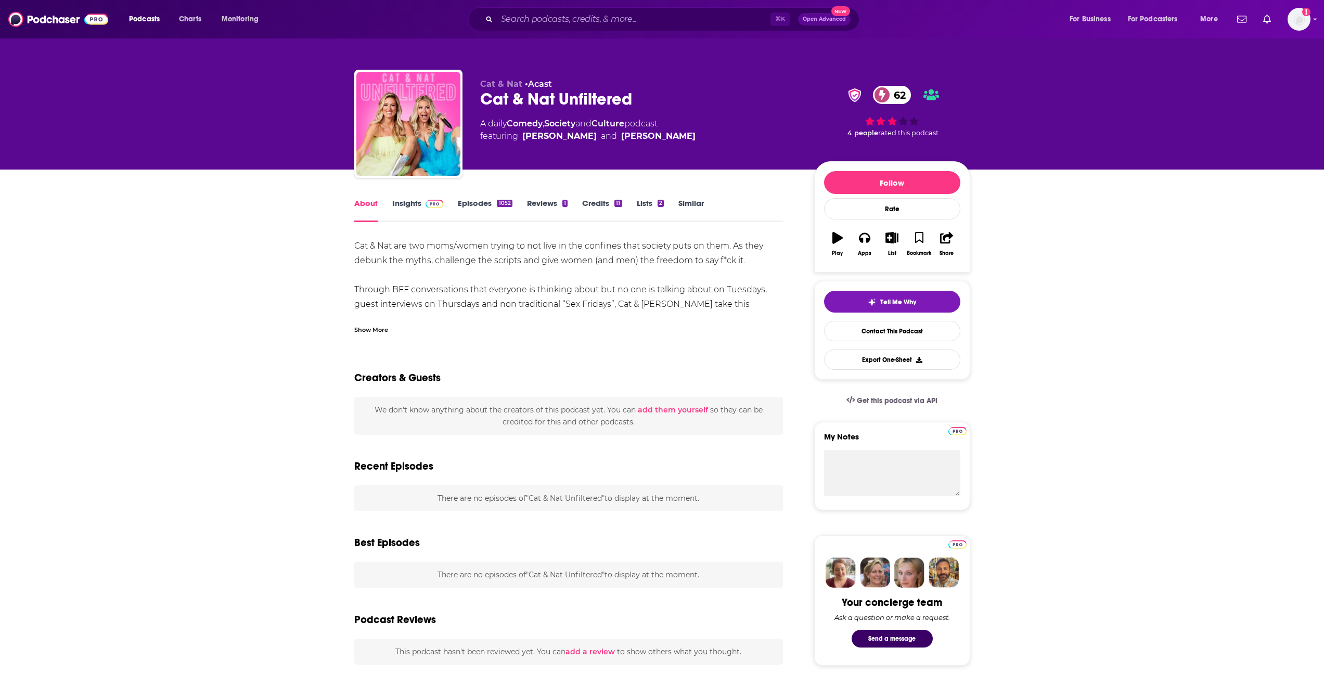
click at [390, 327] on div "Show More" at bounding box center [568, 326] width 429 height 18
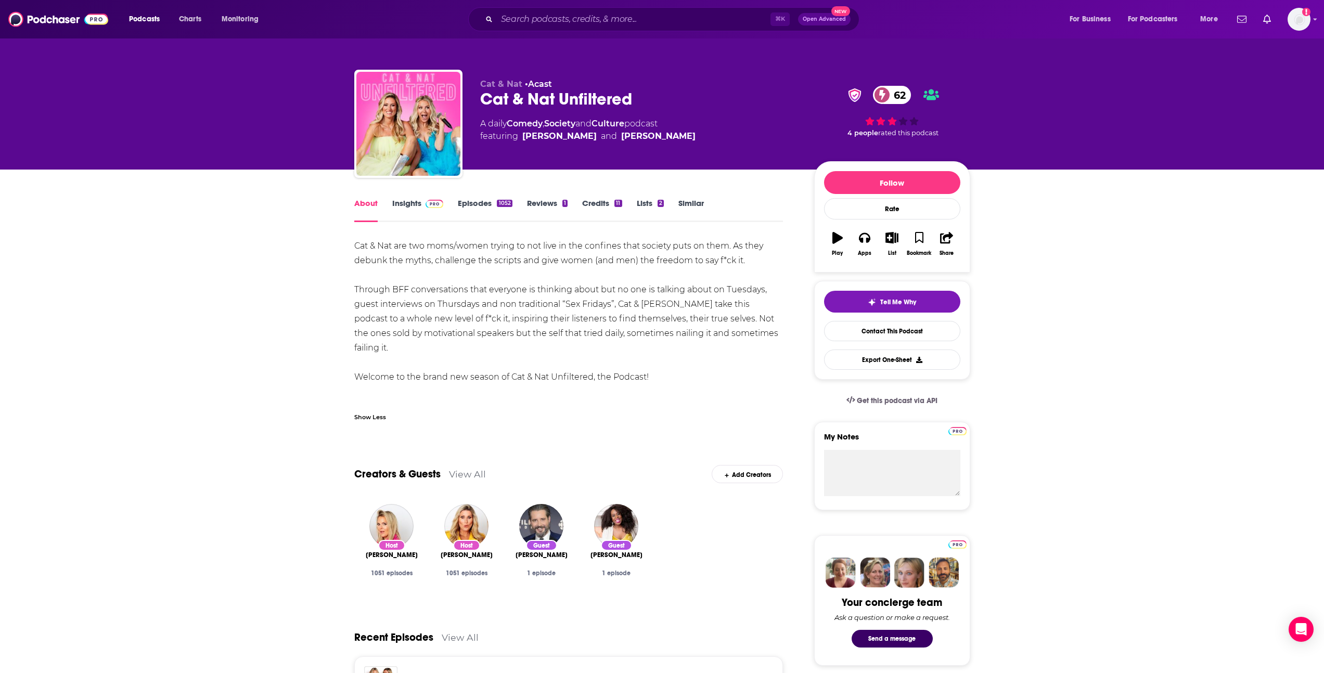
click at [470, 205] on link "Episodes 1052" at bounding box center [485, 210] width 54 height 24
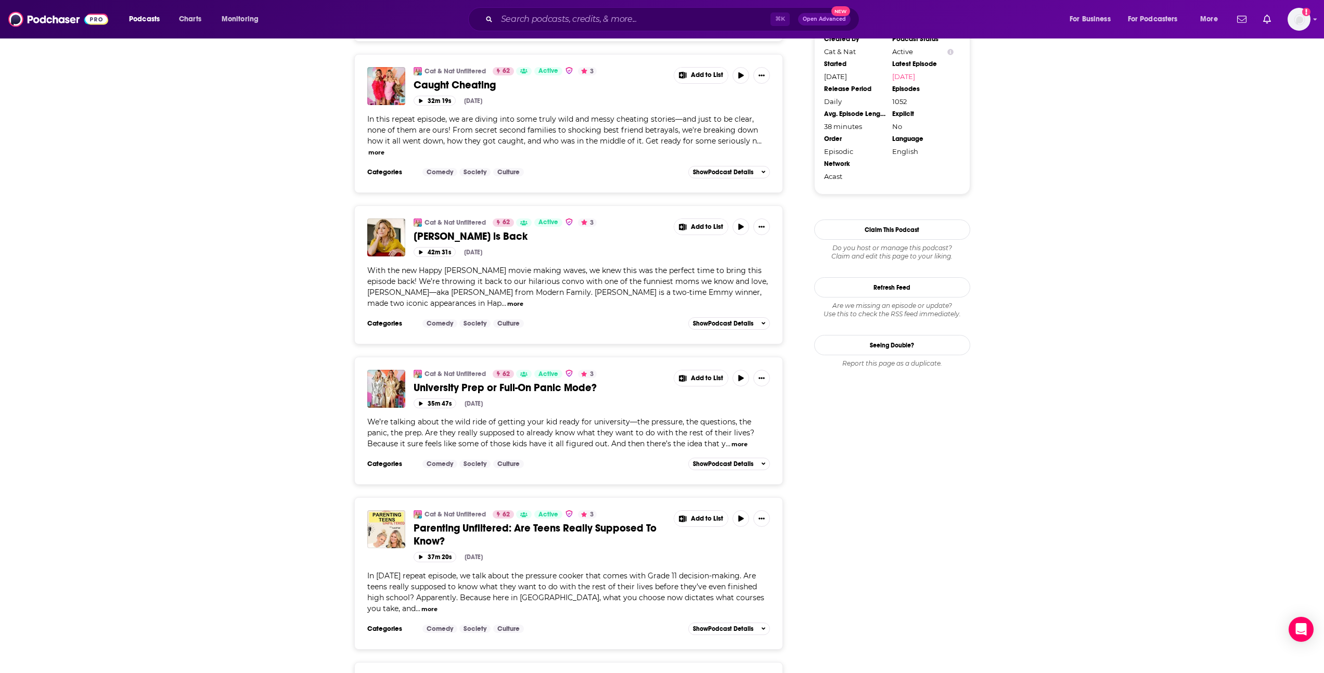
scroll to position [1150, 0]
click at [507, 299] on button "more" at bounding box center [515, 303] width 16 height 9
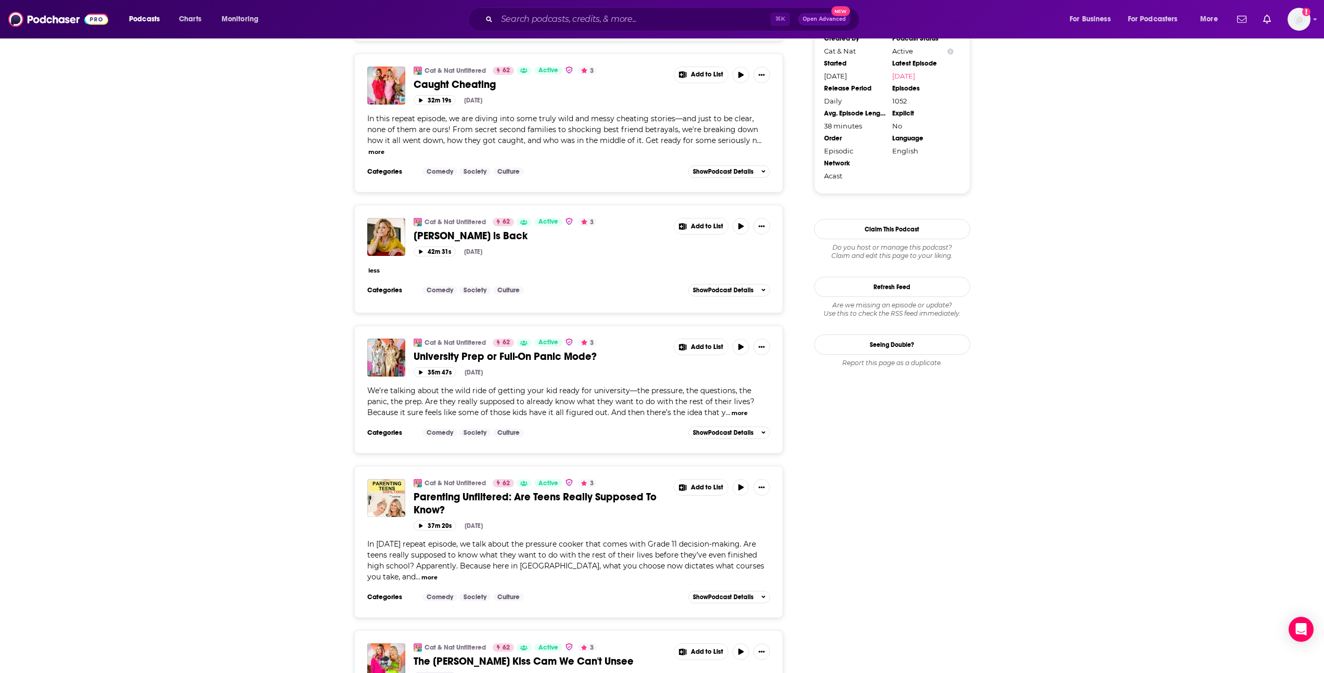
click at [373, 265] on span "less" at bounding box center [373, 269] width 13 height 9
click at [374, 266] on button "less" at bounding box center [373, 270] width 11 height 9
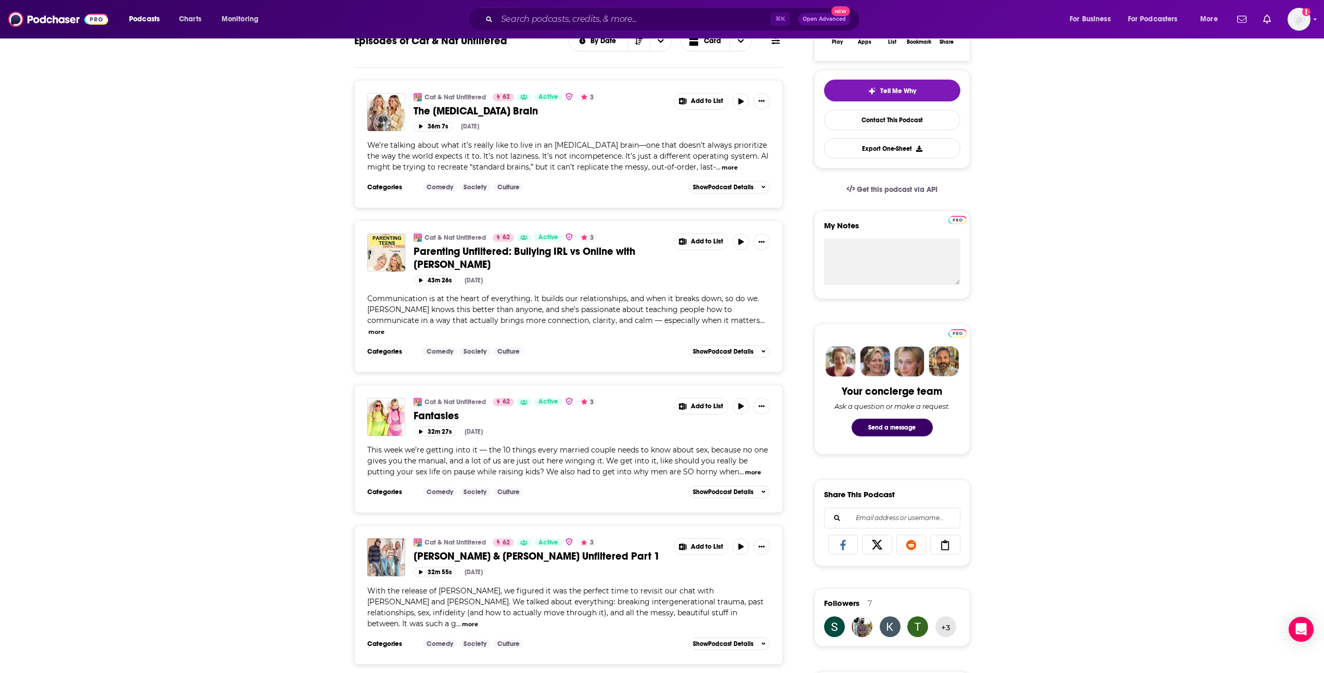
scroll to position [0, 0]
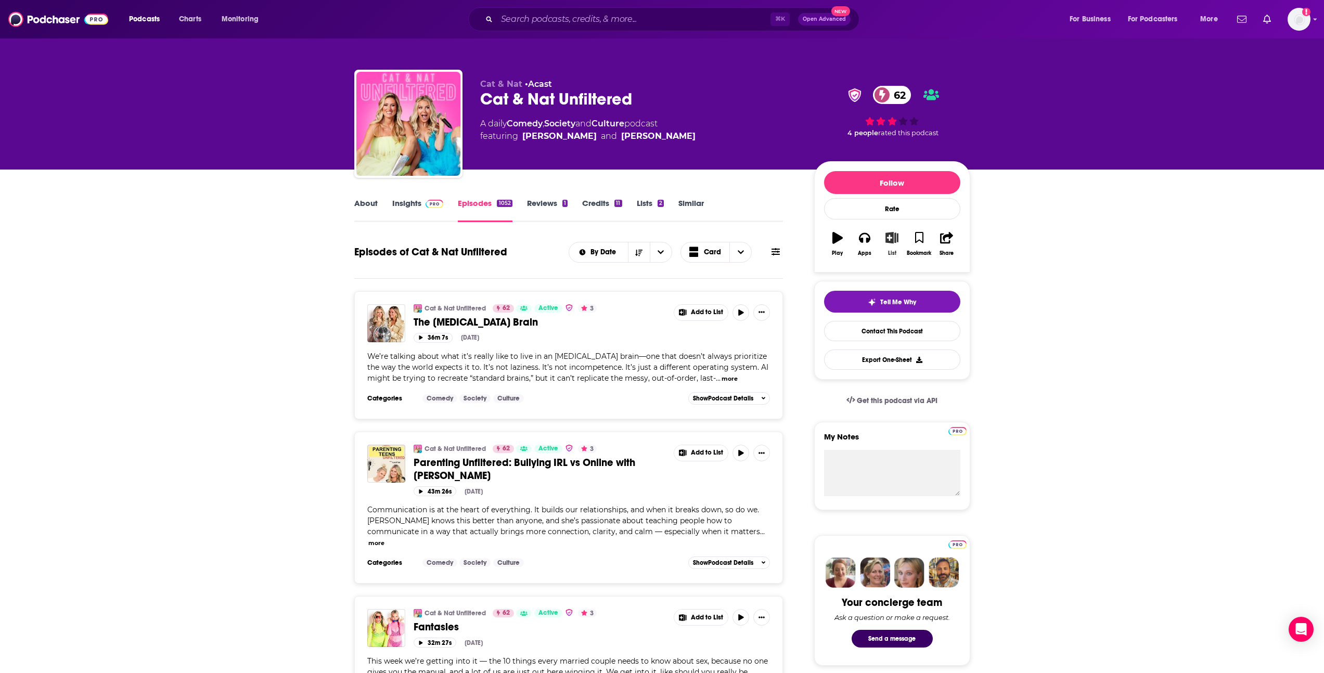
click at [892, 239] on icon "button" at bounding box center [891, 237] width 13 height 11
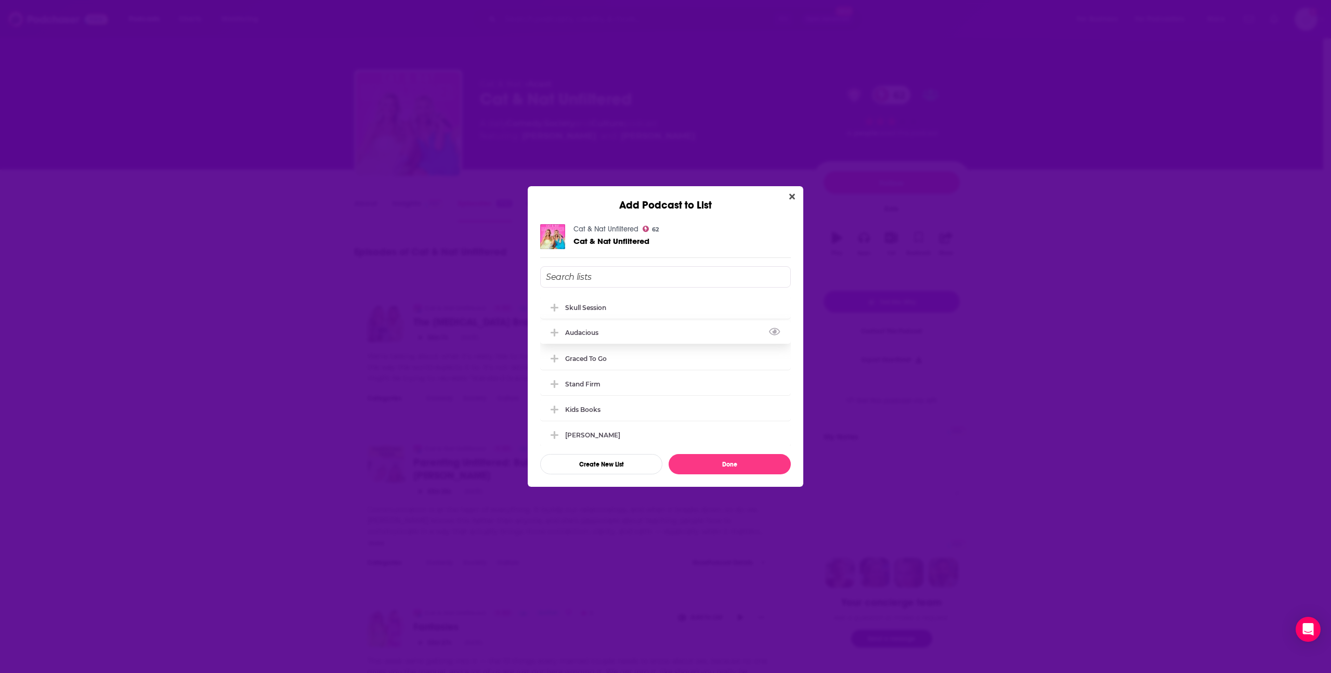
click at [618, 329] on div "Audacious" at bounding box center [665, 332] width 251 height 23
click at [734, 462] on button "Done" at bounding box center [730, 464] width 122 height 20
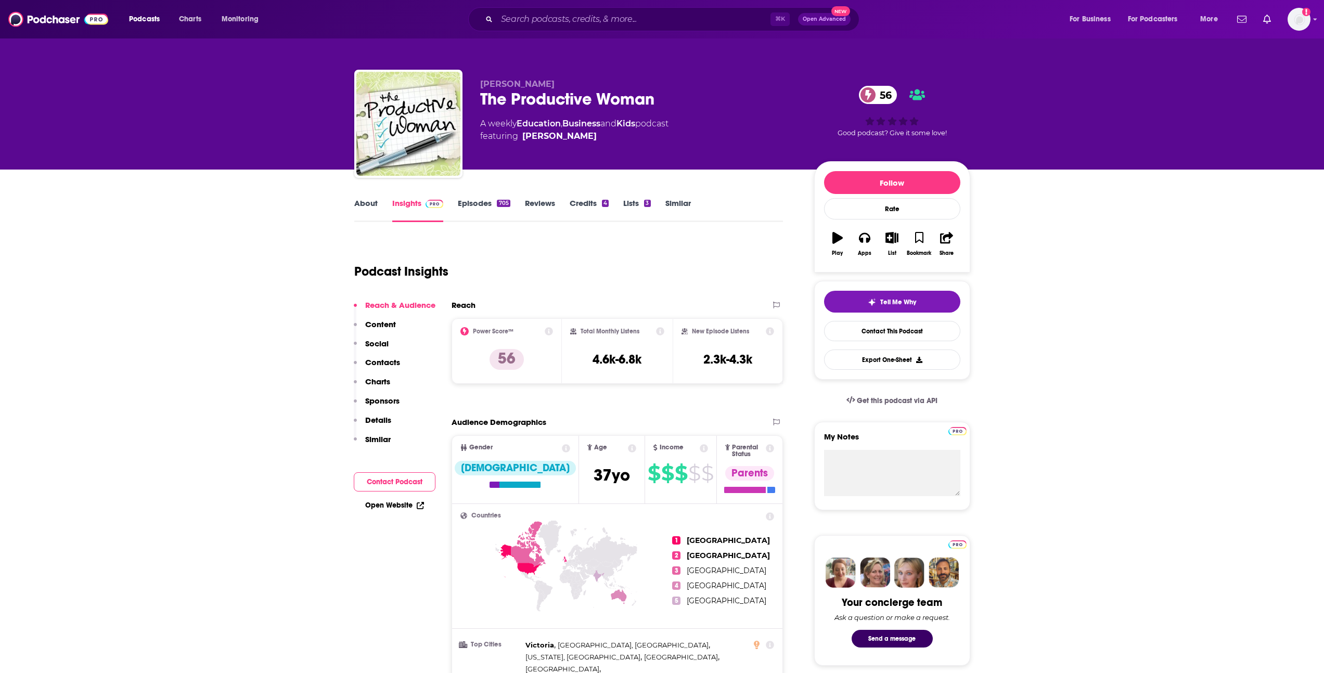
click at [371, 199] on link "About" at bounding box center [365, 210] width 23 height 24
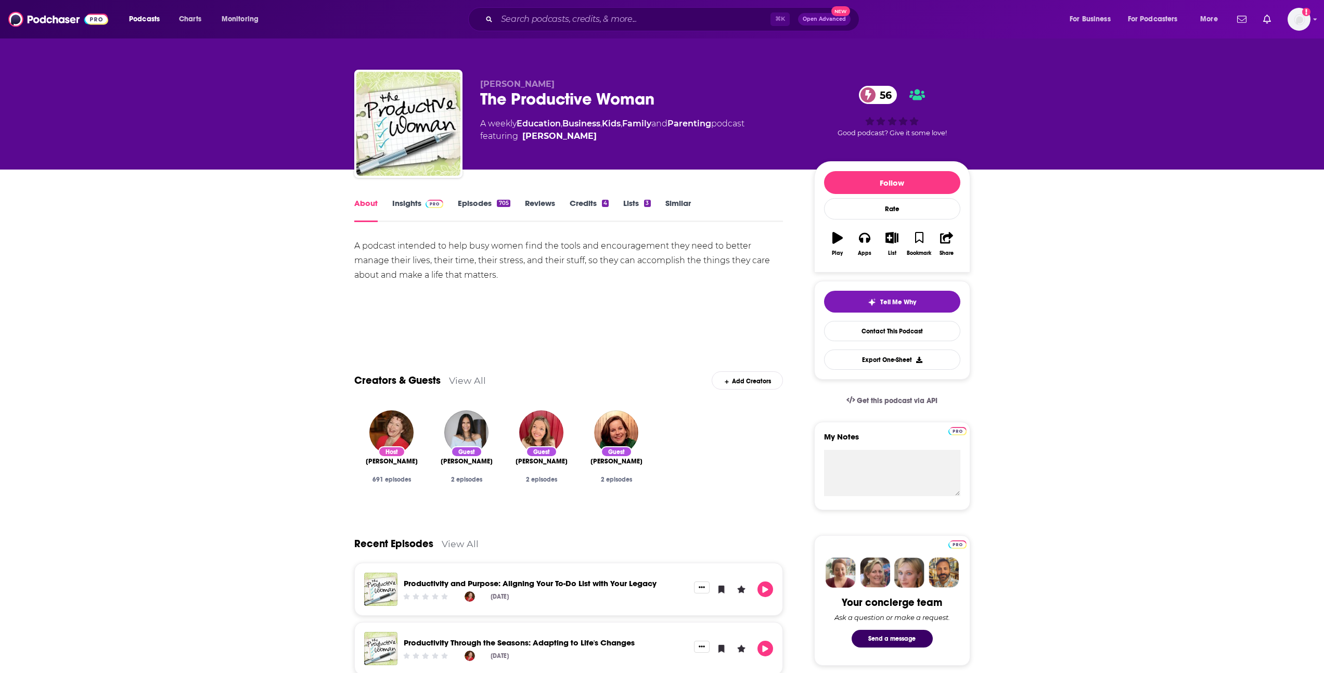
click at [434, 208] on link "Insights" at bounding box center [417, 210] width 51 height 24
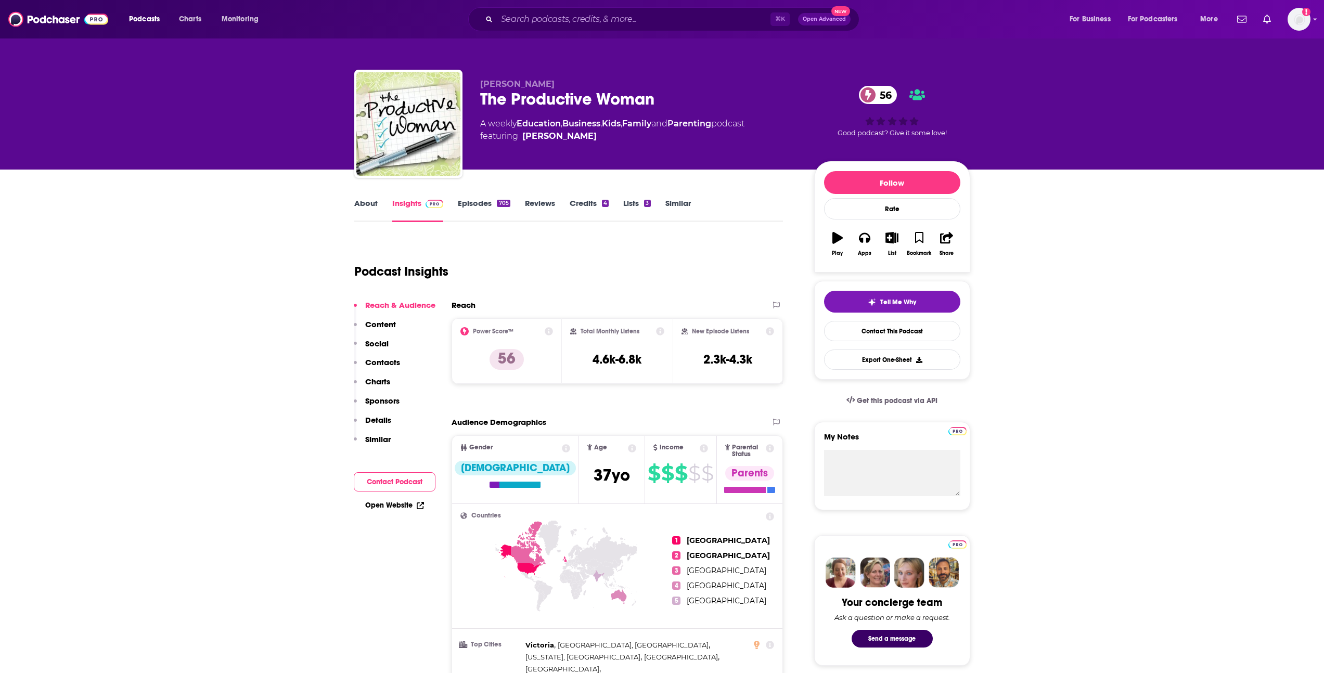
click at [468, 212] on link "Episodes 705" at bounding box center [484, 210] width 52 height 24
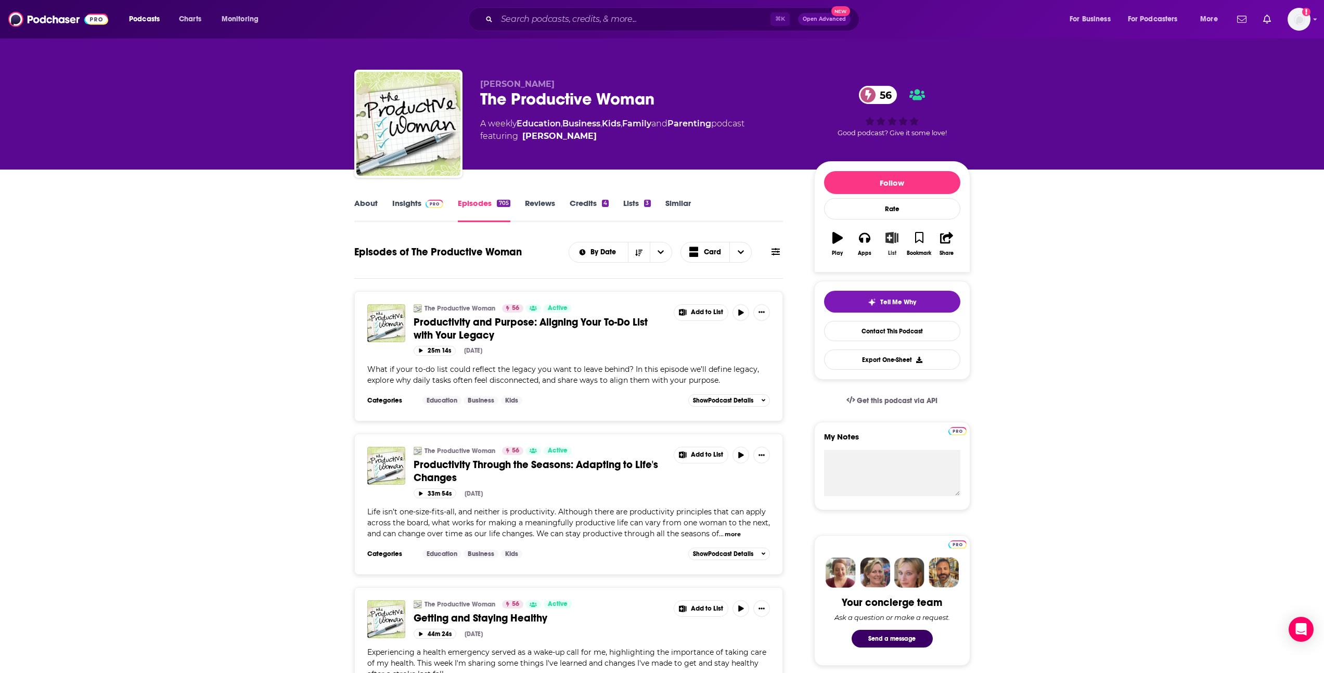
click at [896, 229] on button "List" at bounding box center [891, 243] width 27 height 37
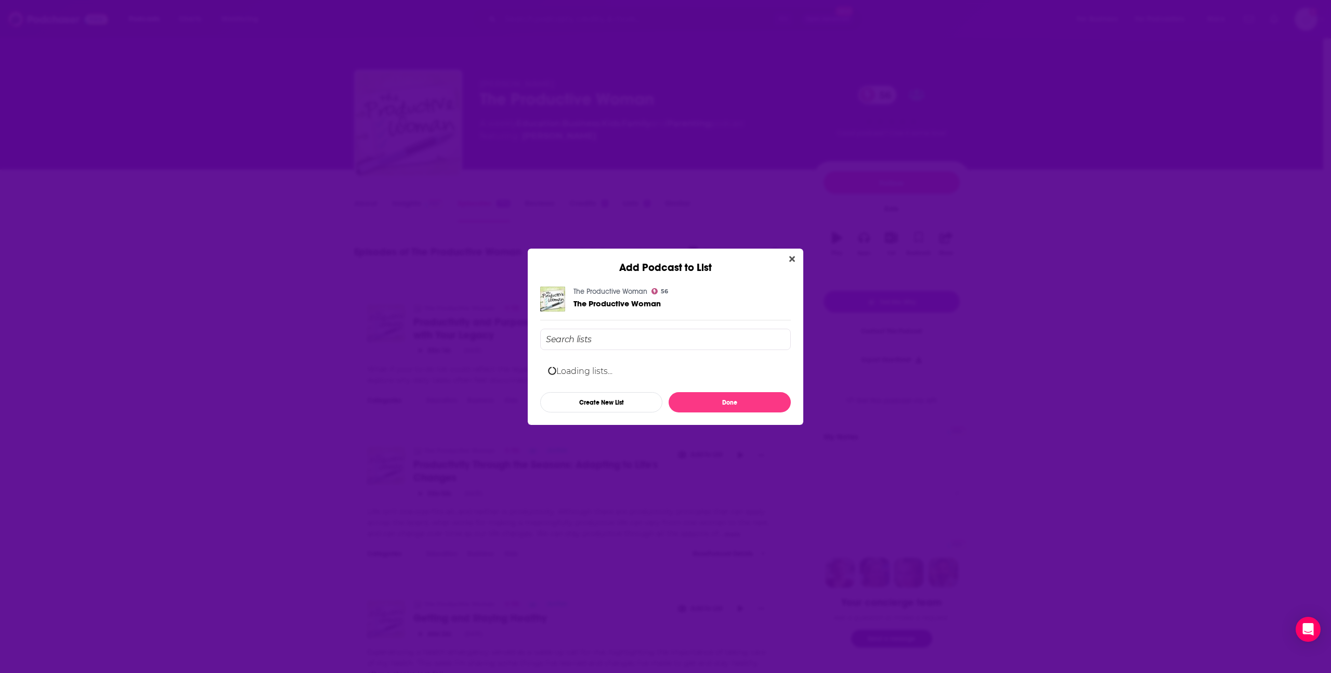
click at [896, 235] on div "Add Podcast to List The Productive Woman 56 The Productive Woman Loading lists.…" at bounding box center [665, 336] width 1331 height 673
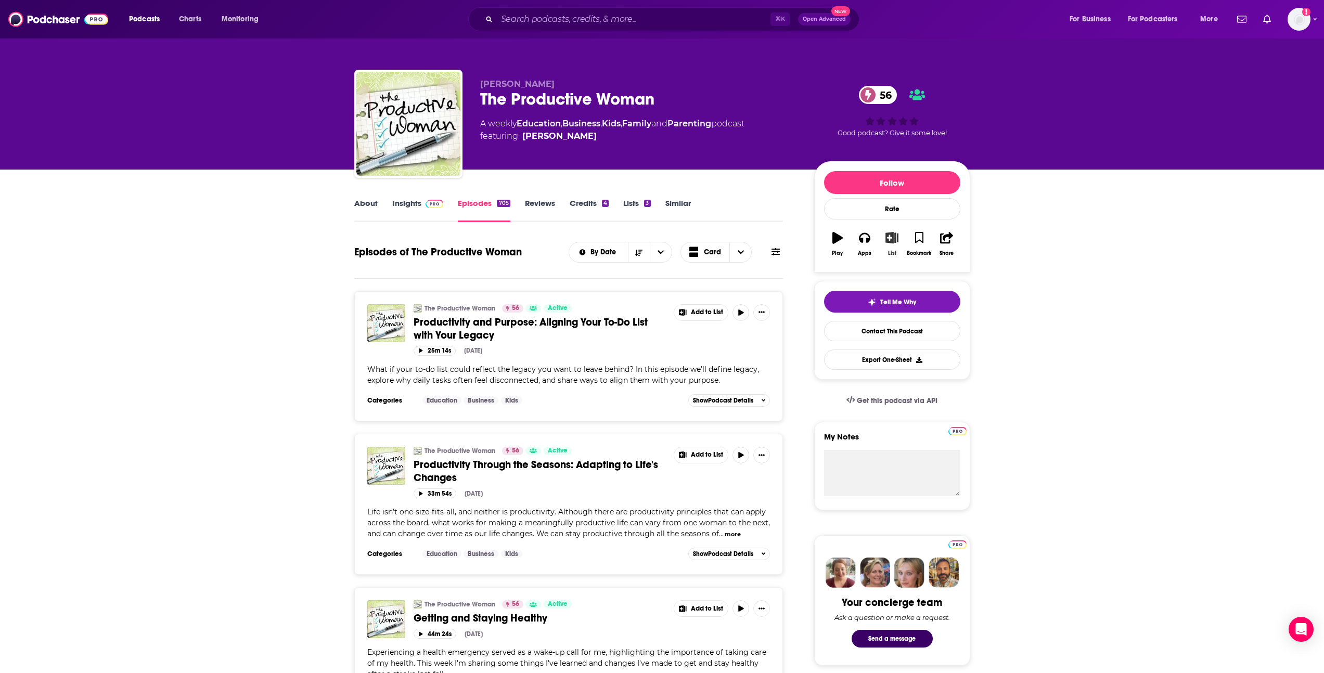
click at [897, 241] on icon "button" at bounding box center [891, 237] width 13 height 11
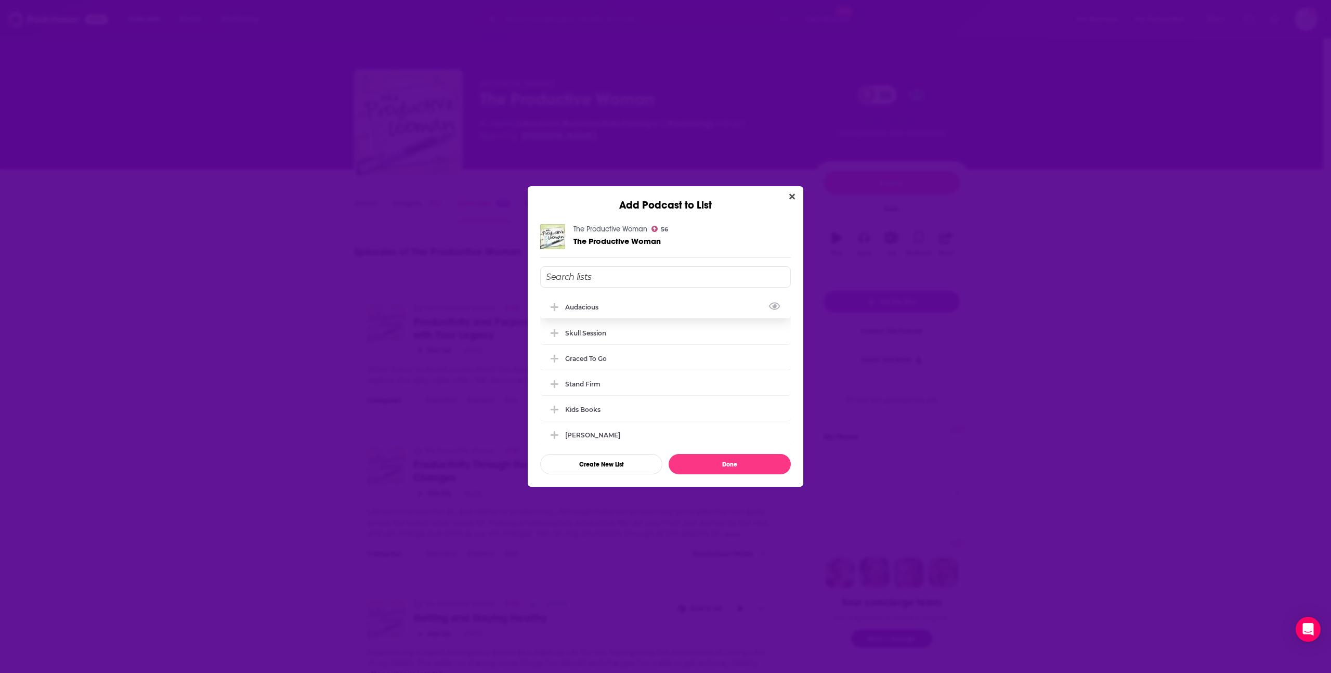
click at [684, 302] on div "Audacious" at bounding box center [665, 306] width 251 height 23
click at [743, 457] on button "Done" at bounding box center [730, 464] width 122 height 20
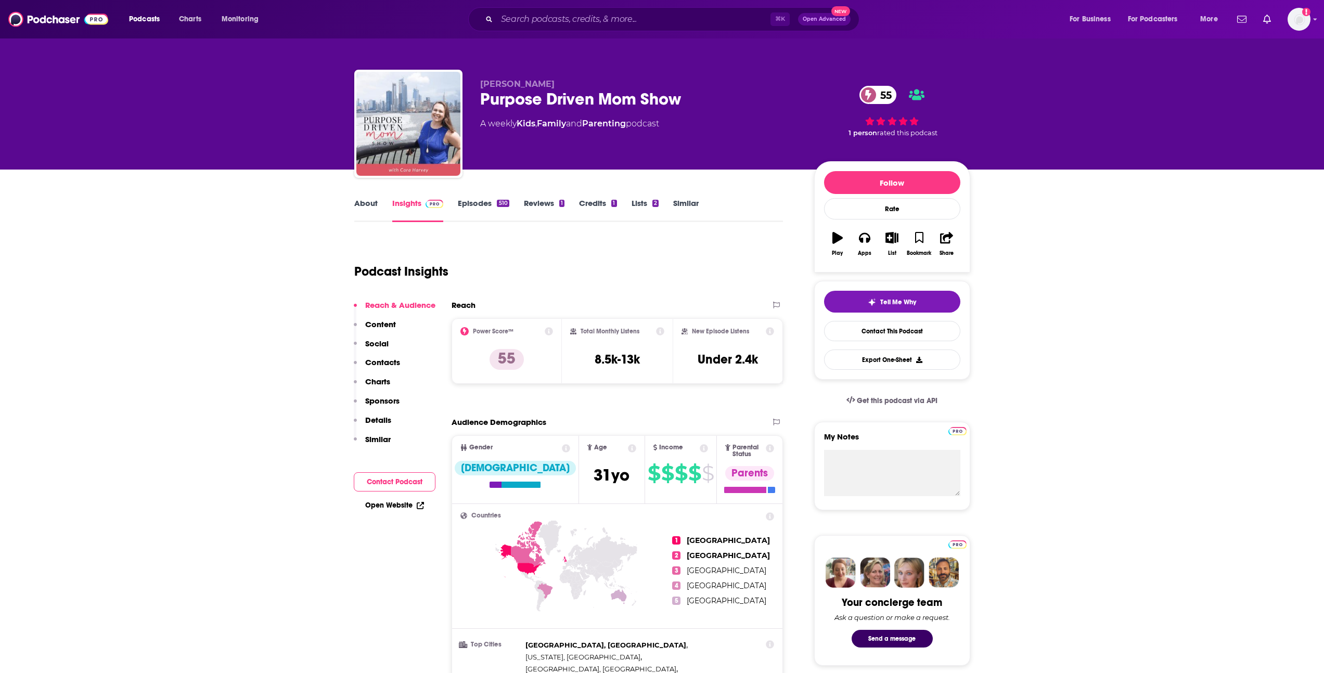
click at [463, 205] on link "Episodes 510" at bounding box center [483, 210] width 51 height 24
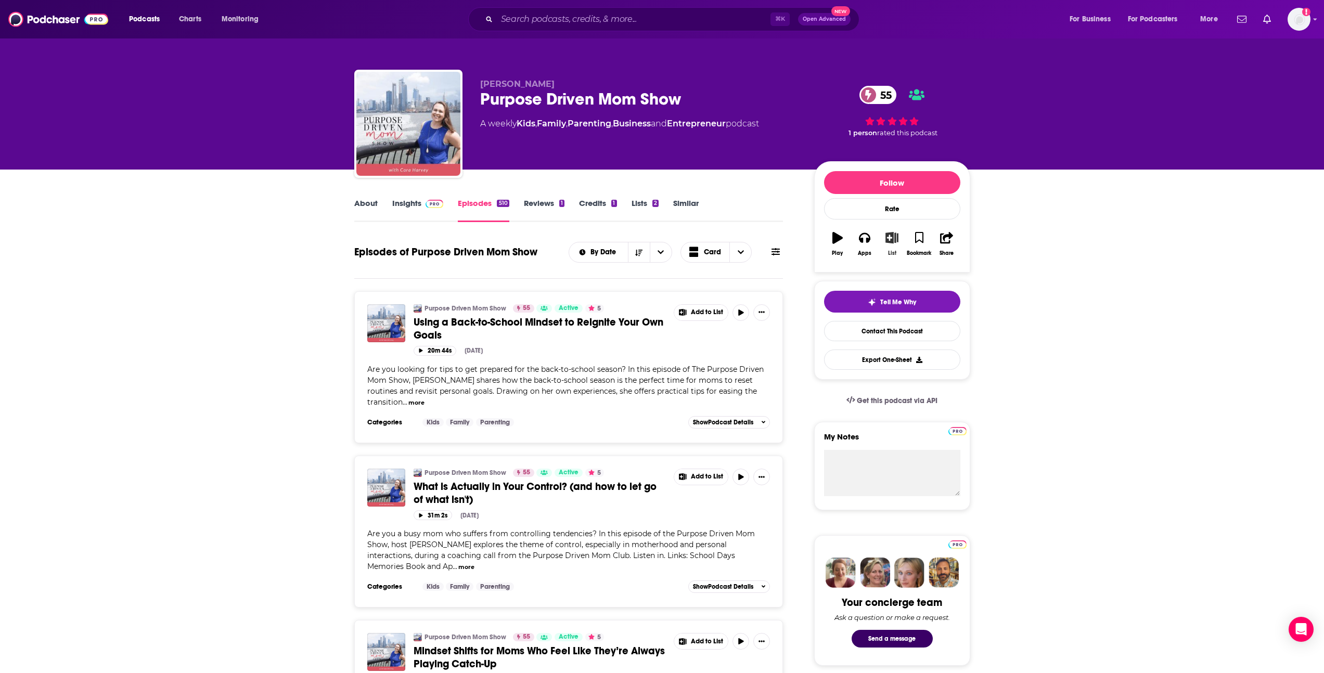
click at [890, 238] on icon "button" at bounding box center [891, 237] width 13 height 11
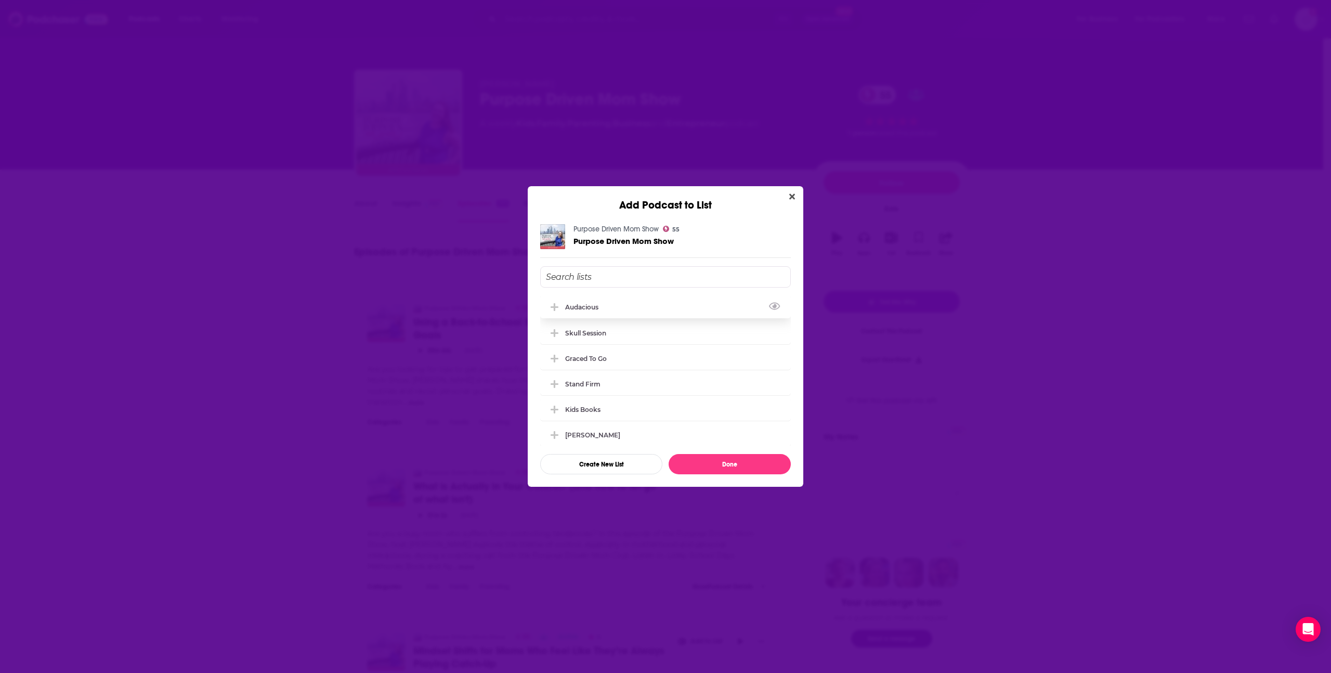
click at [662, 308] on div "Audacious" at bounding box center [665, 306] width 251 height 23
click at [722, 465] on button "Done" at bounding box center [730, 464] width 122 height 20
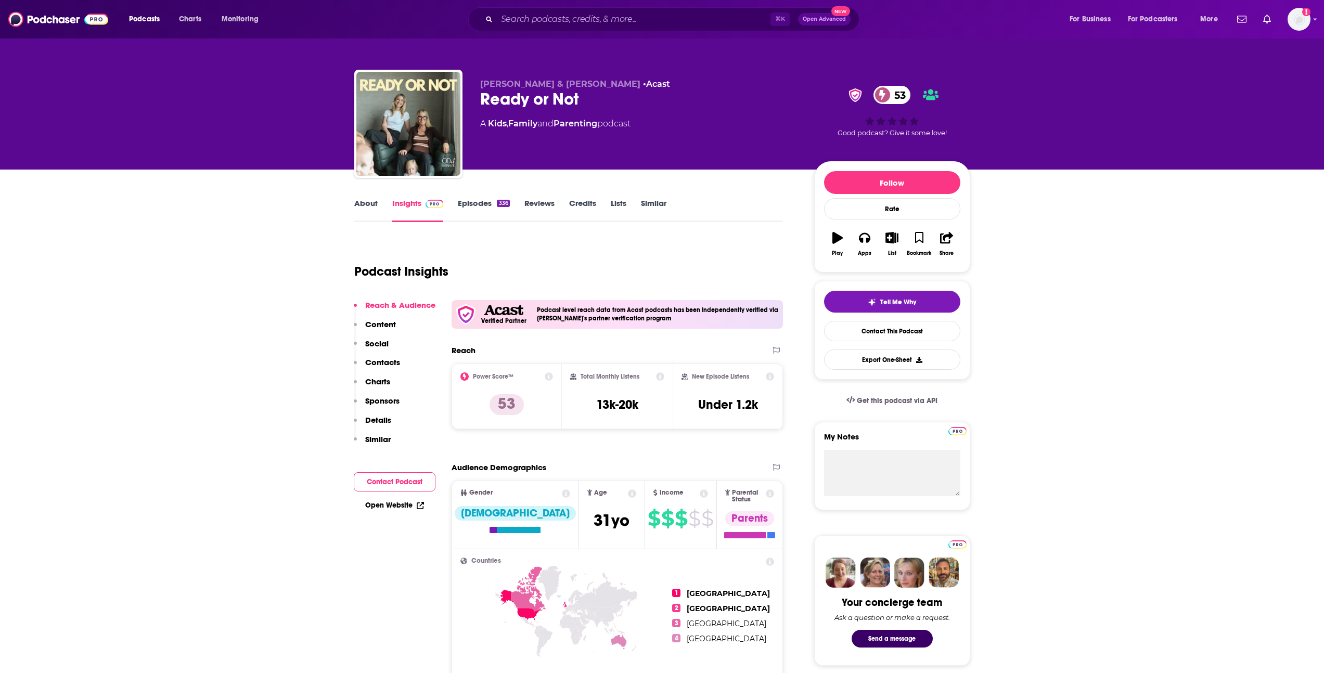
click at [377, 199] on link "About" at bounding box center [365, 210] width 23 height 24
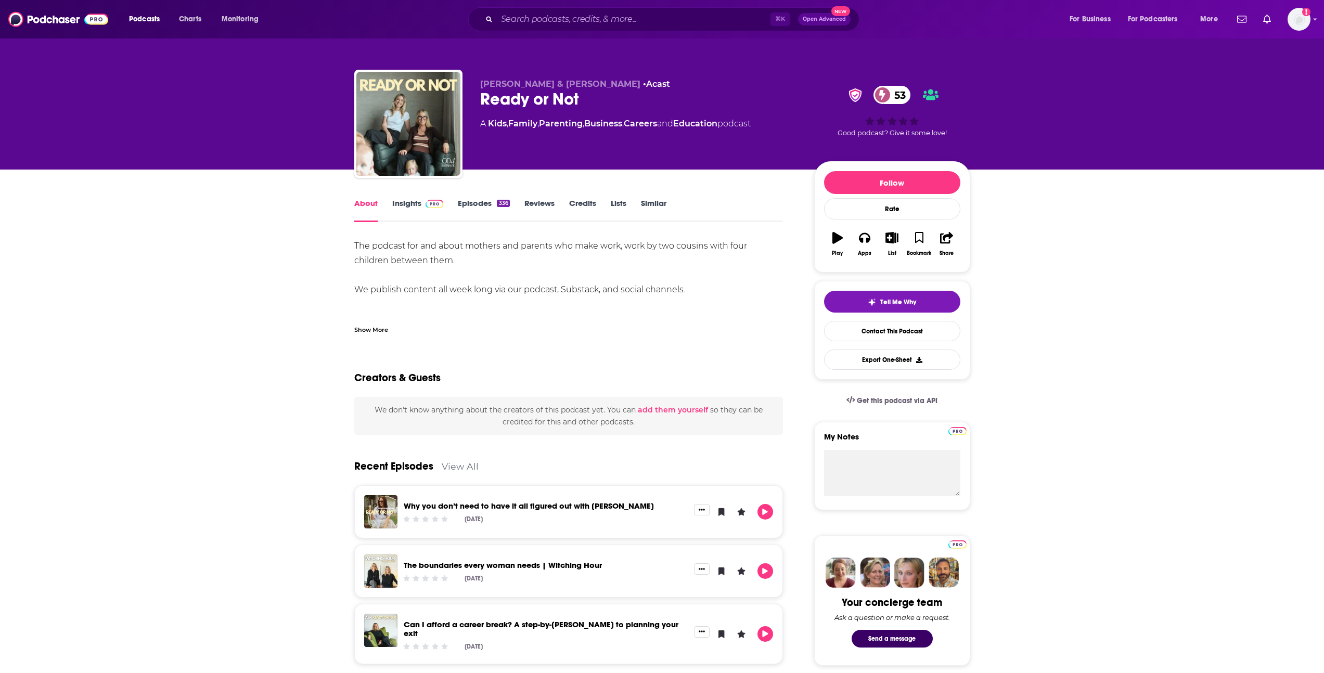
click at [378, 325] on div "Show More" at bounding box center [371, 329] width 34 height 10
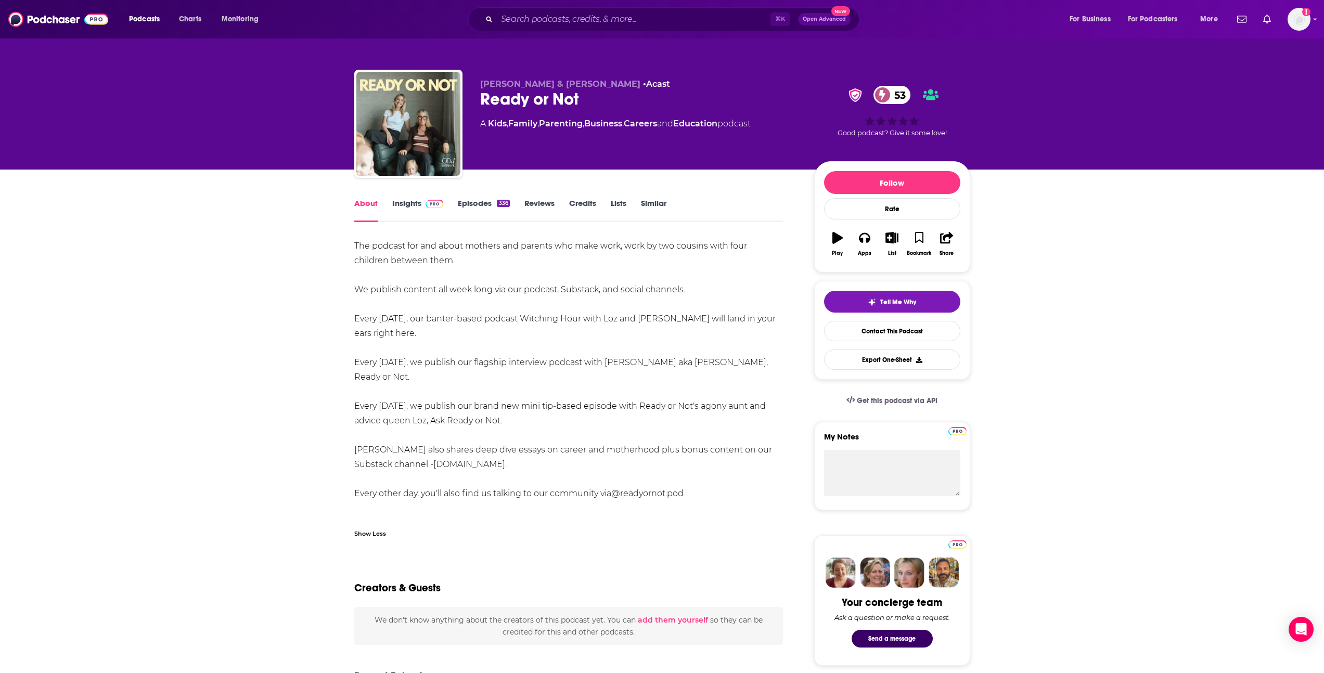
click at [480, 201] on link "Episodes 336" at bounding box center [483, 210] width 51 height 24
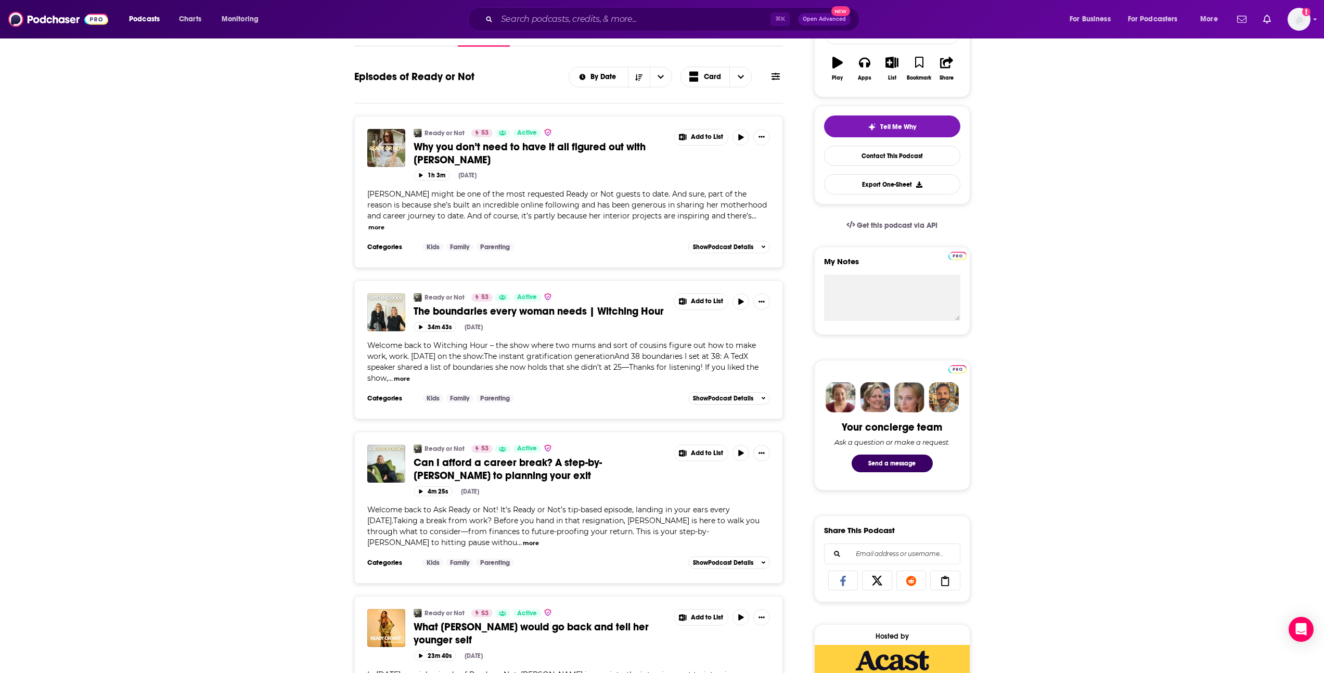
scroll to position [124, 0]
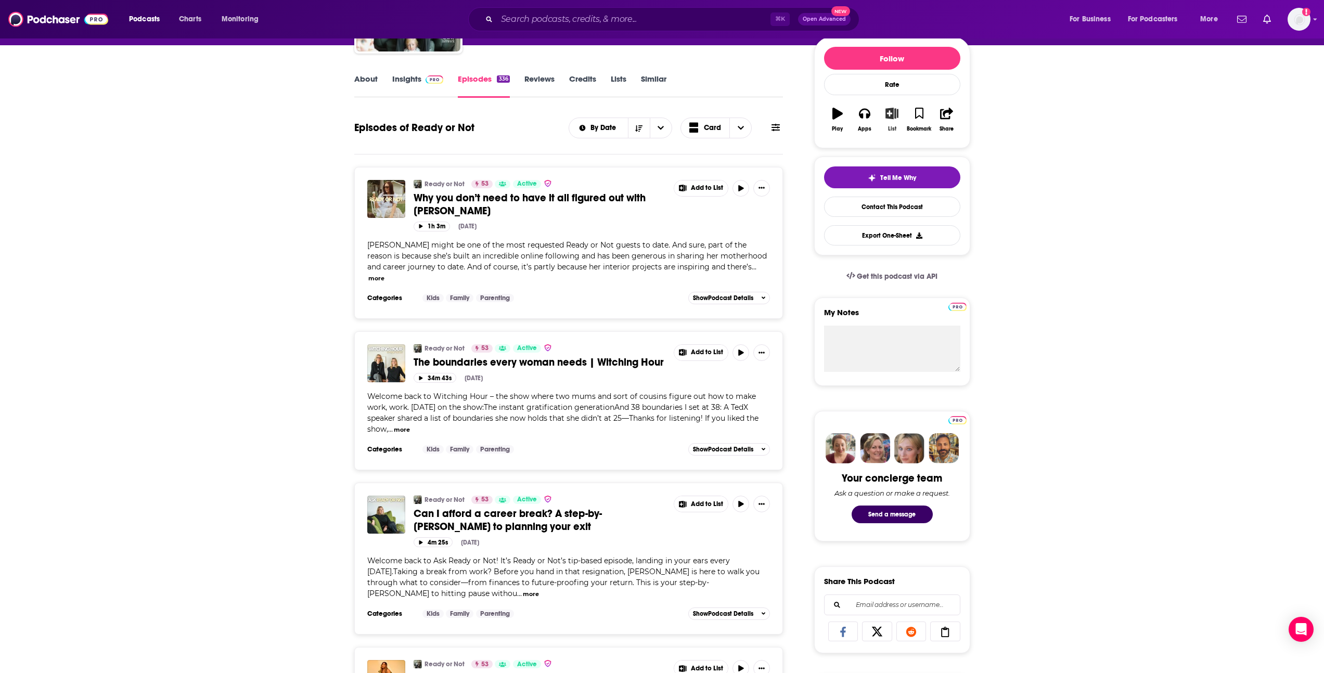
click at [886, 115] on icon "button" at bounding box center [891, 113] width 13 height 11
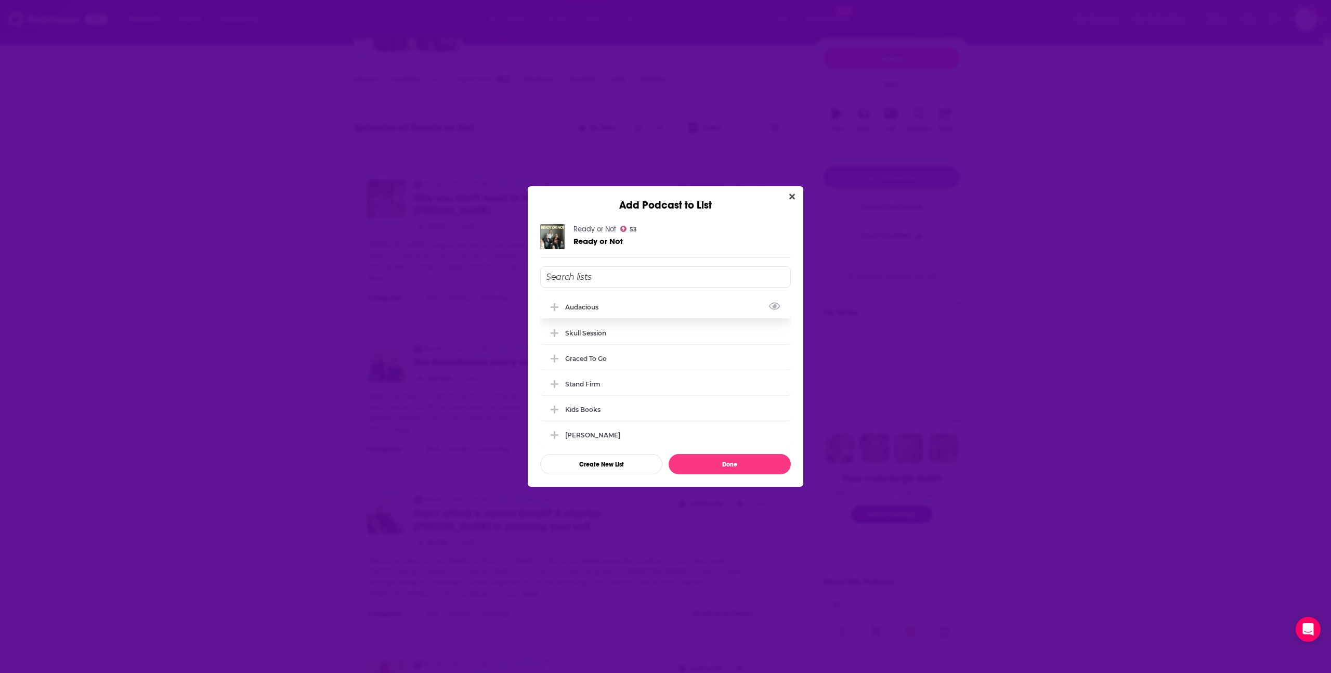
click at [656, 310] on div "Audacious" at bounding box center [665, 306] width 251 height 23
click at [728, 461] on button "Done" at bounding box center [730, 464] width 122 height 20
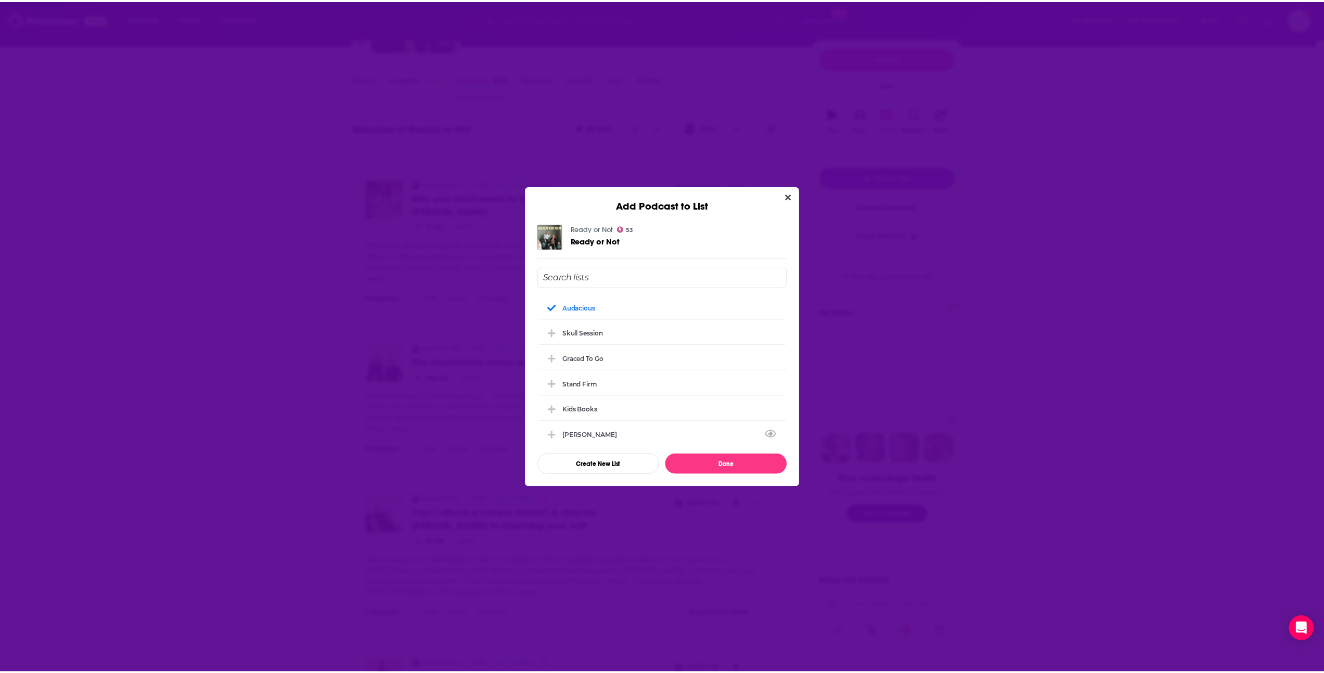
scroll to position [124, 0]
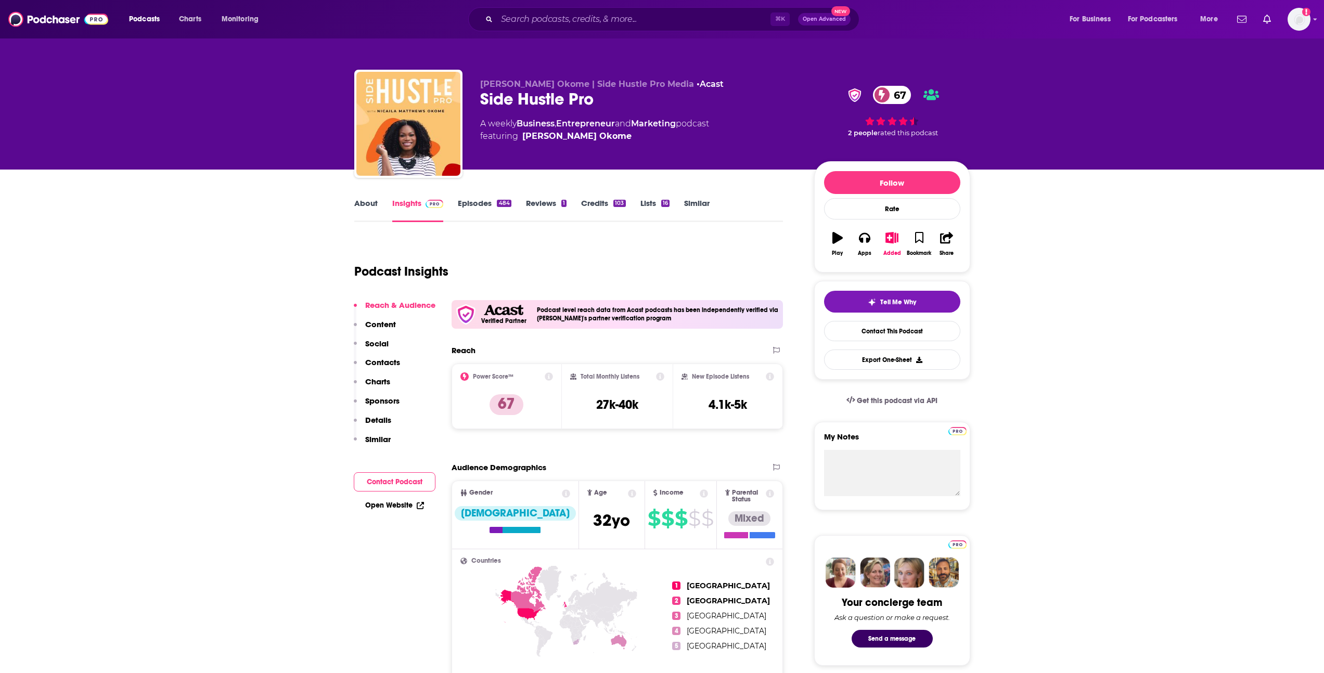
click at [355, 207] on link "About" at bounding box center [365, 210] width 23 height 24
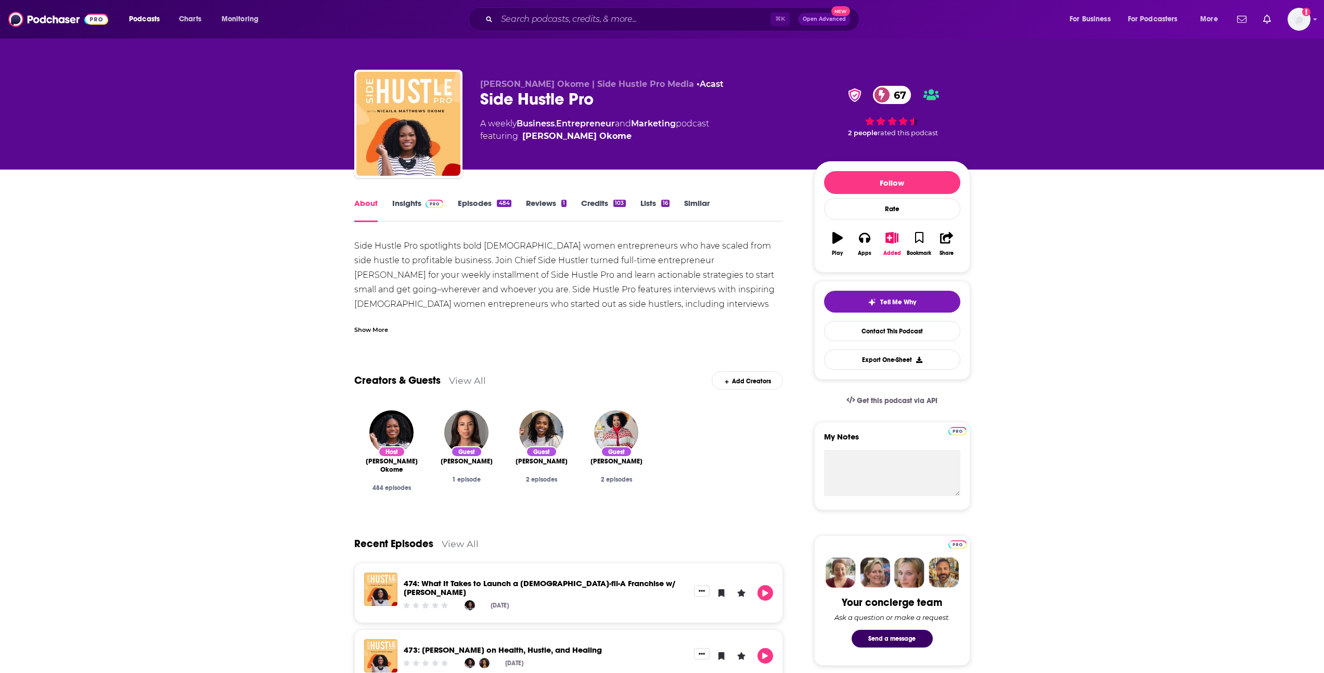
click at [394, 323] on div "Show More" at bounding box center [568, 326] width 429 height 18
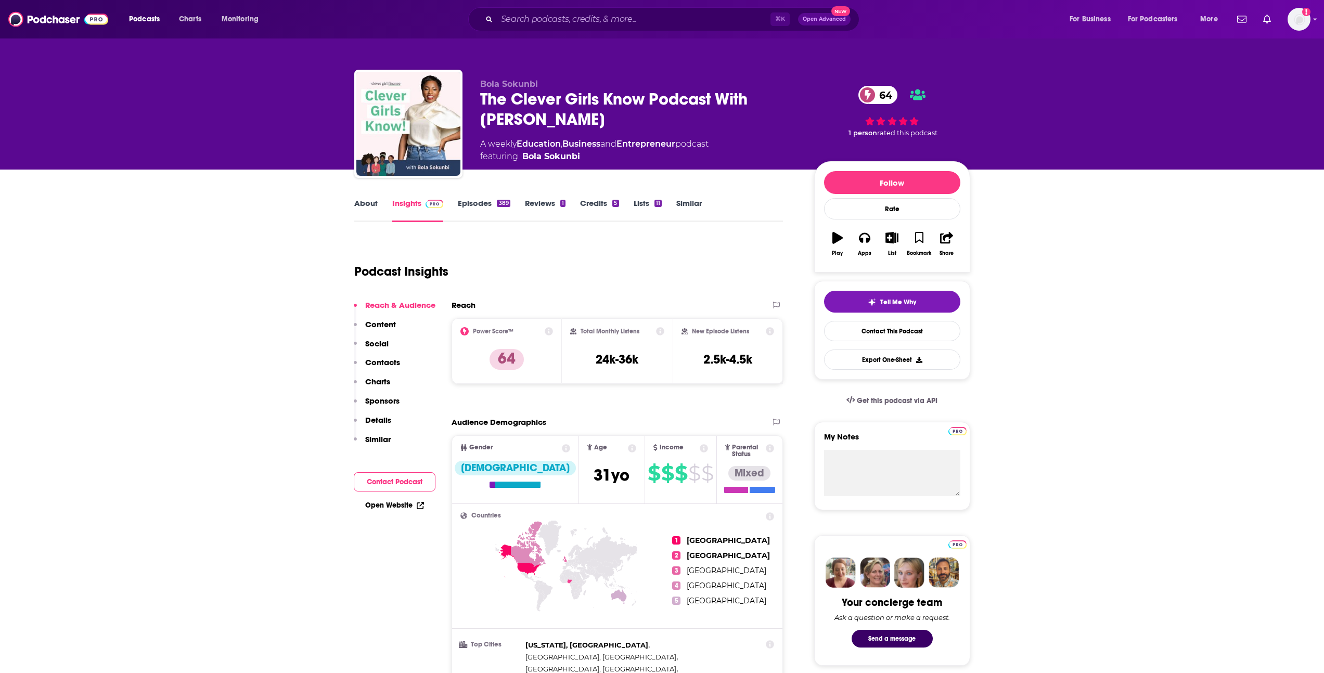
click at [372, 205] on link "About" at bounding box center [365, 210] width 23 height 24
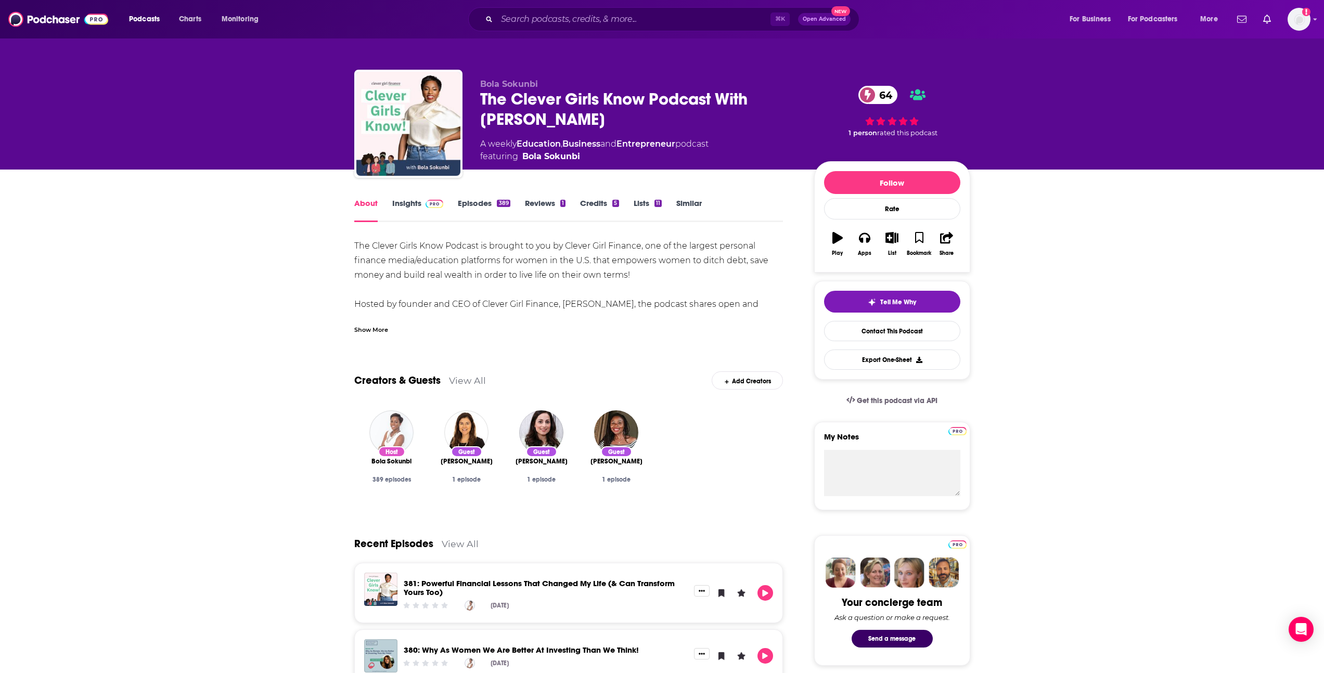
click at [383, 333] on div "Show More" at bounding box center [371, 329] width 34 height 10
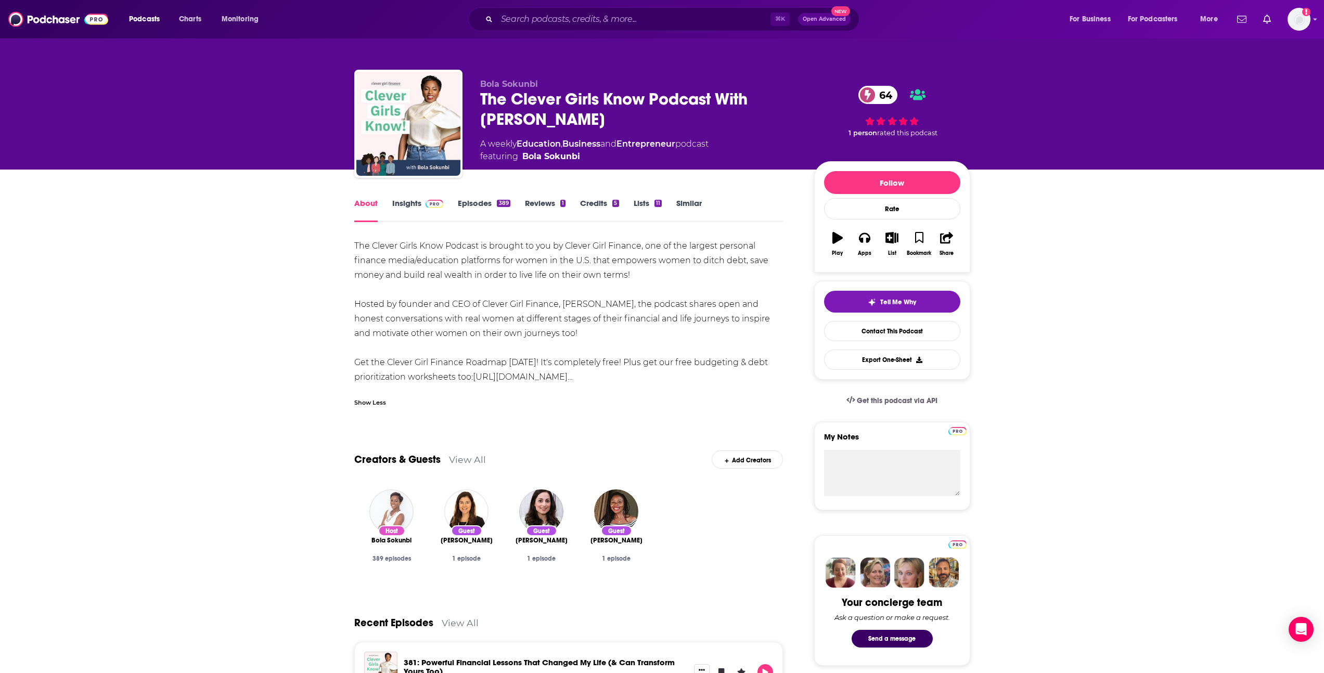
click at [488, 207] on link "Episodes 389" at bounding box center [484, 210] width 52 height 24
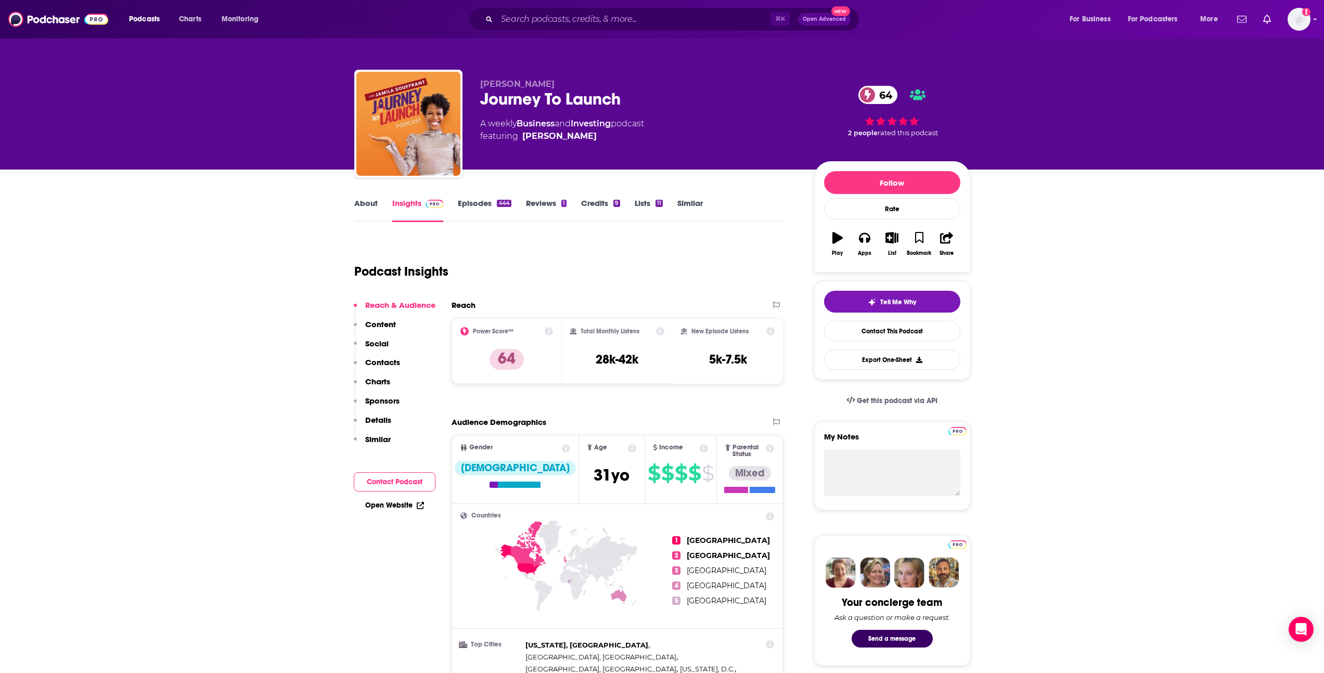
click at [369, 202] on link "About" at bounding box center [365, 210] width 23 height 24
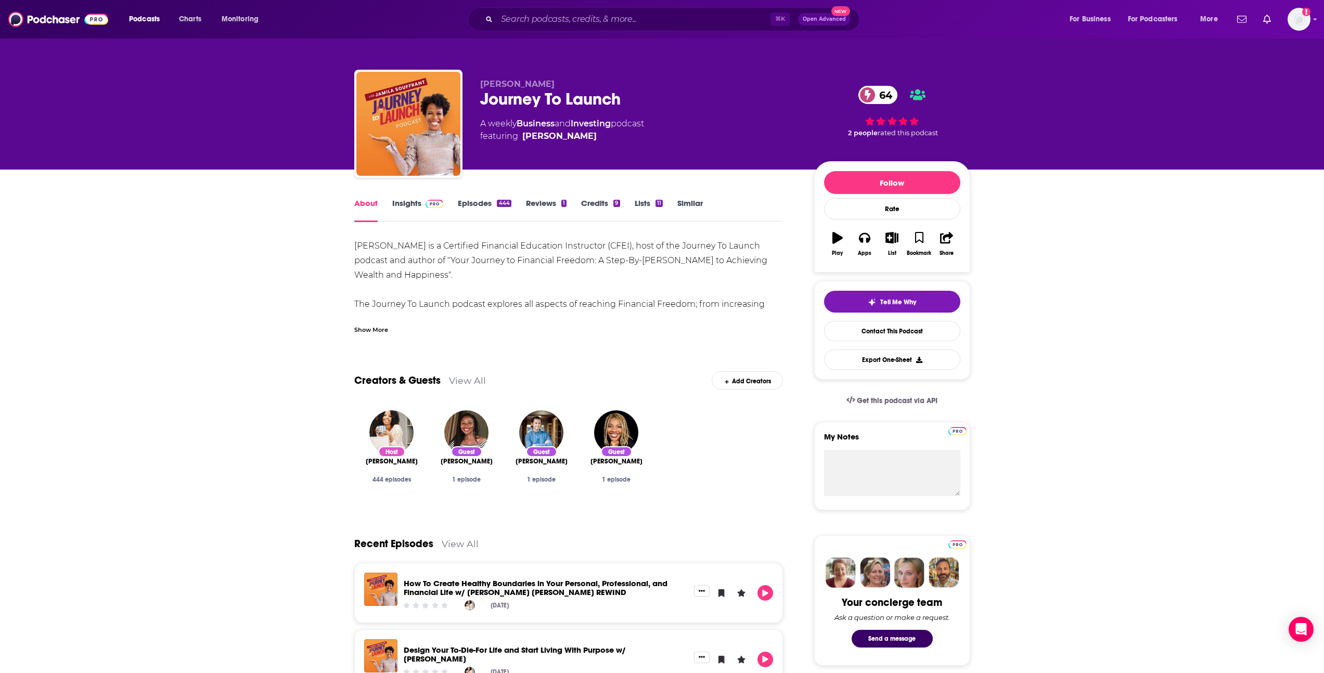
click at [375, 330] on div "Show More" at bounding box center [371, 329] width 34 height 10
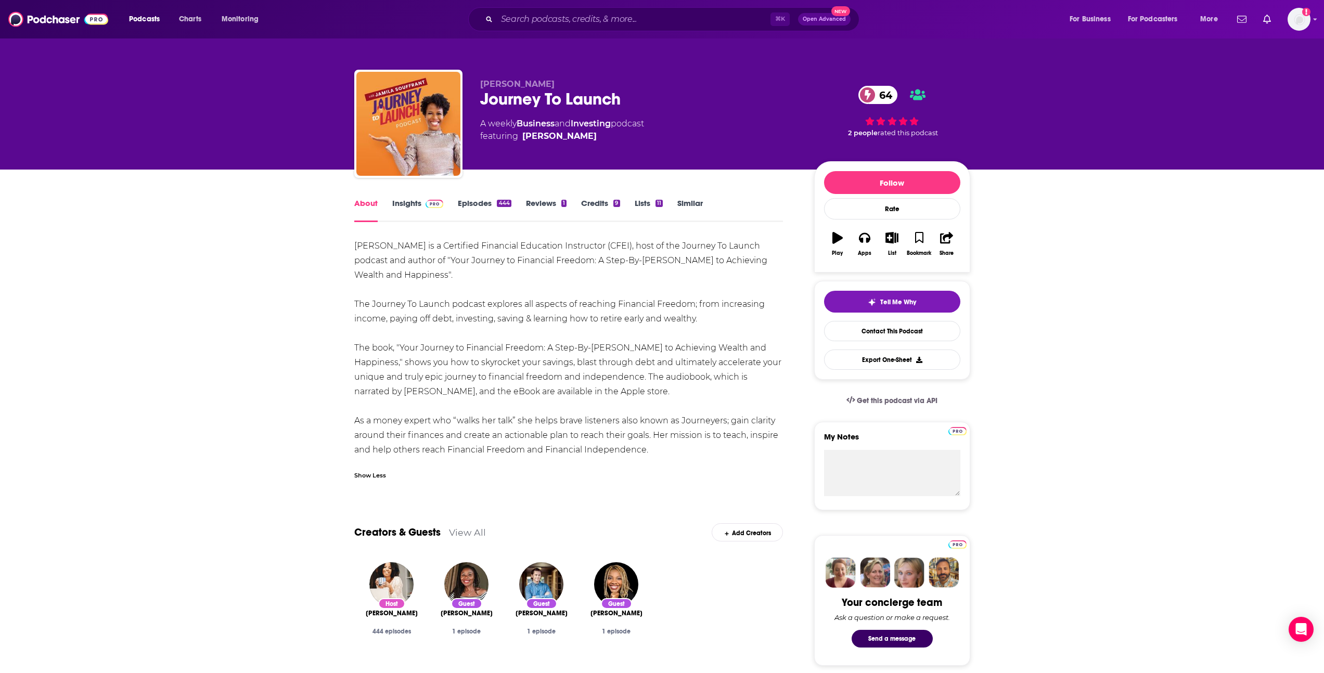
click at [424, 210] on link "Insights" at bounding box center [417, 210] width 51 height 24
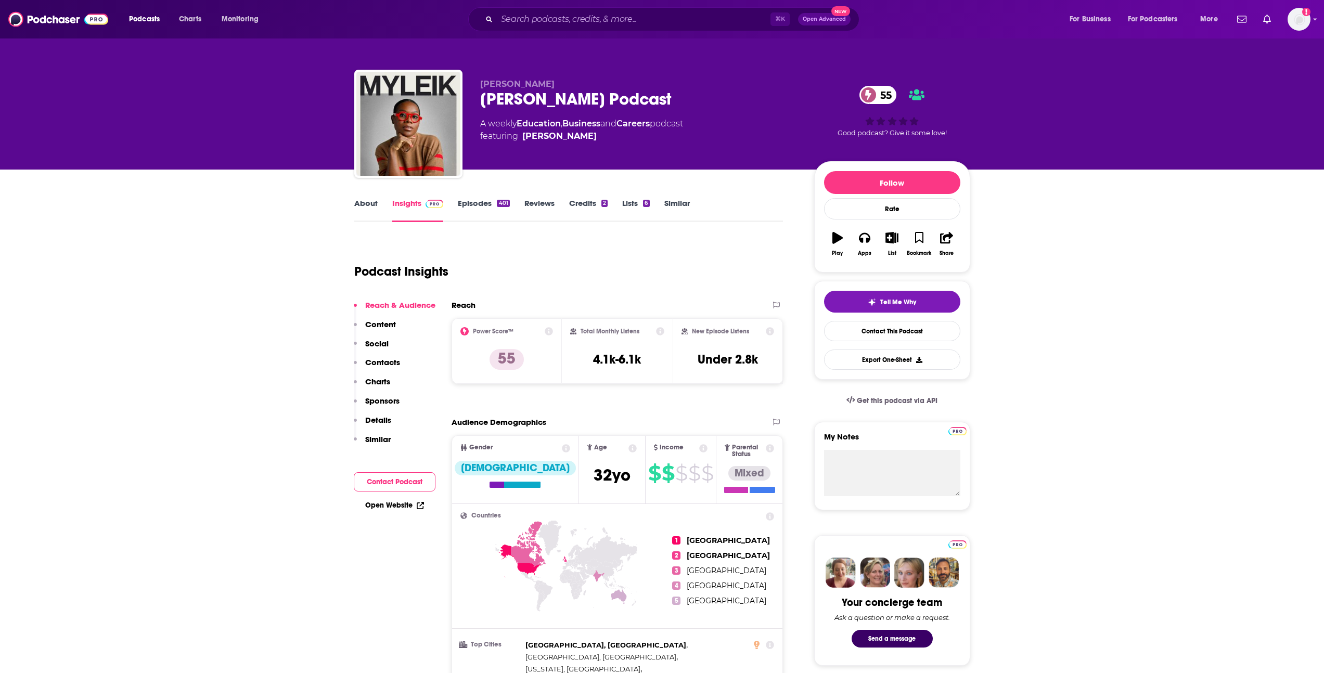
click at [365, 208] on link "About" at bounding box center [365, 210] width 23 height 24
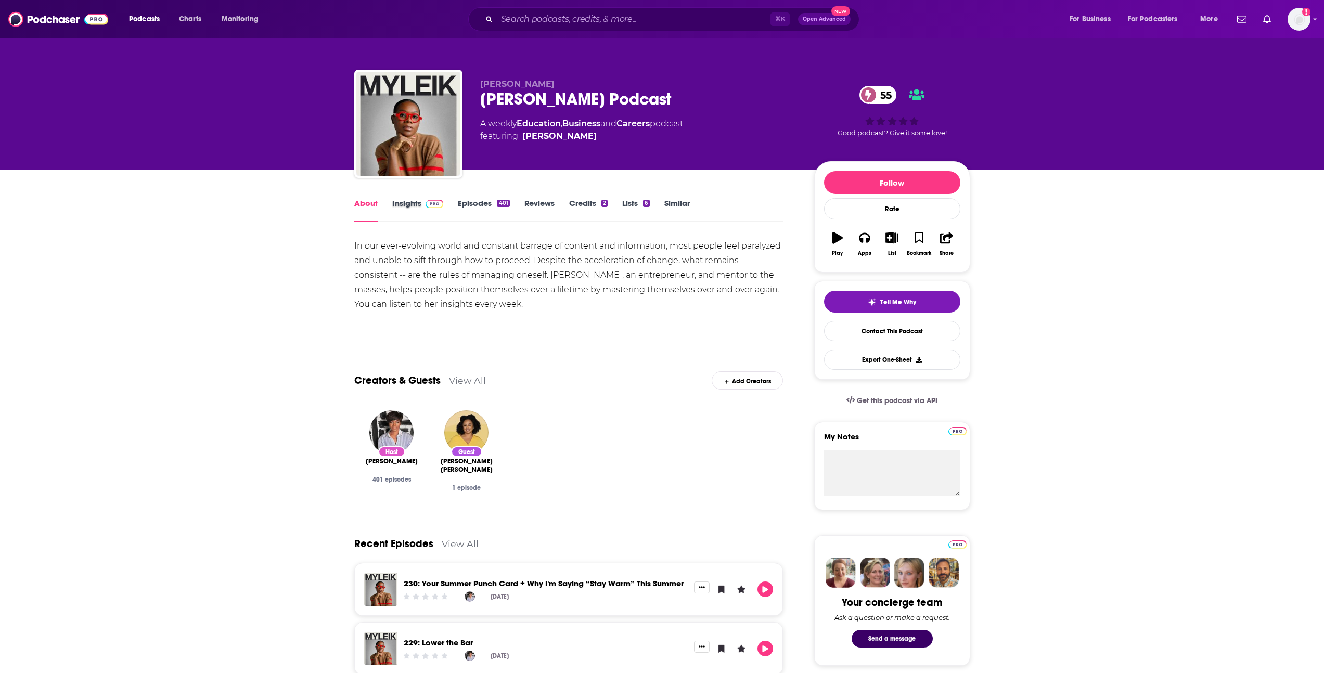
click at [456, 208] on div "Insights" at bounding box center [425, 210] width 66 height 24
click at [461, 206] on link "Episodes 401" at bounding box center [483, 210] width 51 height 24
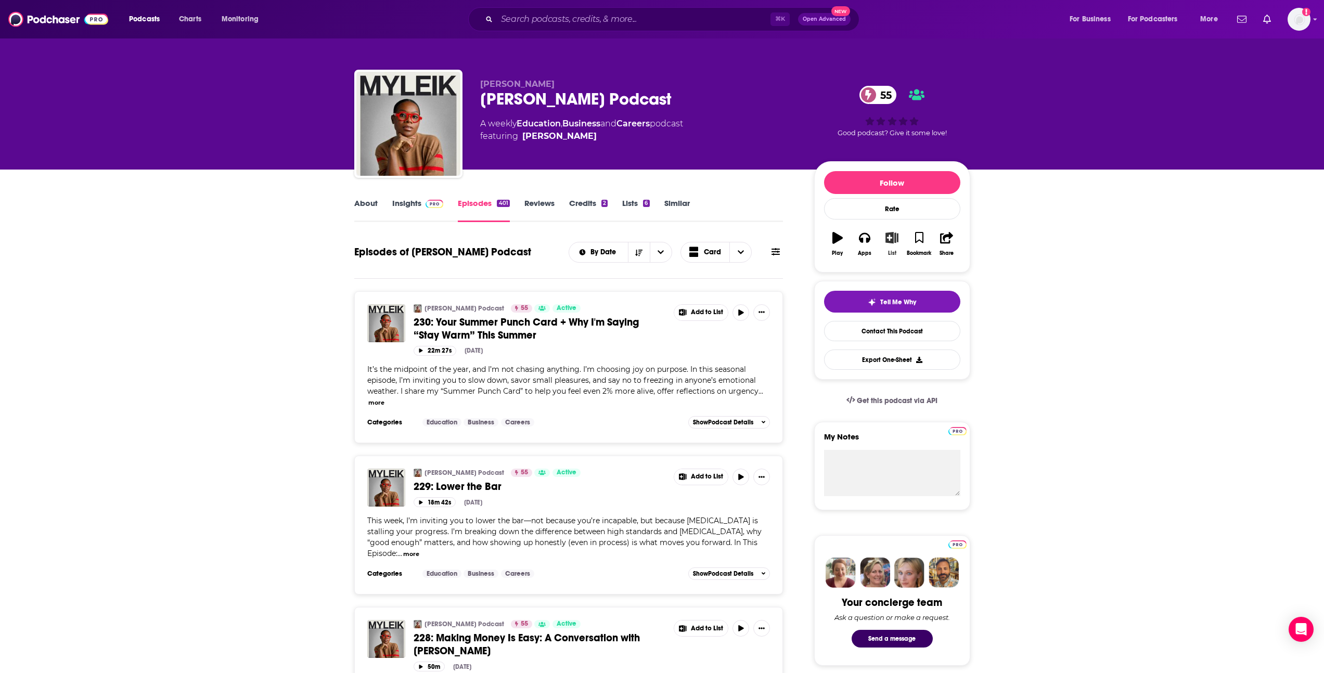
click at [886, 236] on icon "button" at bounding box center [891, 237] width 13 height 11
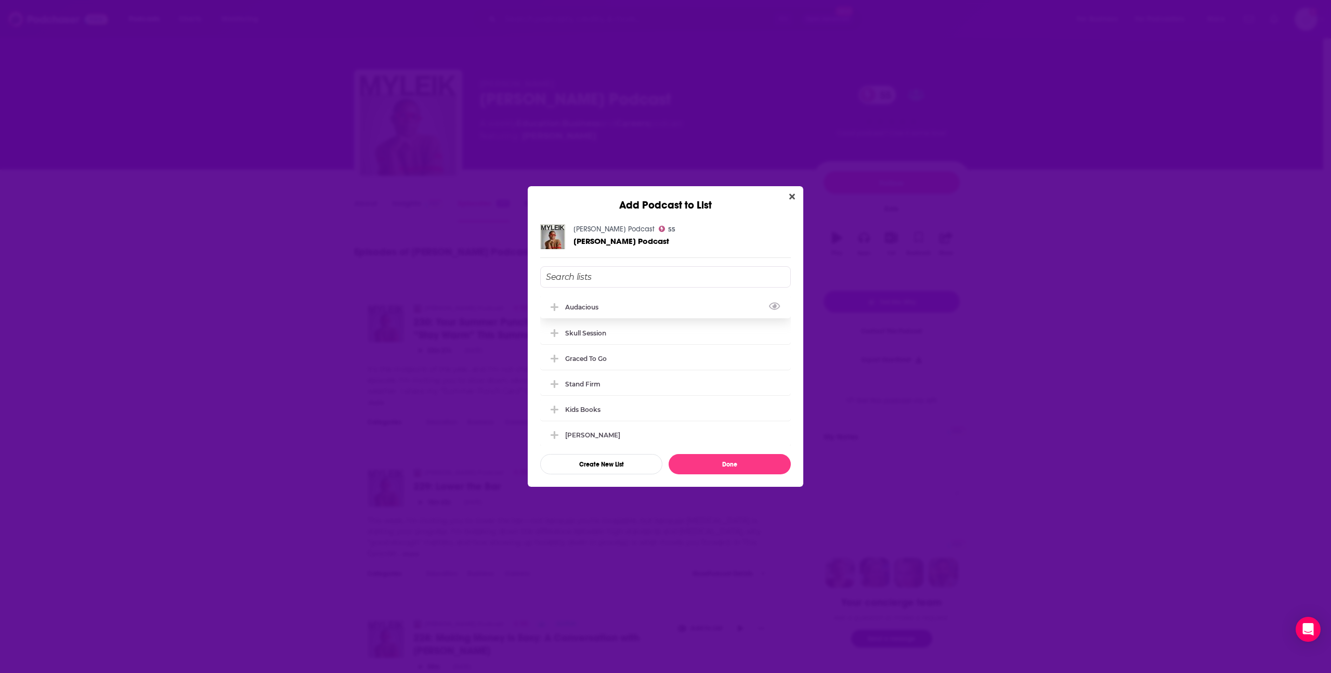
click at [617, 309] on div "Audacious" at bounding box center [665, 306] width 251 height 23
click at [704, 456] on button "Done" at bounding box center [730, 464] width 122 height 20
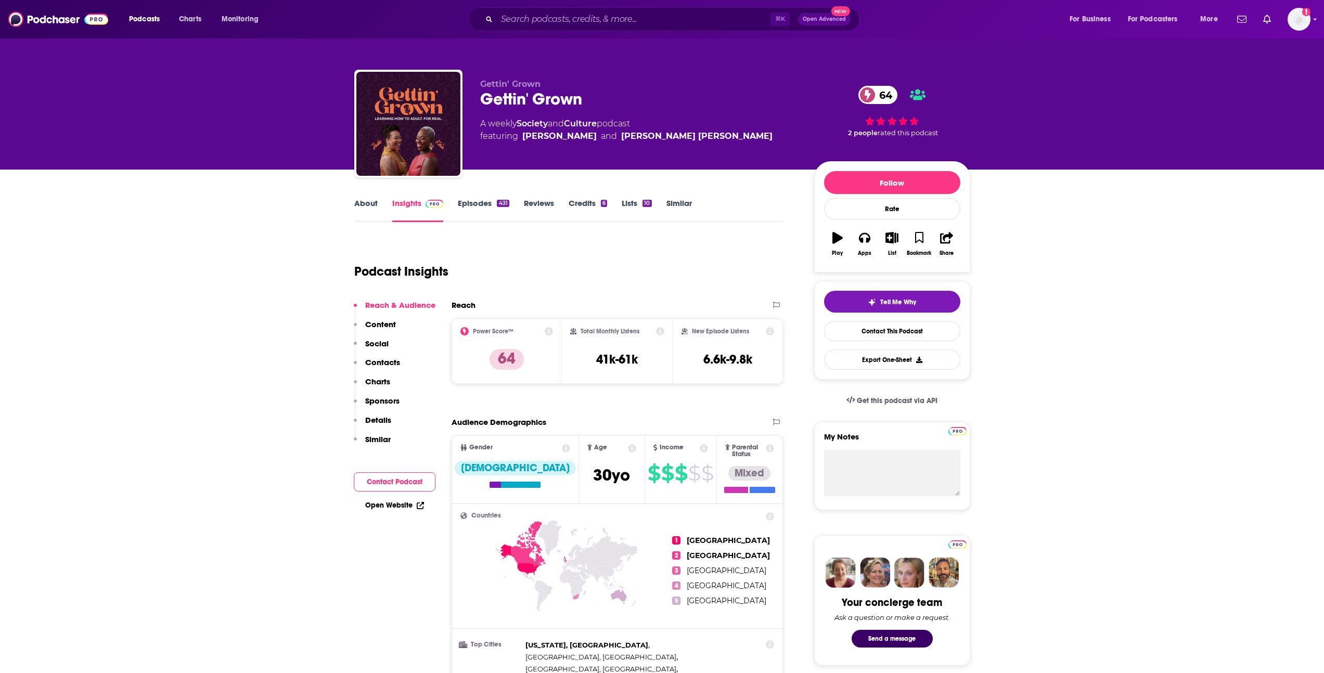
click at [357, 201] on link "About" at bounding box center [365, 210] width 23 height 24
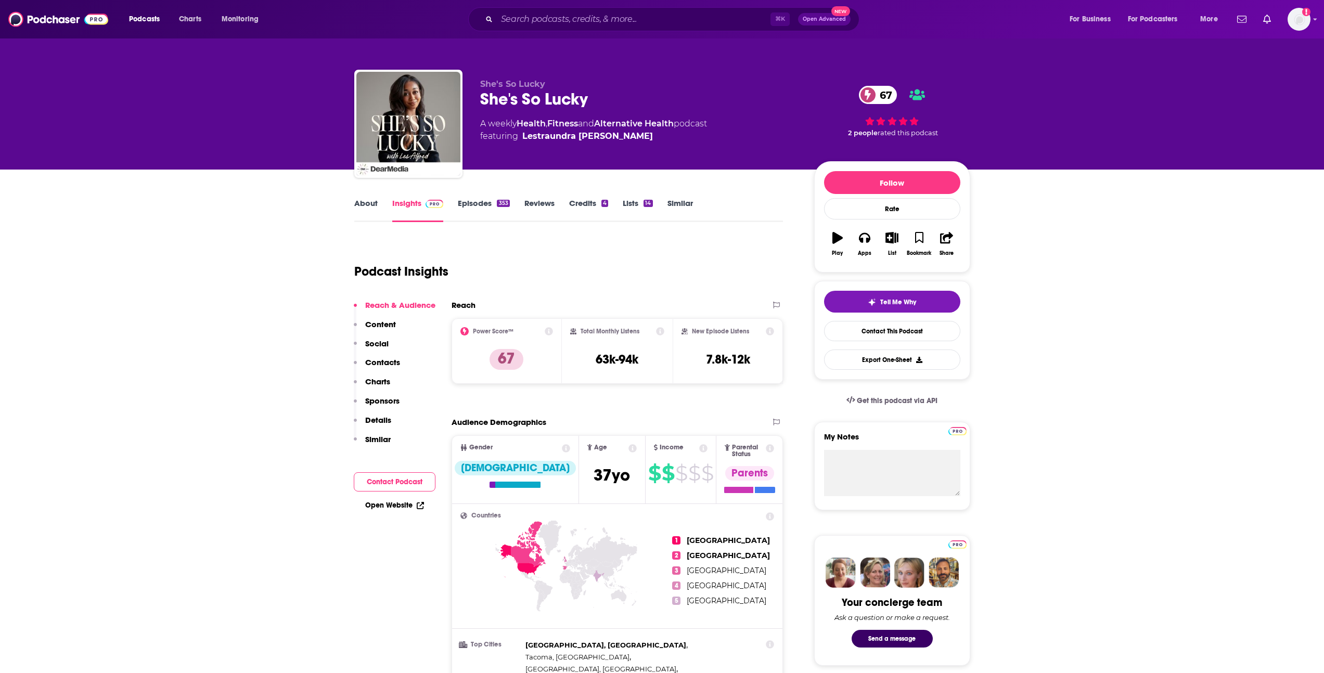
click at [374, 205] on link "About" at bounding box center [365, 210] width 23 height 24
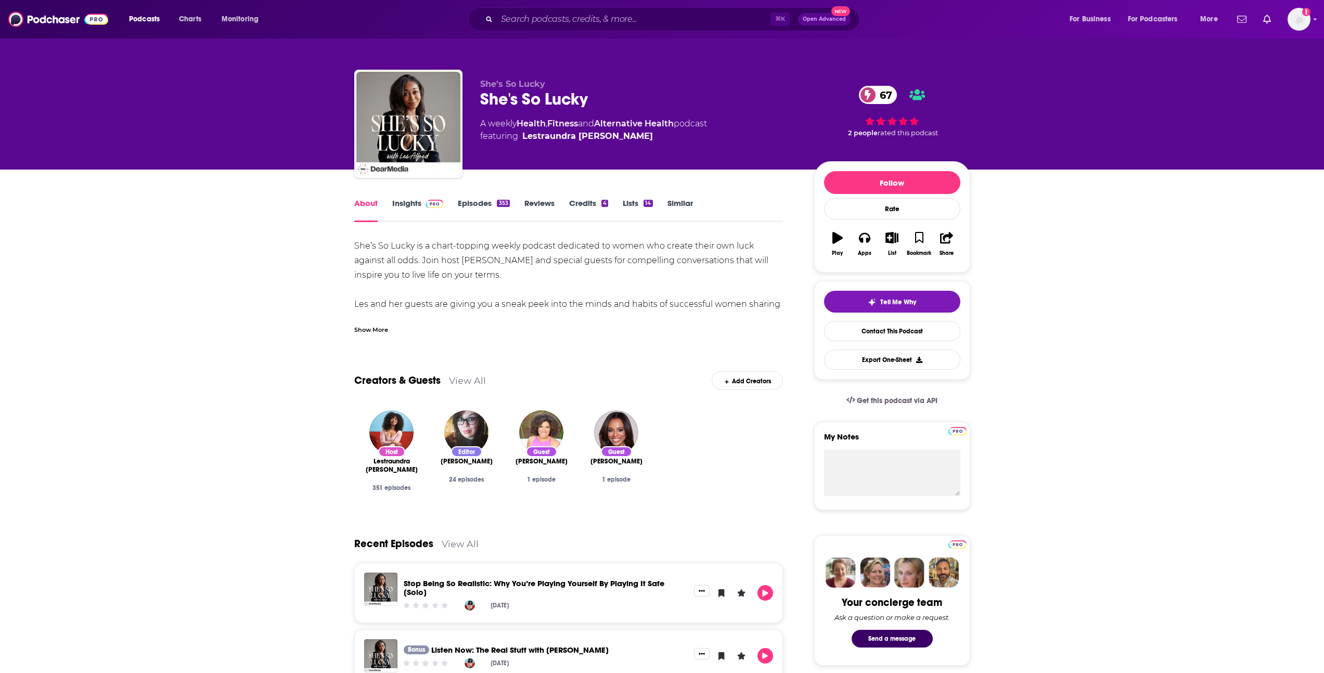
click at [382, 326] on div "Show More" at bounding box center [371, 329] width 34 height 10
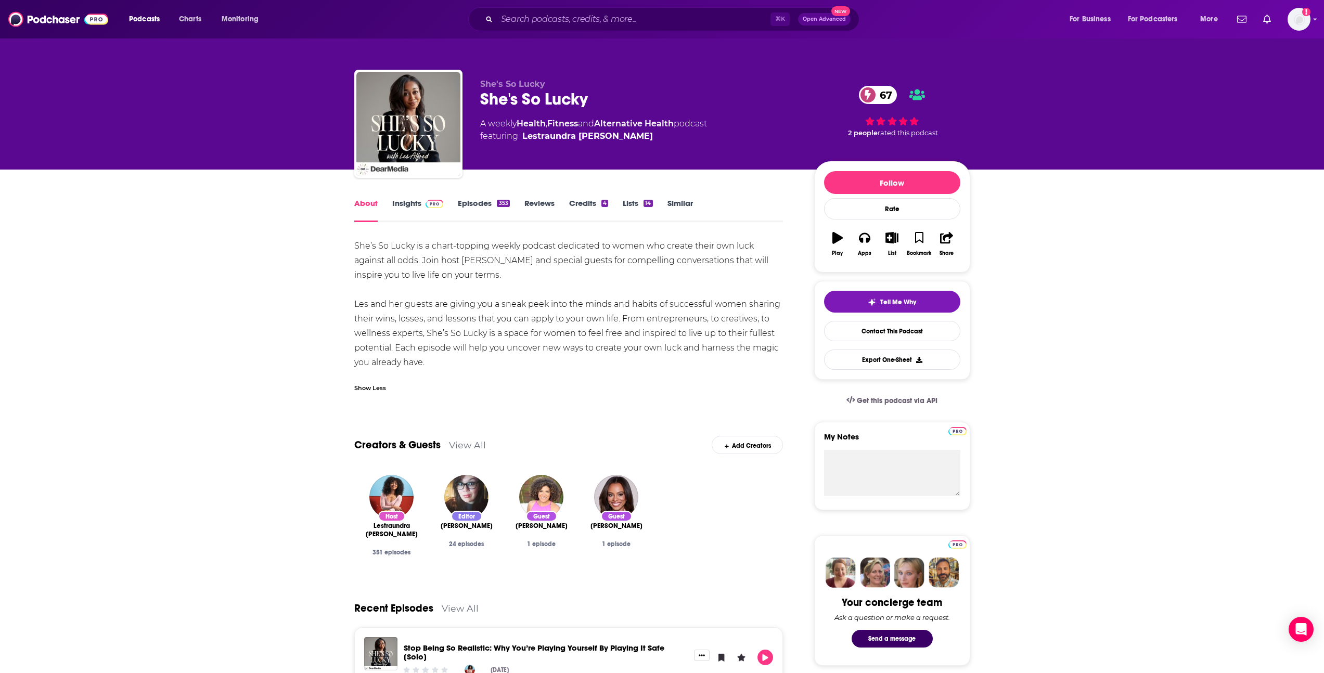
click at [479, 210] on link "Episodes 353" at bounding box center [483, 210] width 51 height 24
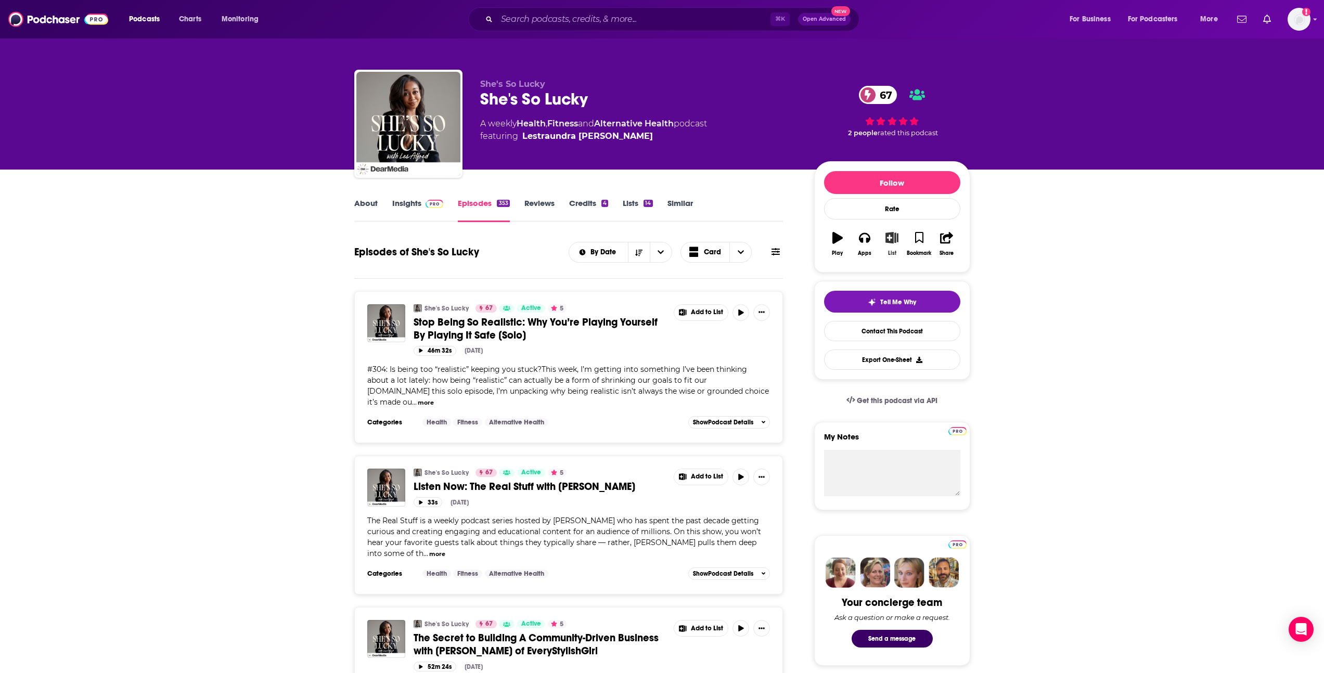
click at [890, 238] on icon "button" at bounding box center [891, 237] width 13 height 11
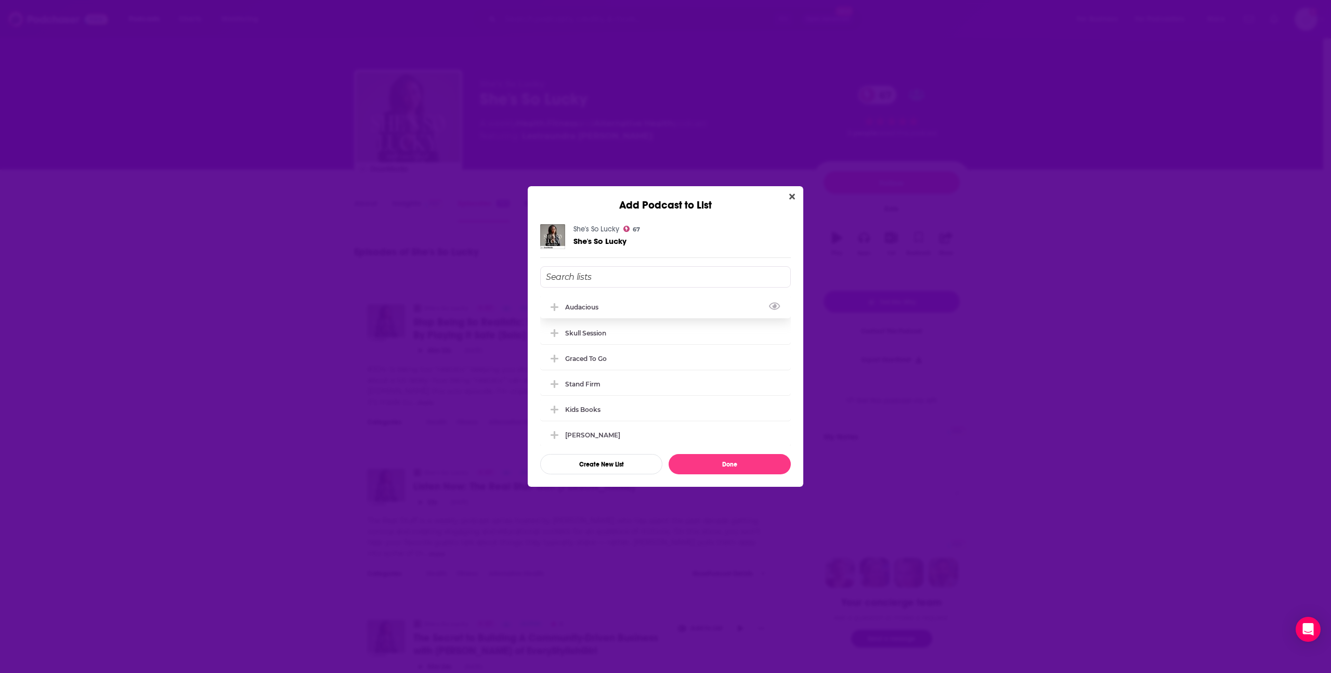
click at [620, 302] on div "Audacious" at bounding box center [665, 306] width 251 height 23
click at [705, 464] on button "Done" at bounding box center [730, 464] width 122 height 20
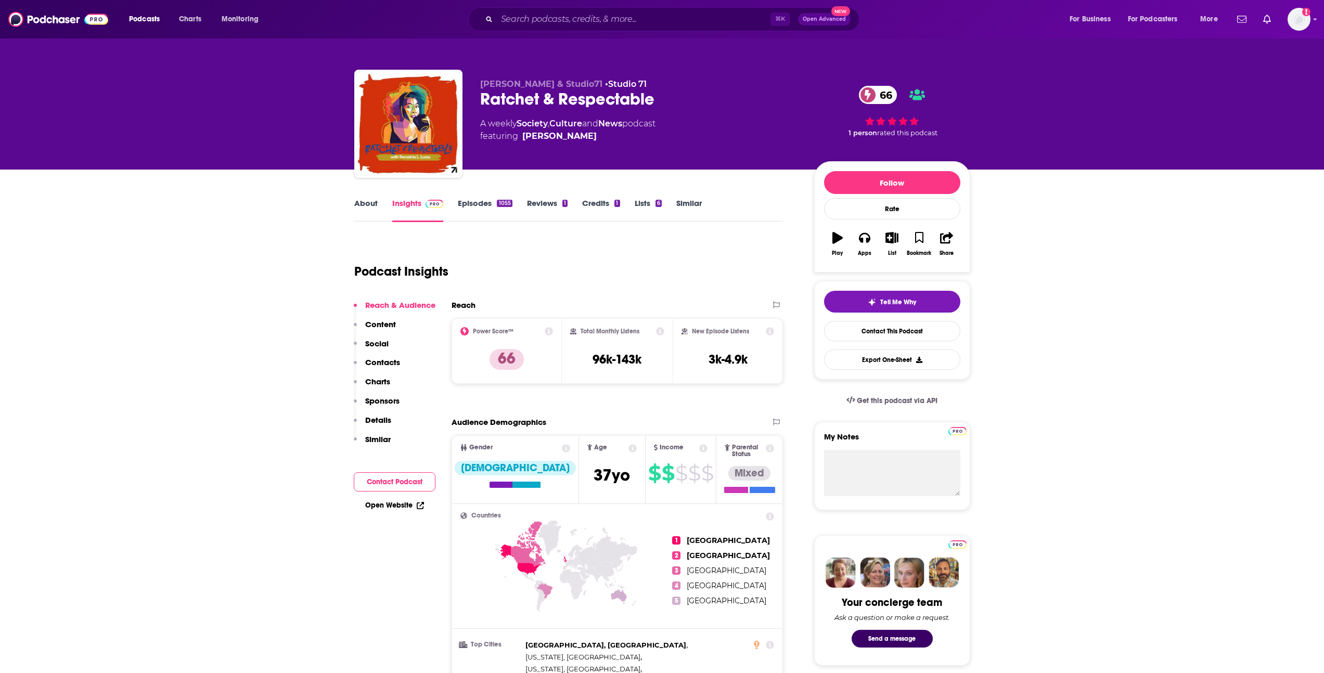
click at [373, 208] on link "About" at bounding box center [365, 210] width 23 height 24
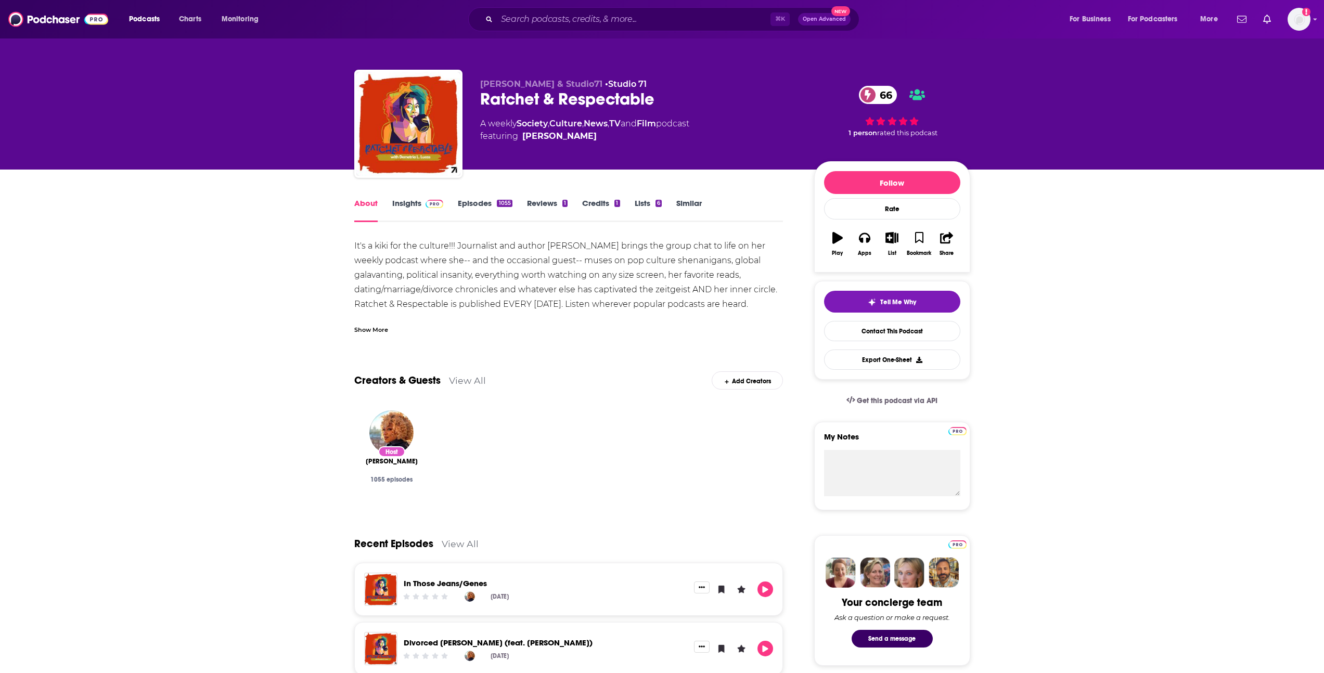
click at [375, 322] on div "Show More" at bounding box center [568, 326] width 429 height 18
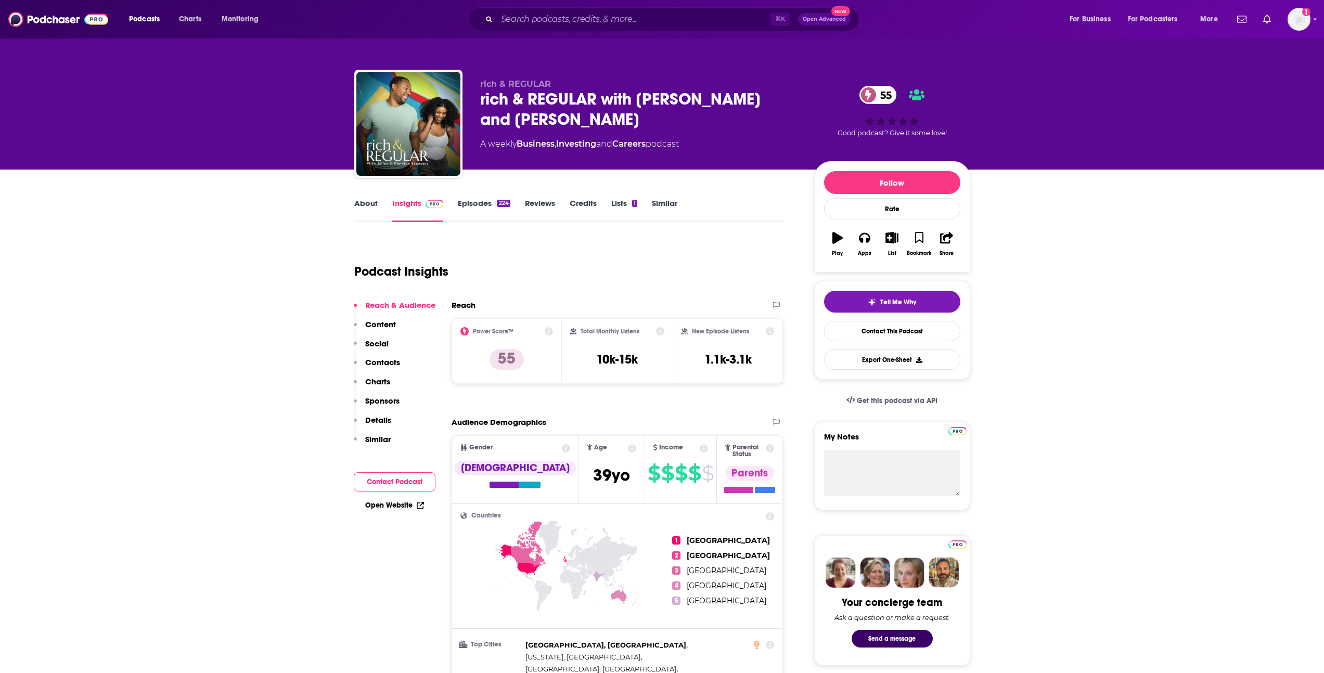
click at [369, 215] on link "About" at bounding box center [365, 210] width 23 height 24
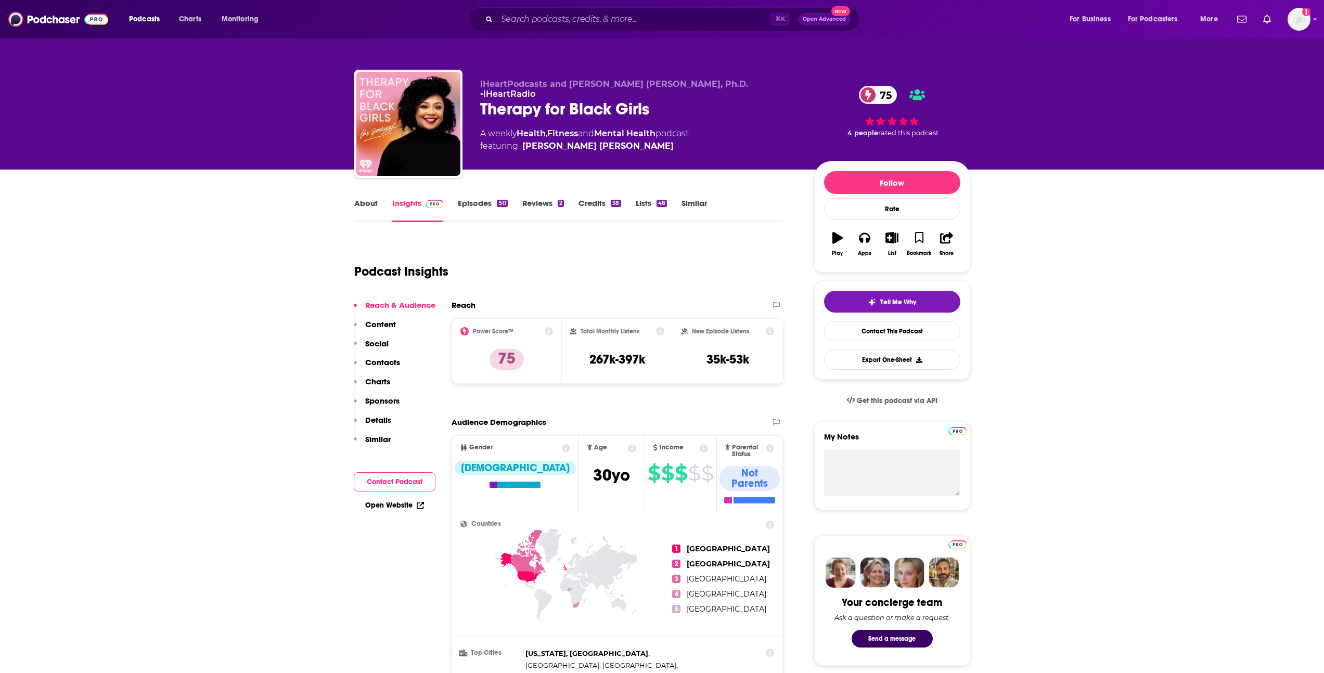
click at [372, 213] on link "About" at bounding box center [365, 210] width 23 height 24
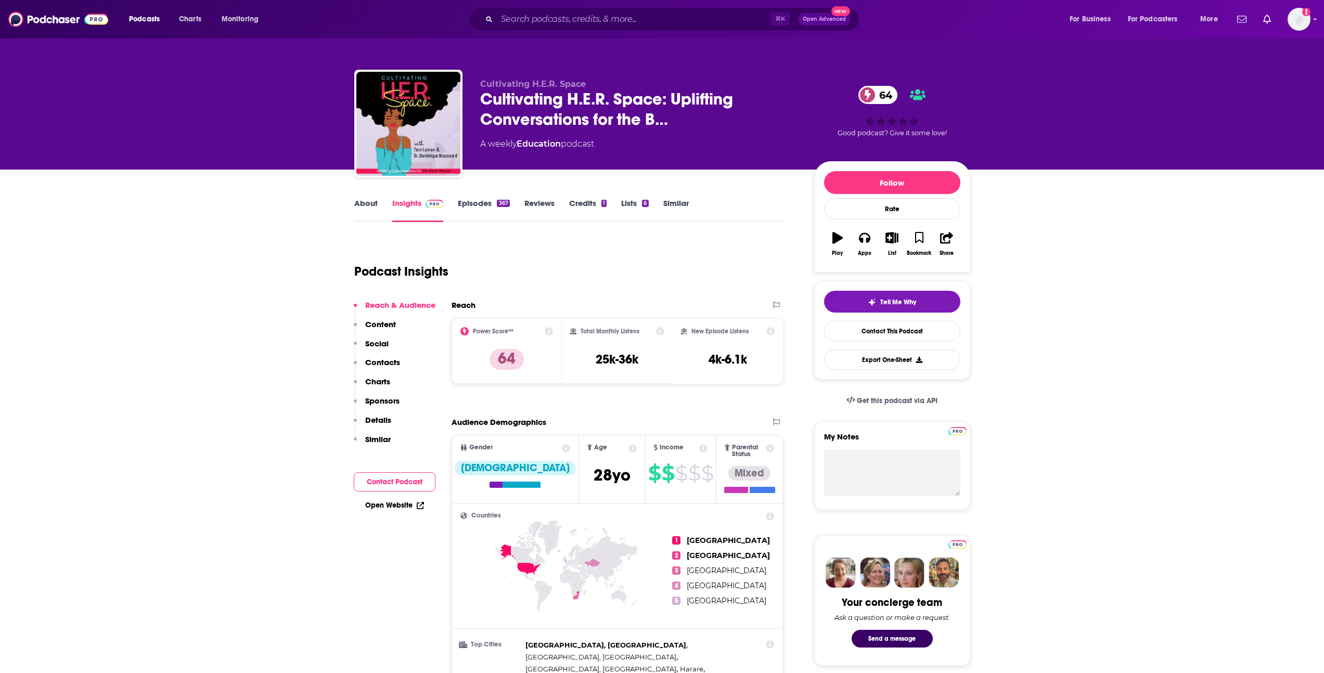
click at [365, 199] on link "About" at bounding box center [365, 210] width 23 height 24
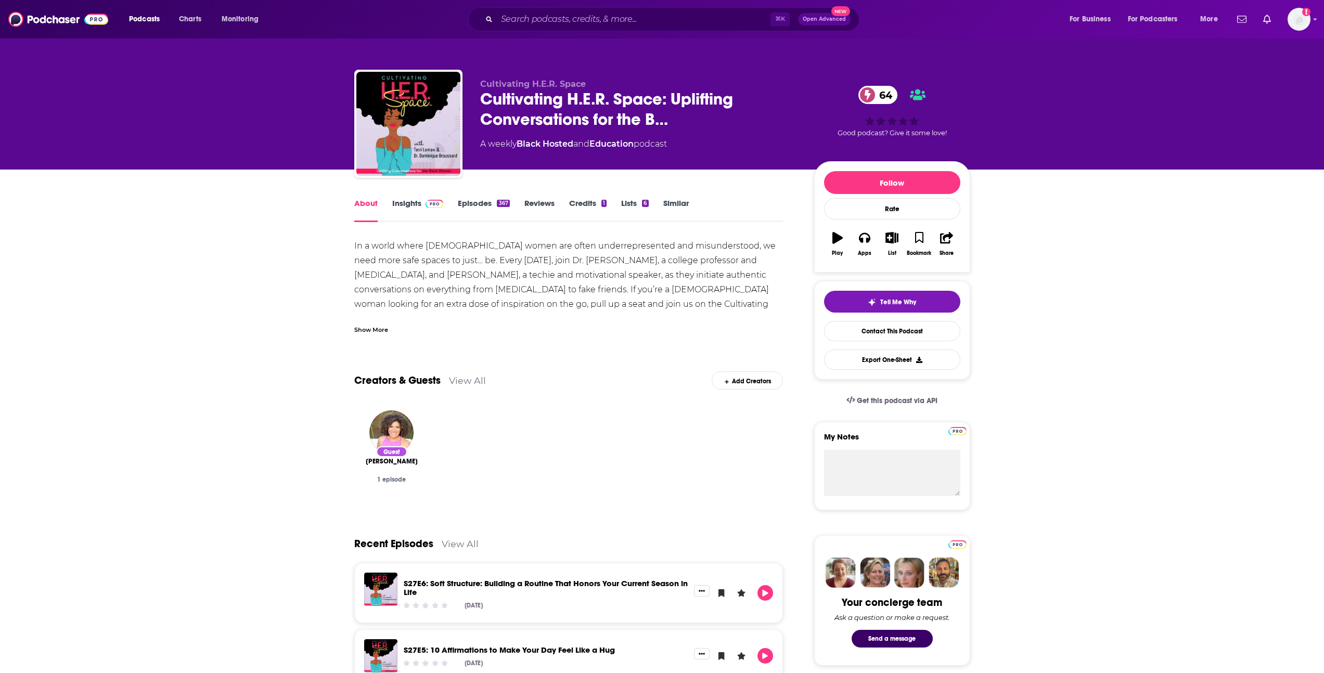
click at [378, 328] on div "Show More" at bounding box center [371, 329] width 34 height 10
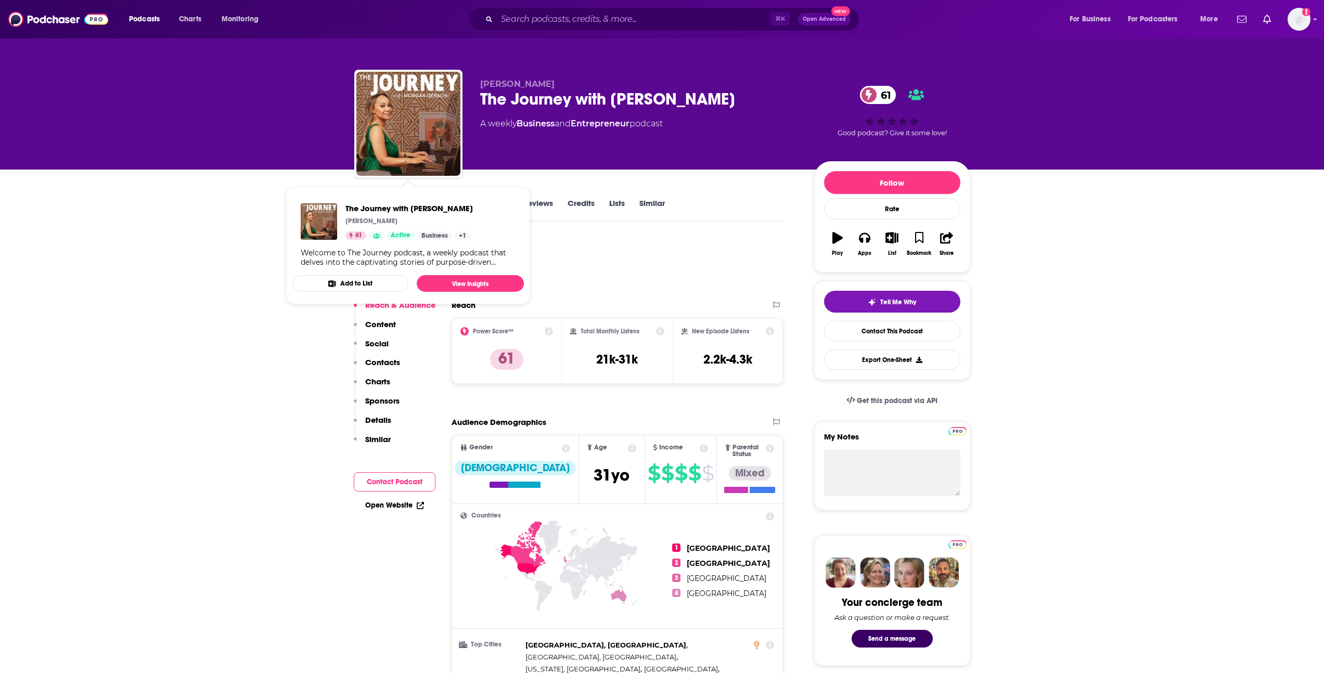
click at [164, 166] on div "Morgan DeBaun The Journey with Morgan DeBaun 61 A weekly Business and Entrepren…" at bounding box center [662, 85] width 1324 height 170
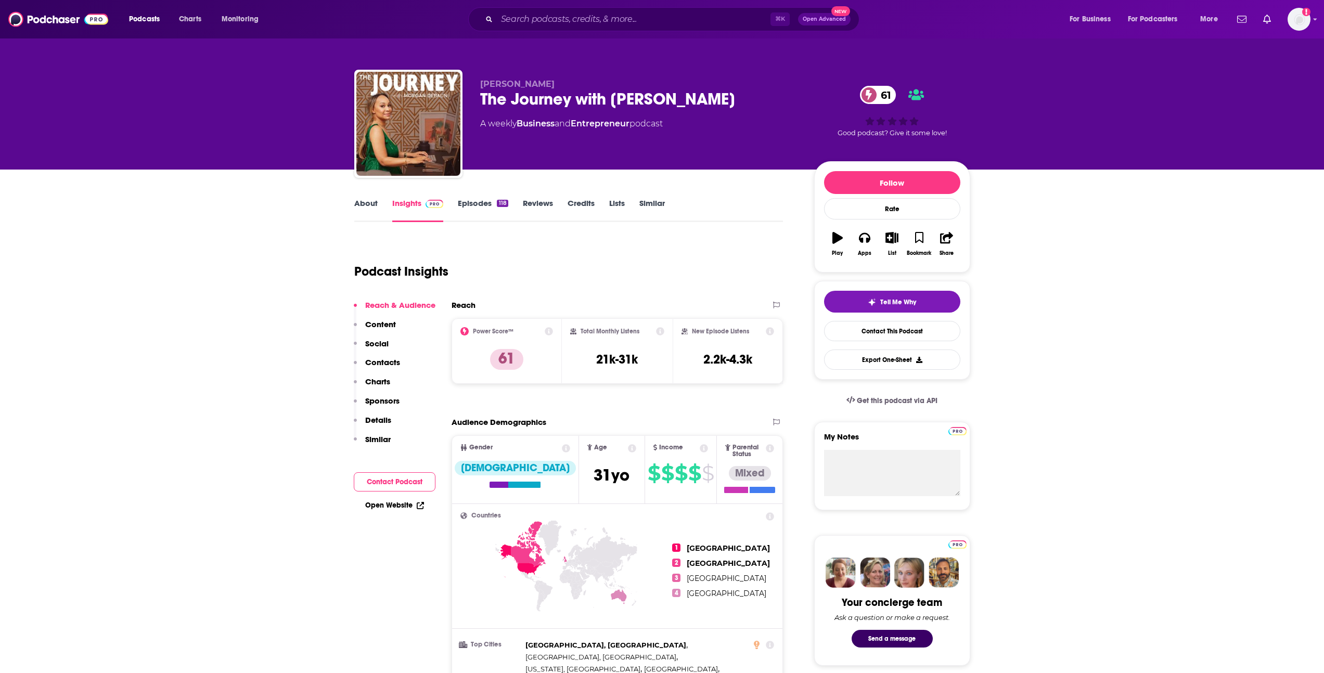
click at [361, 206] on link "About" at bounding box center [365, 210] width 23 height 24
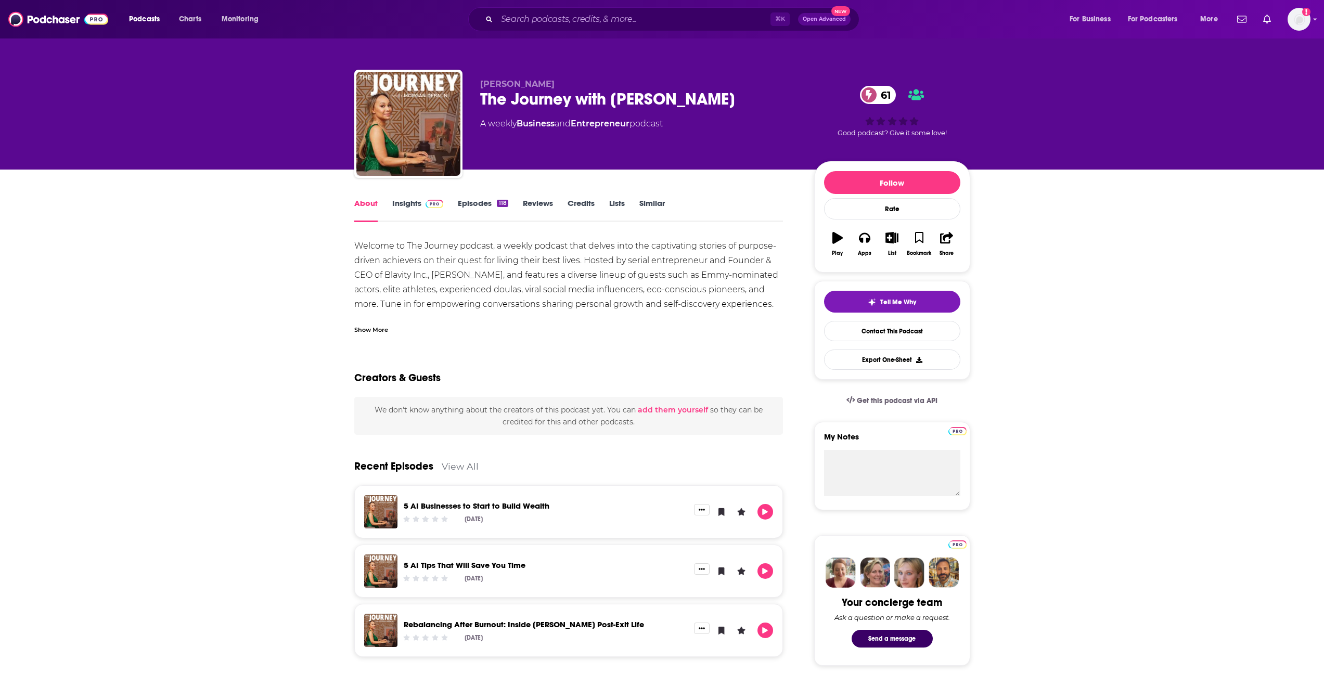
click at [383, 326] on div "Show More" at bounding box center [371, 329] width 34 height 10
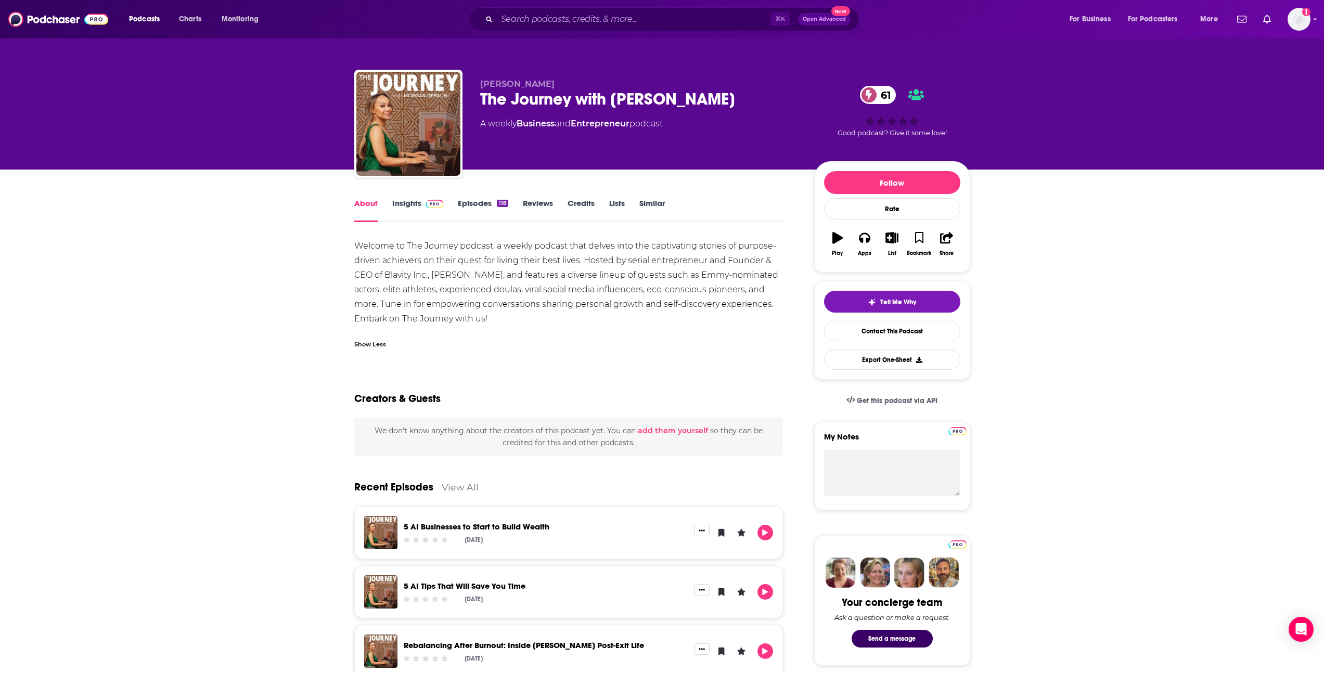
click at [496, 211] on link "Episodes 118" at bounding box center [483, 210] width 50 height 24
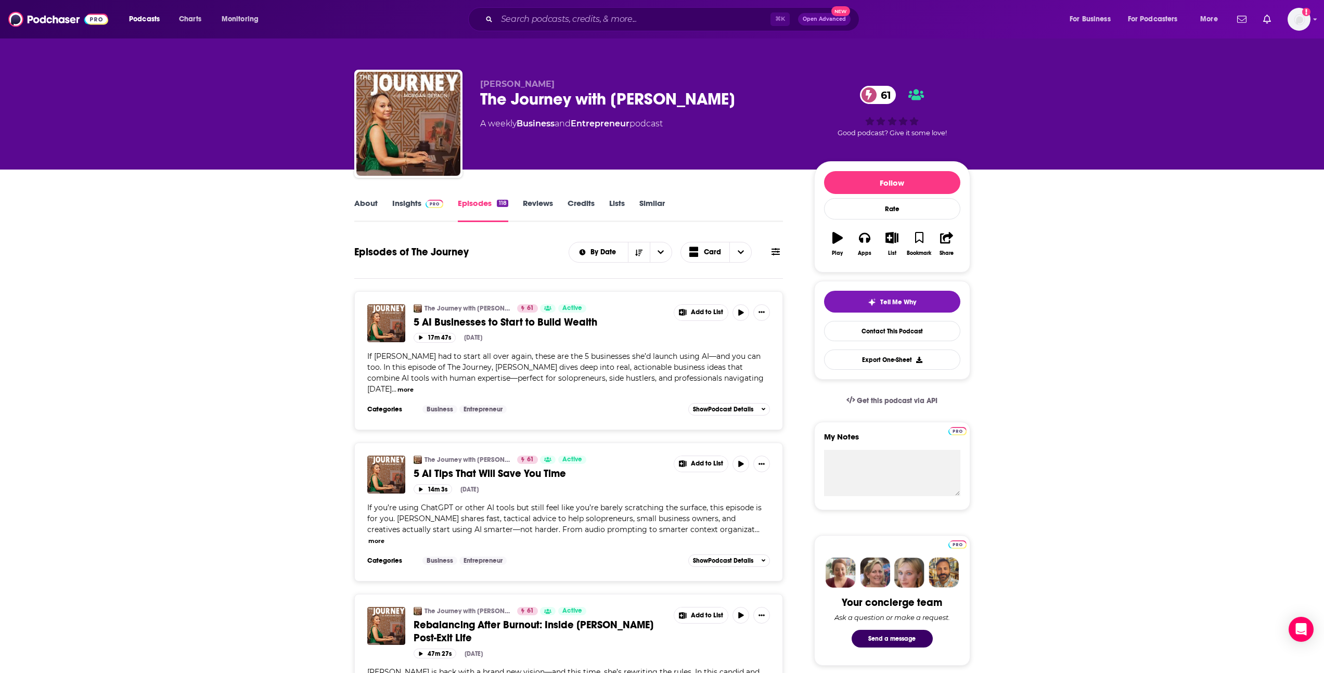
click at [375, 205] on link "About" at bounding box center [365, 210] width 23 height 24
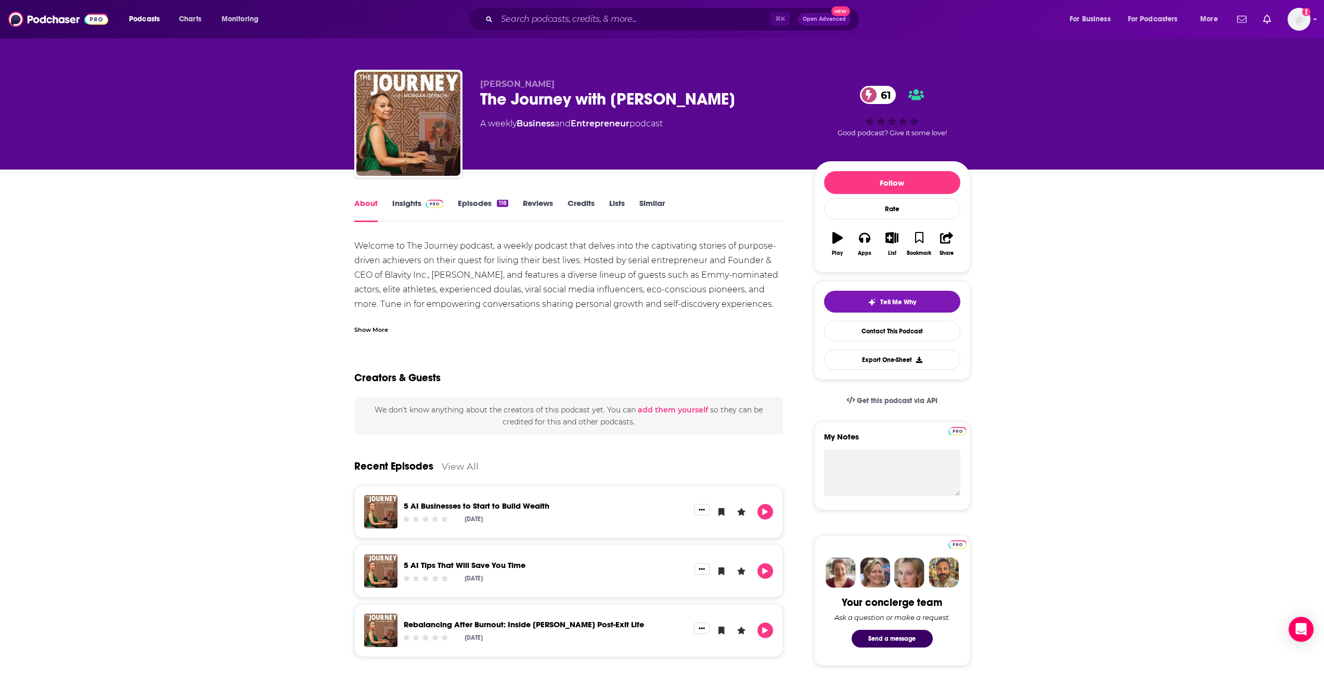
click at [392, 205] on link "Insights" at bounding box center [417, 210] width 51 height 24
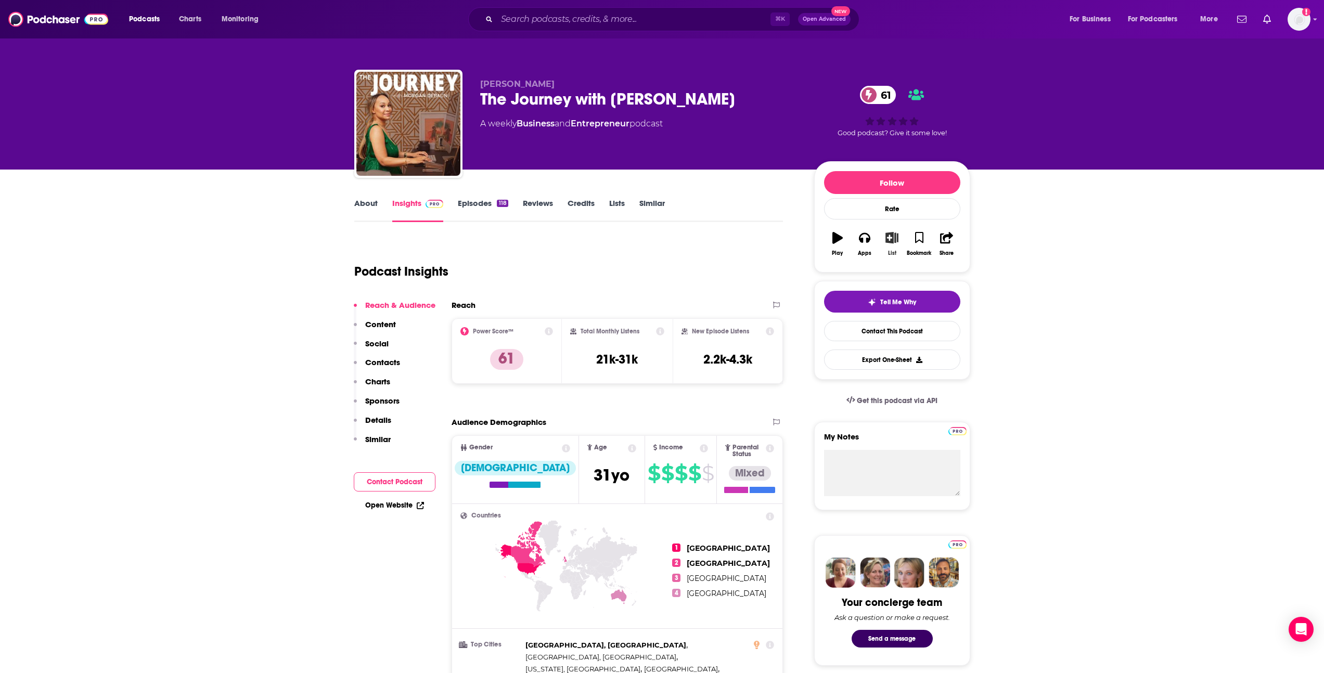
click at [898, 244] on button "List" at bounding box center [891, 243] width 27 height 37
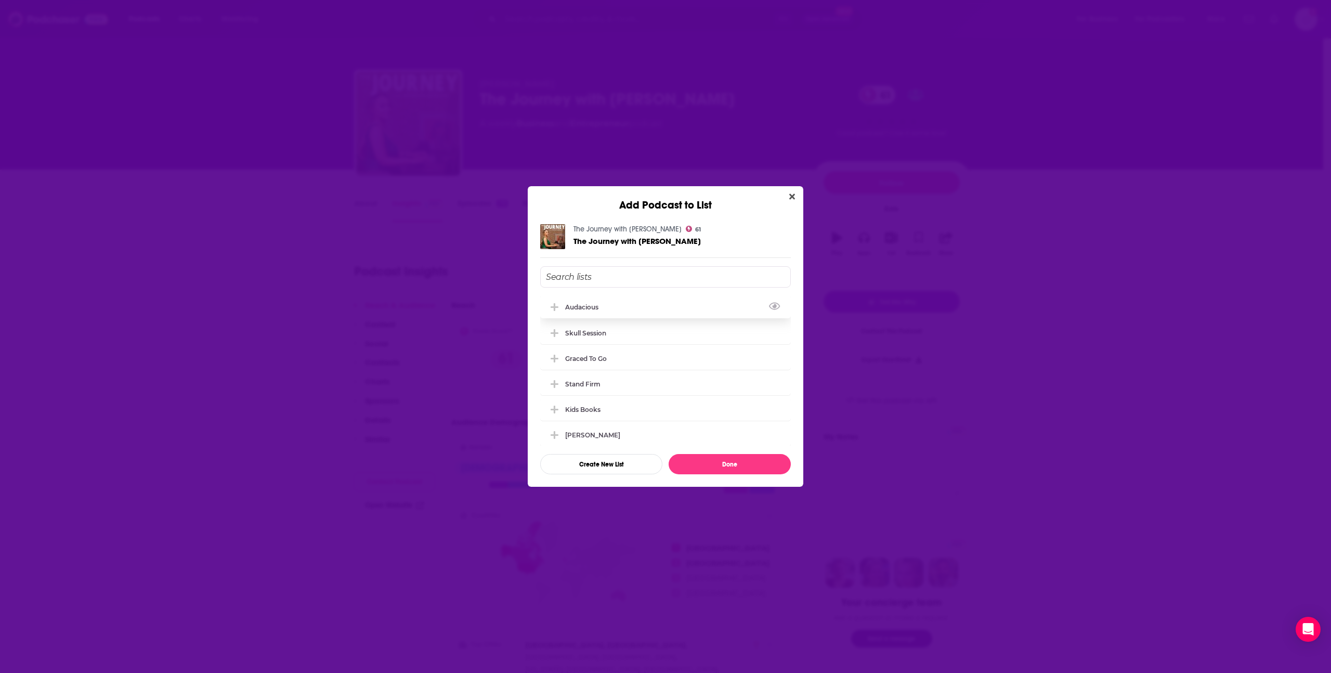
click at [628, 297] on div "Audacious" at bounding box center [665, 306] width 251 height 23
drag, startPoint x: 715, startPoint y: 466, endPoint x: 718, endPoint y: 460, distance: 6.5
click at [715, 465] on button "Done" at bounding box center [730, 464] width 122 height 20
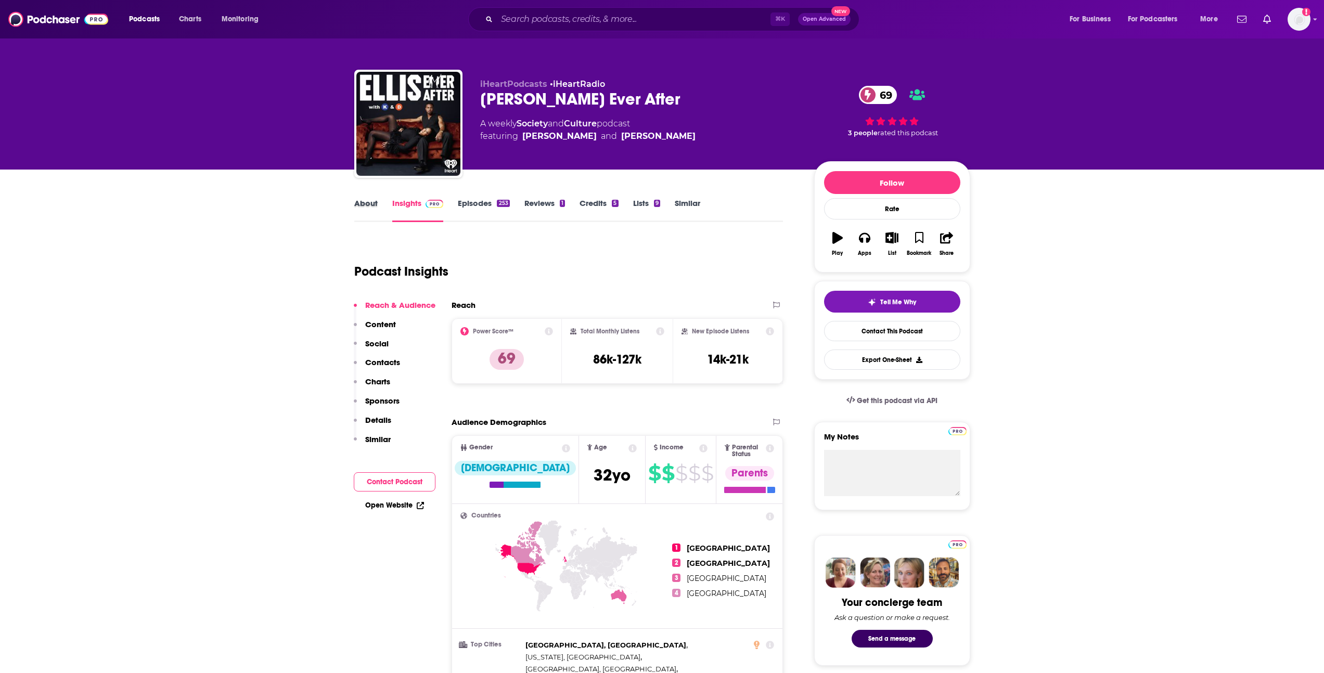
click at [378, 208] on div "About" at bounding box center [373, 210] width 38 height 24
click at [375, 208] on link "About" at bounding box center [365, 210] width 23 height 24
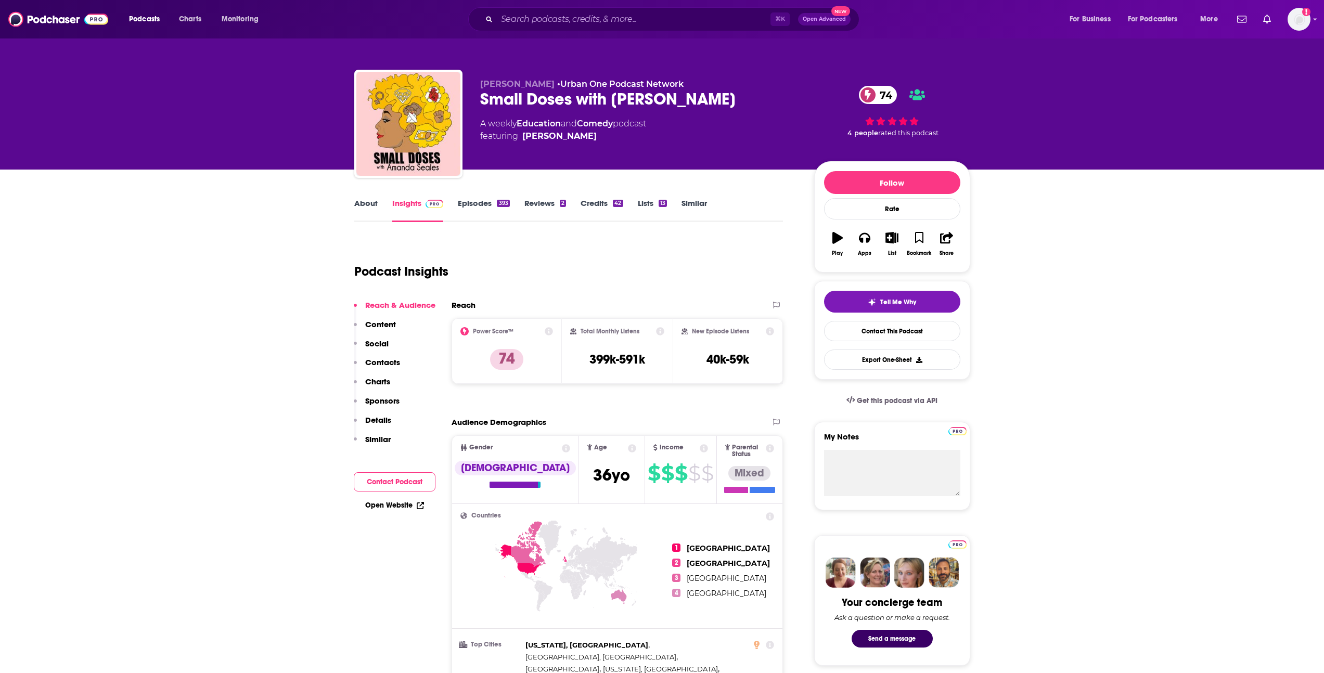
click at [360, 199] on link "About" at bounding box center [365, 210] width 23 height 24
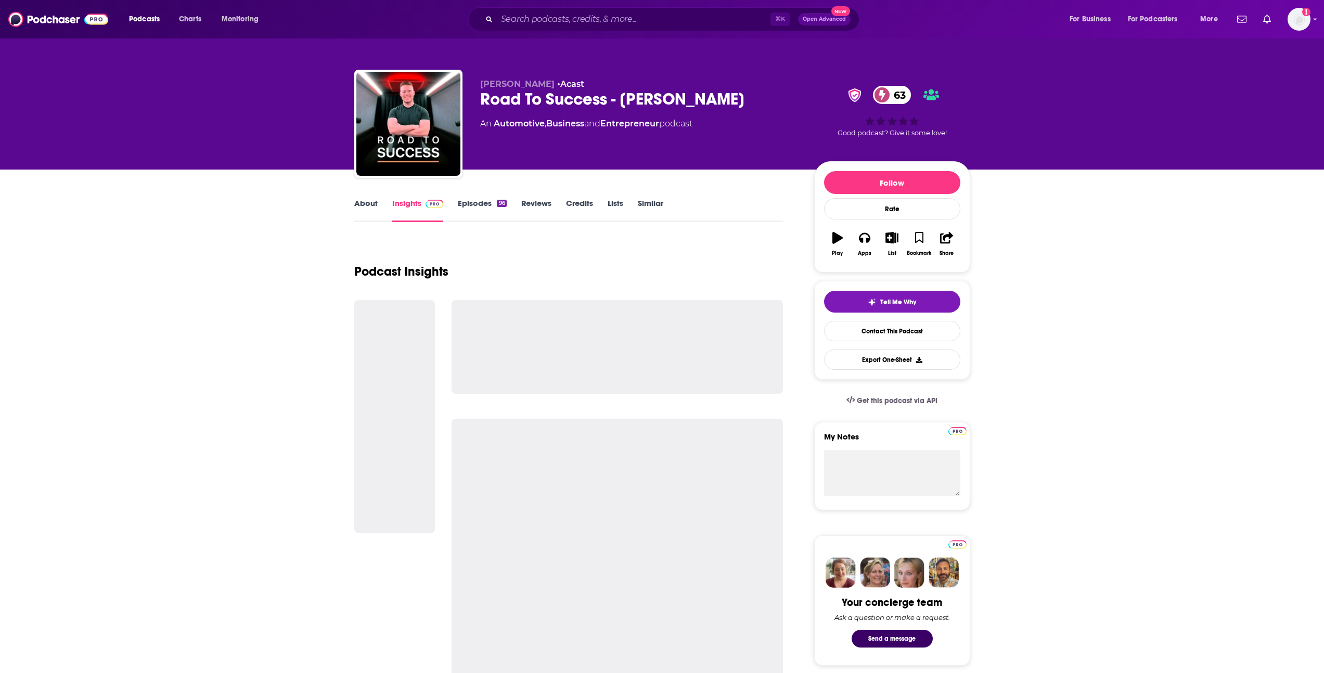
click at [366, 203] on link "About" at bounding box center [365, 210] width 23 height 24
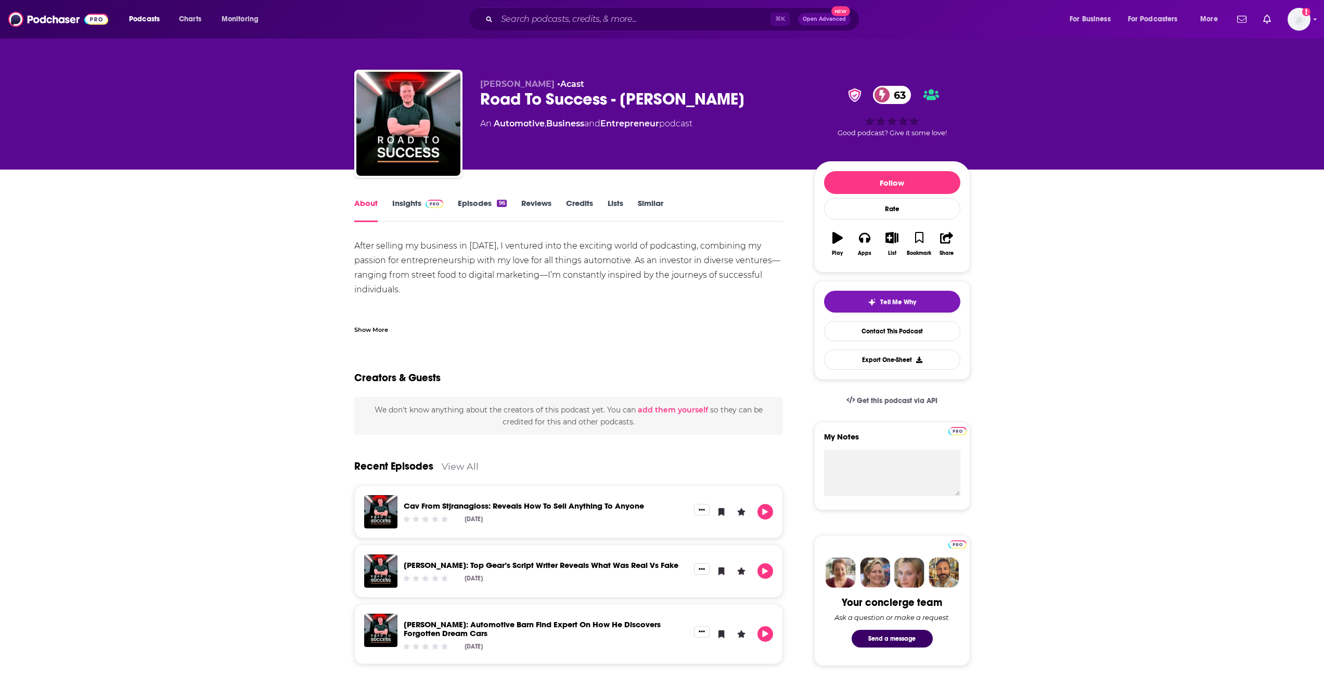
click at [387, 326] on div "Show More" at bounding box center [371, 329] width 34 height 10
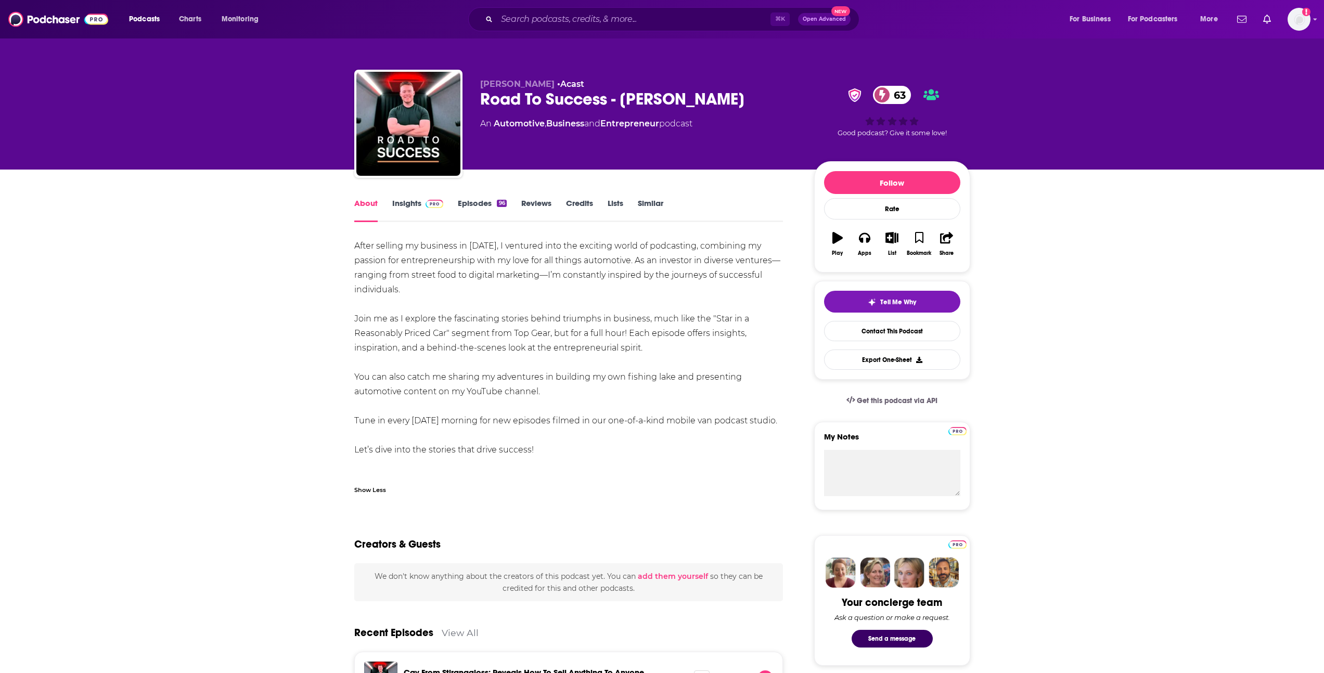
click at [494, 208] on link "Episodes 96" at bounding box center [482, 210] width 48 height 24
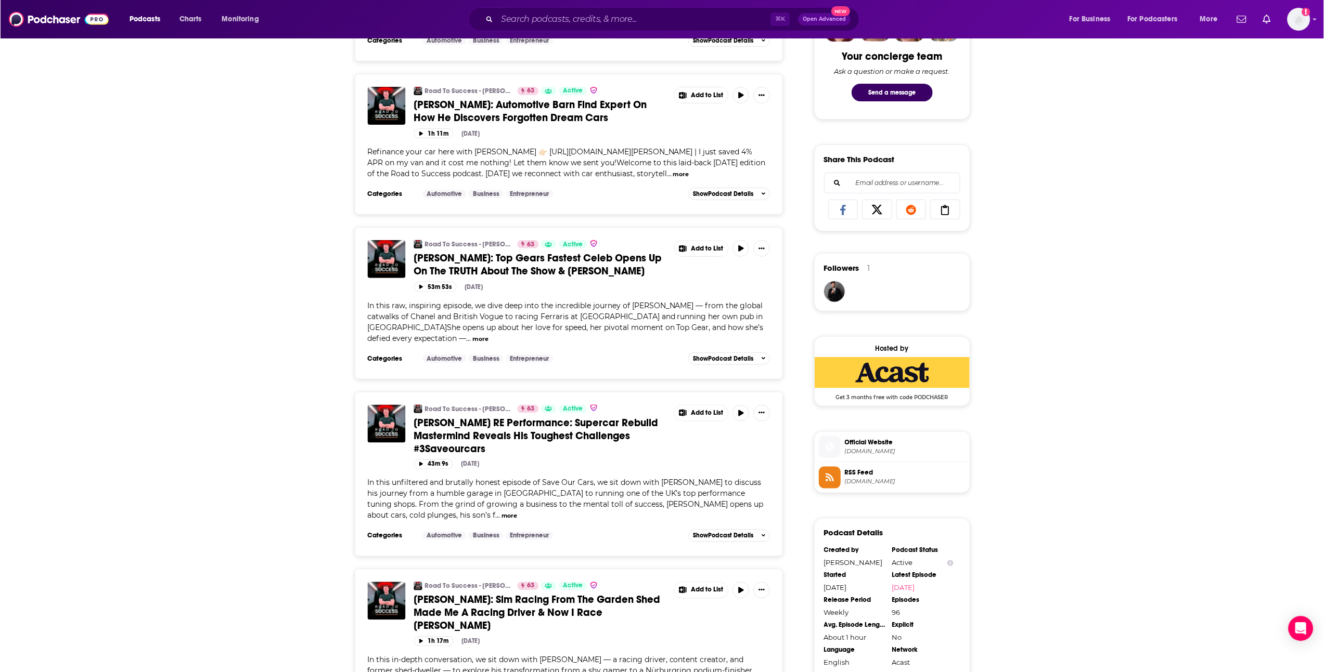
scroll to position [742, 0]
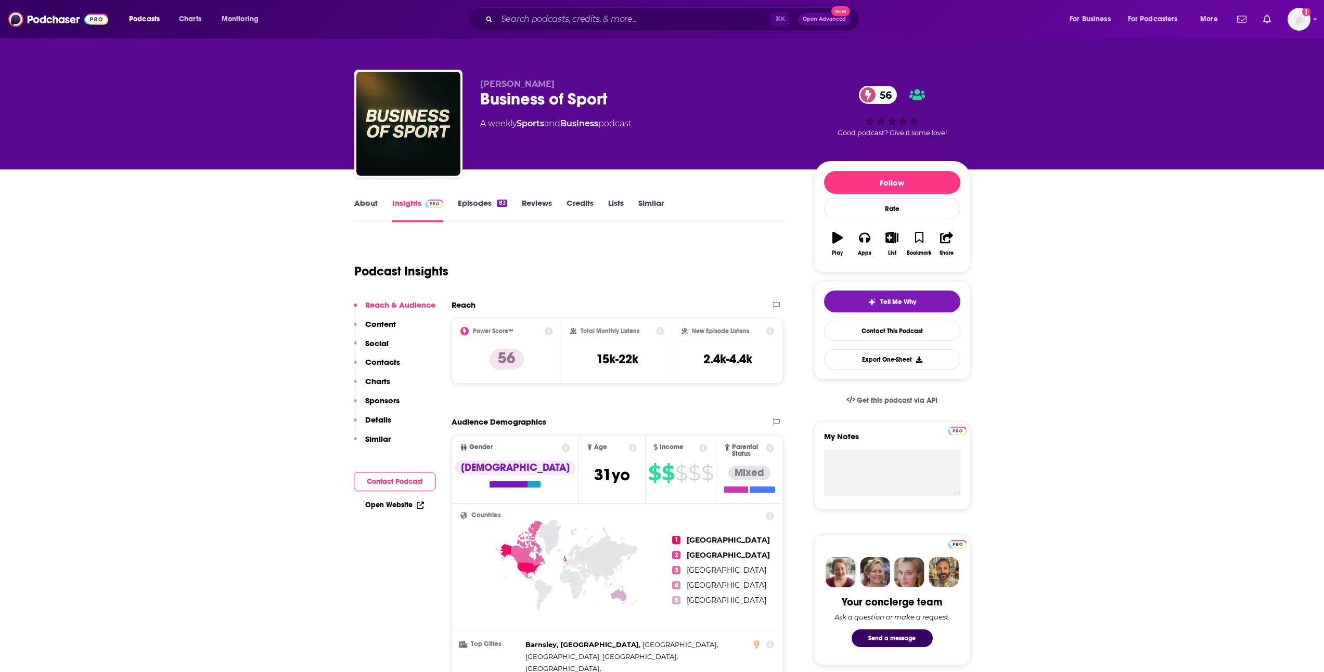
click at [370, 222] on link "About" at bounding box center [365, 210] width 23 height 24
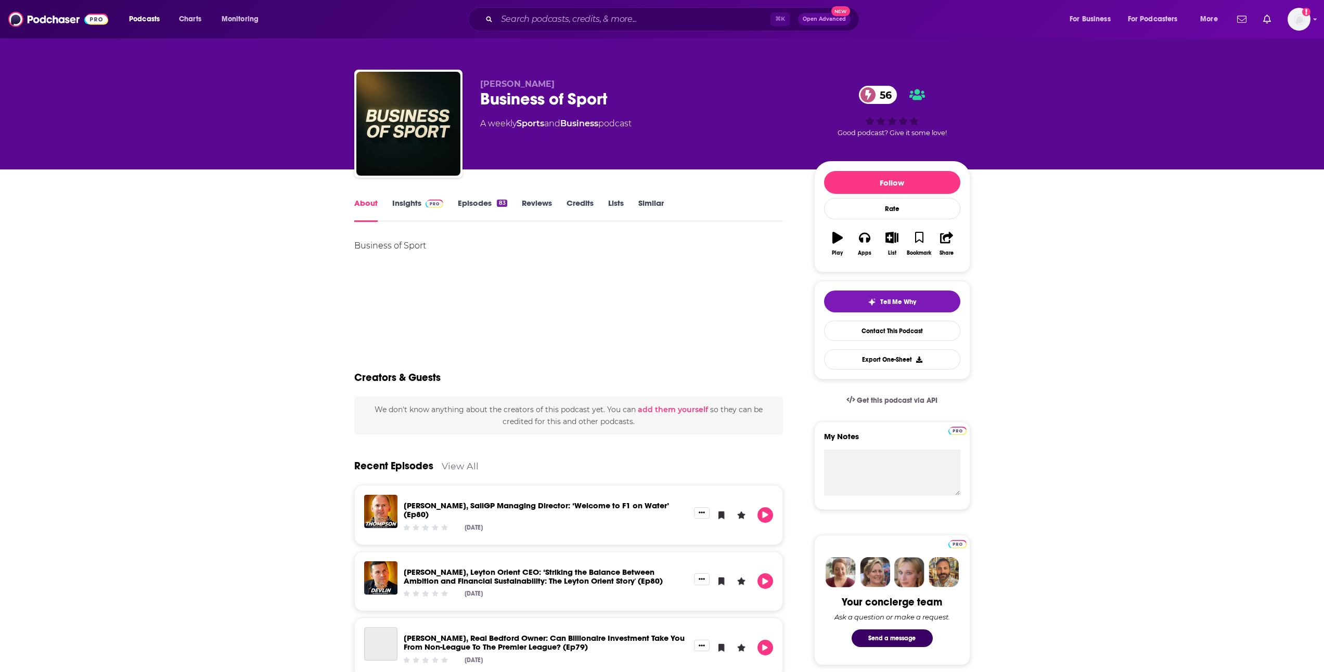
click at [506, 208] on link "Episodes 83" at bounding box center [482, 210] width 49 height 24
